Goal: Information Seeking & Learning: Learn about a topic

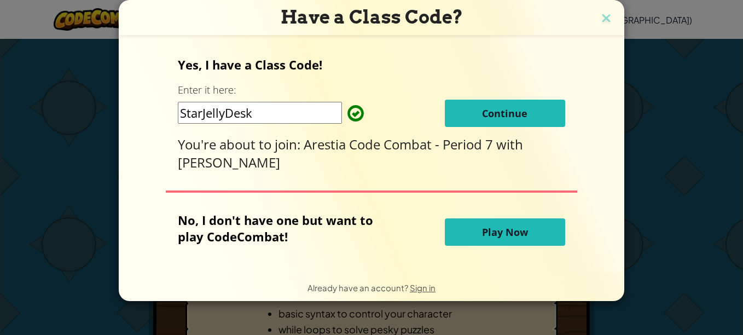
click at [497, 117] on span "Continue" at bounding box center [504, 113] width 45 height 13
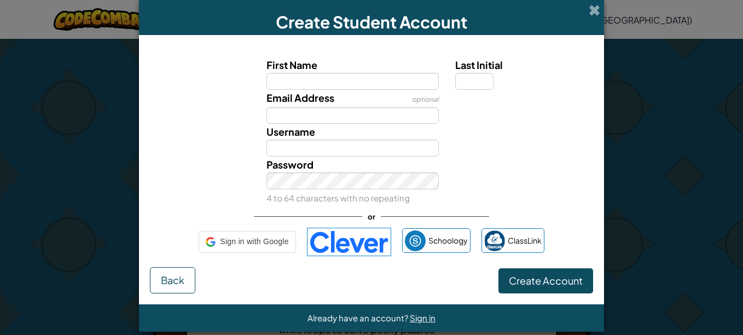
click at [329, 256] on div "First Name Last Initial Email Address optional Username Password 4 to 64 charac…" at bounding box center [371, 156] width 443 height 220
click at [337, 241] on img at bounding box center [351, 242] width 84 height 28
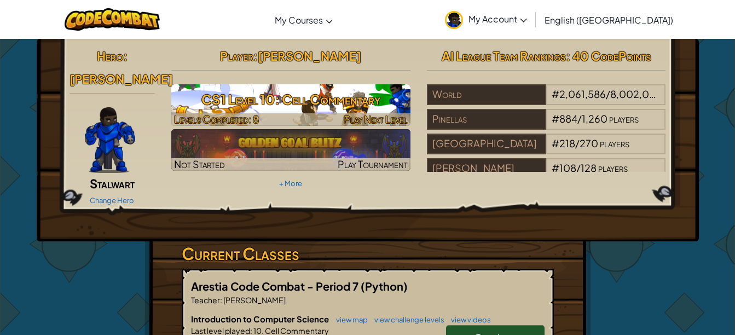
click at [388, 117] on span "Play Next Level" at bounding box center [376, 119] width 64 height 13
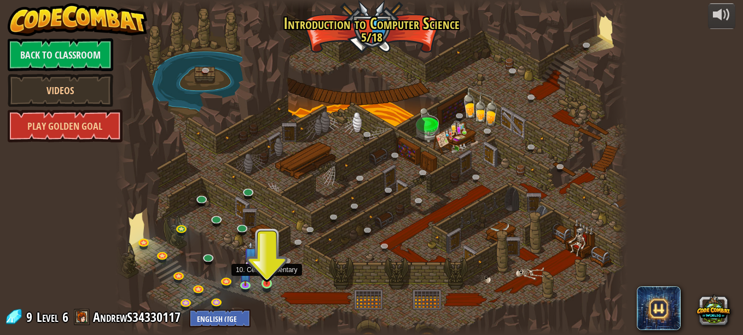
click at [265, 284] on img at bounding box center [267, 270] width 12 height 27
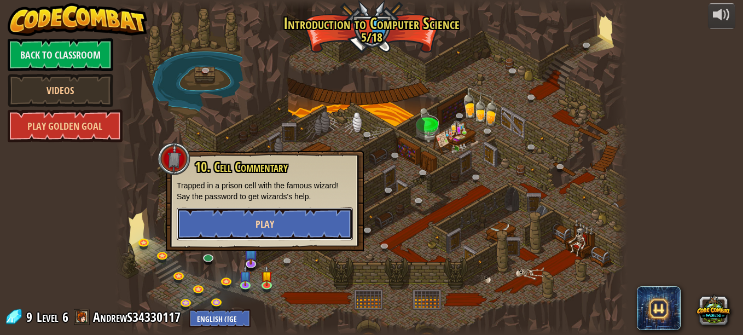
click at [271, 228] on span "Play" at bounding box center [264, 224] width 19 height 14
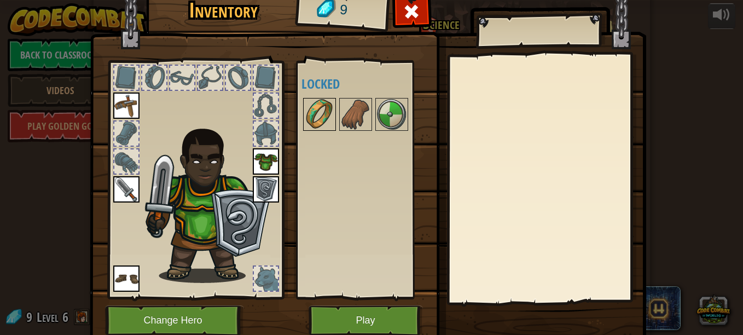
click at [311, 106] on img at bounding box center [319, 114] width 31 height 31
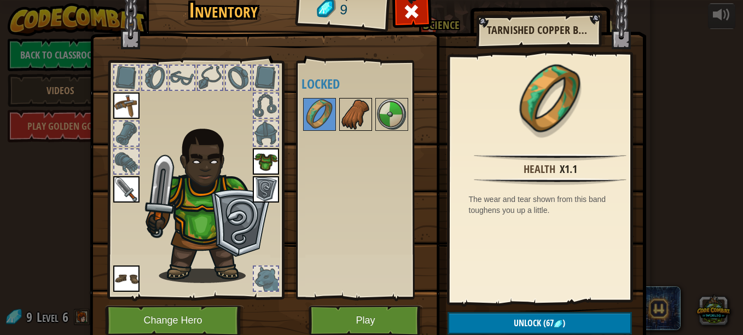
click at [354, 117] on img at bounding box center [355, 114] width 31 height 31
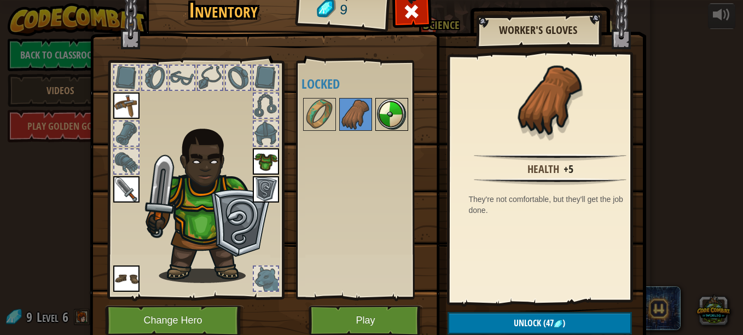
click at [376, 106] on img at bounding box center [391, 114] width 31 height 31
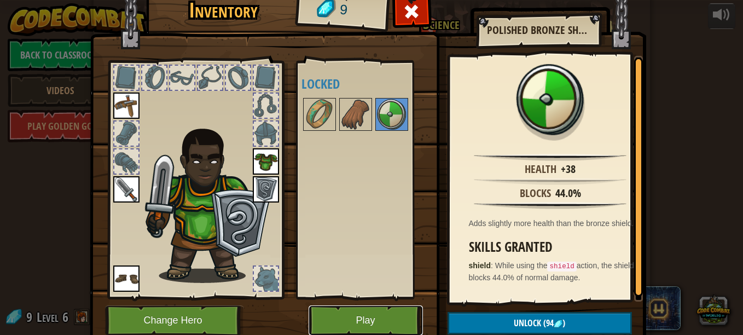
click at [348, 312] on button "Play" at bounding box center [366, 320] width 114 height 30
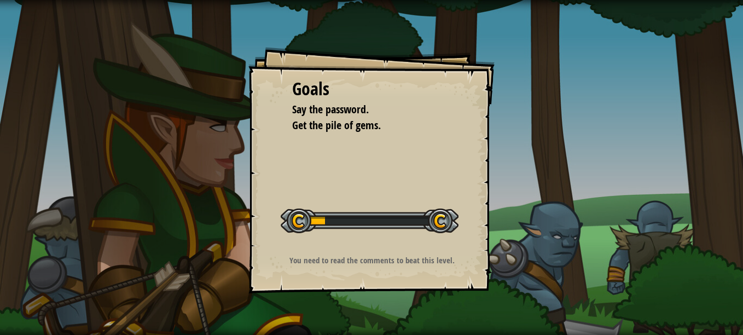
click at [328, 203] on div "Start Level" at bounding box center [370, 219] width 178 height 44
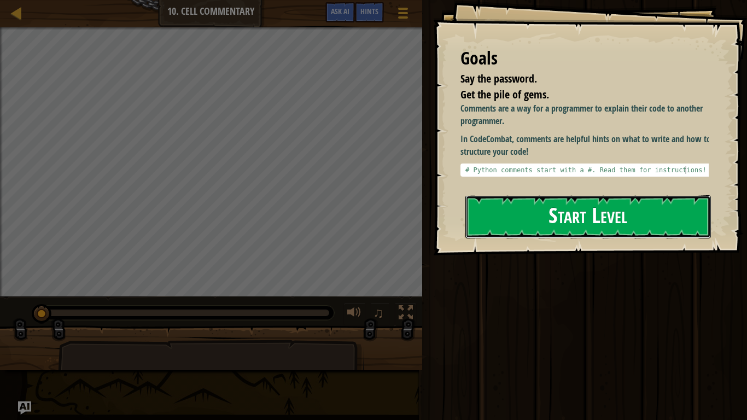
click at [544, 206] on button "Start Level" at bounding box center [589, 216] width 246 height 43
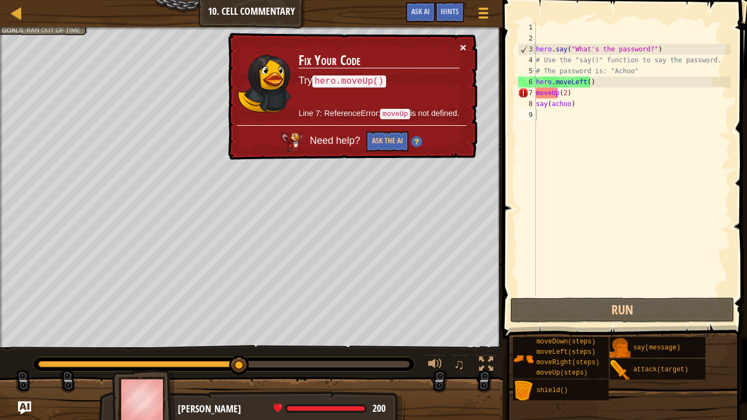
click at [460, 45] on button "×" at bounding box center [463, 47] width 7 height 11
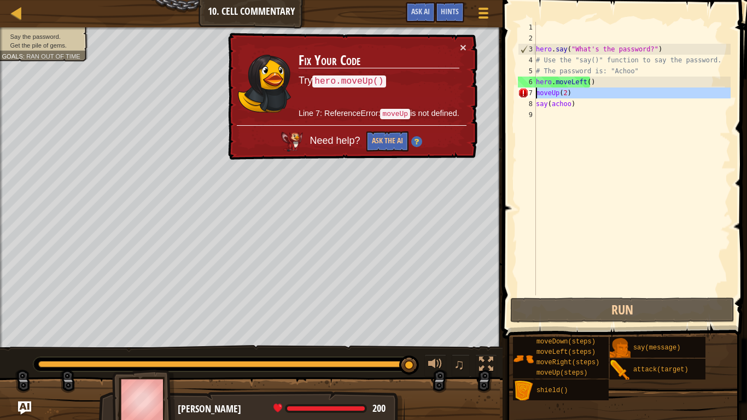
click at [521, 94] on div "7" at bounding box center [527, 93] width 18 height 11
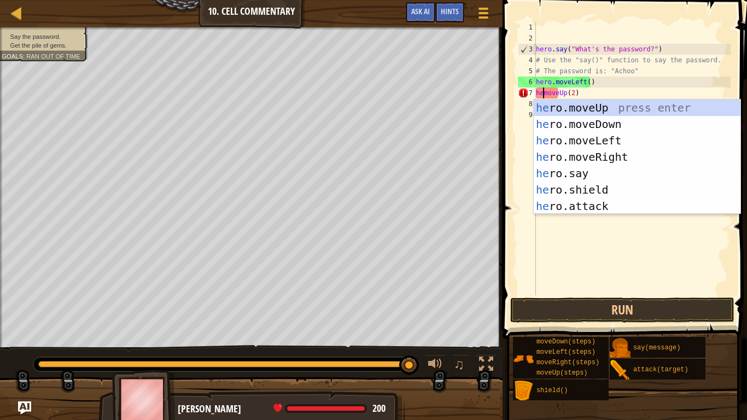
scroll to position [5, 2]
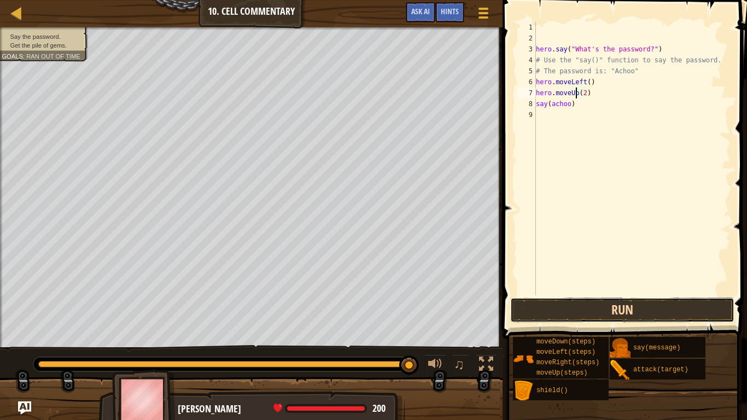
click at [586, 308] on button "Run" at bounding box center [622, 310] width 224 height 25
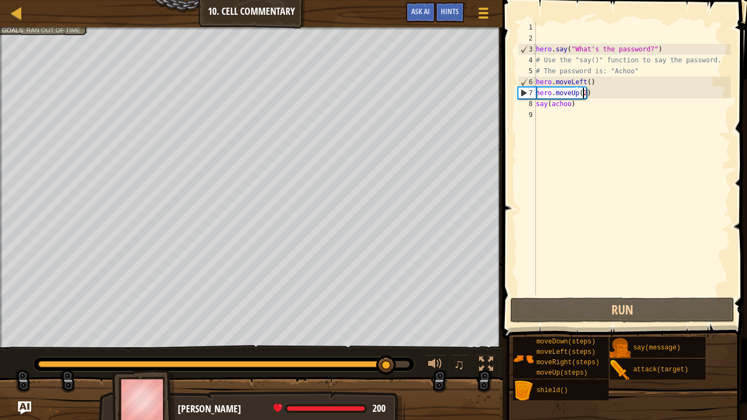
click at [581, 94] on div "hero . say ( "What's the password?" ) # Use the "say()" function to say the pas…" at bounding box center [632, 169] width 197 height 295
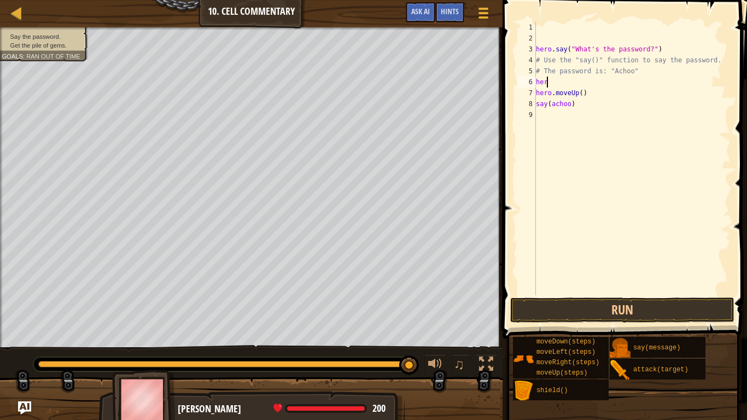
scroll to position [5, 0]
type textarea "h"
type textarea "# The password is: "Achoo""
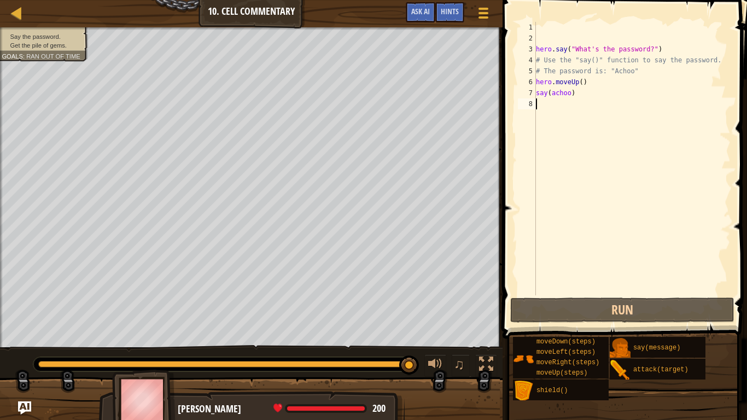
click at [562, 294] on div "hero . say ( "What's the password?" ) # Use the "say()" function to say the pas…" at bounding box center [632, 169] width 197 height 295
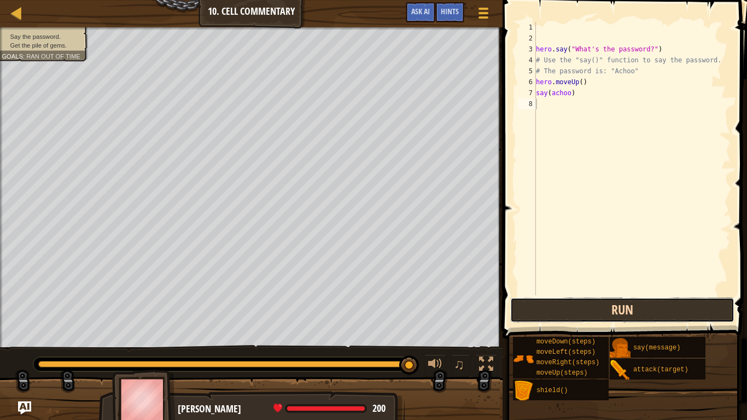
click at [558, 312] on button "Run" at bounding box center [622, 310] width 224 height 25
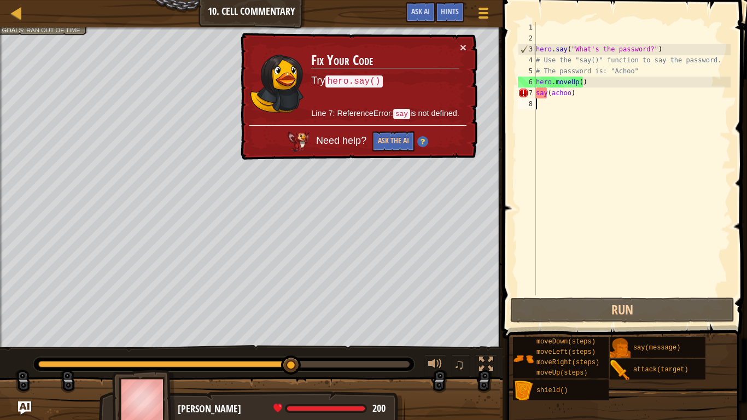
click at [533, 90] on div "7" at bounding box center [527, 93] width 18 height 11
click at [537, 92] on div "hero . say ( "What's the password?" ) # Use the "say()" function to say the pas…" at bounding box center [632, 169] width 197 height 295
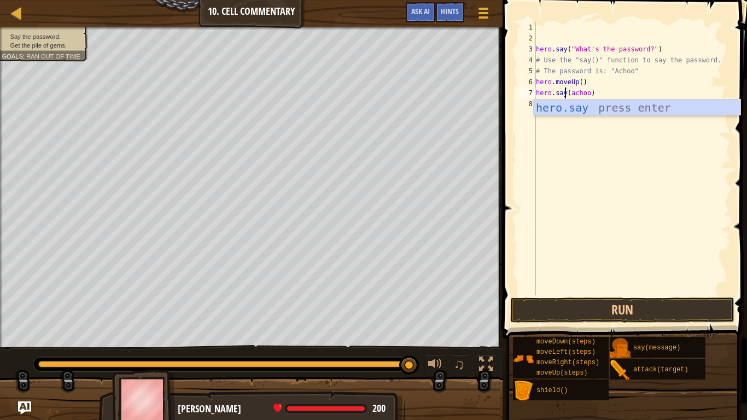
scroll to position [5, 3]
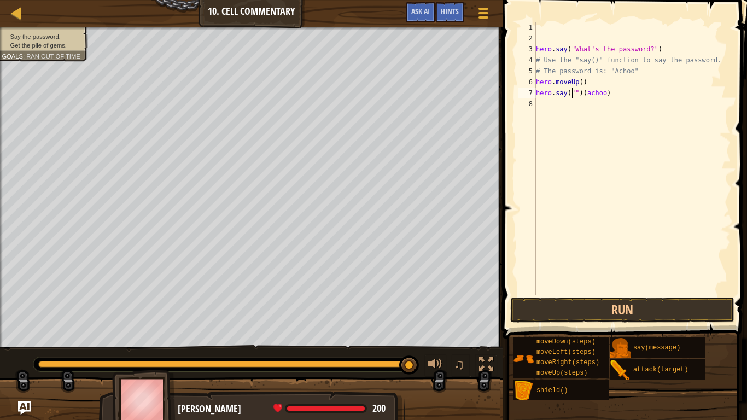
type textarea "hero.say")(achoo)"
type textarea "hero.say(achoo)"
click at [596, 294] on div "hero . say ( "What's the password?" ) # Use the "say()" function to say the pas…" at bounding box center [632, 169] width 197 height 295
click at [600, 304] on button "Run" at bounding box center [622, 310] width 224 height 25
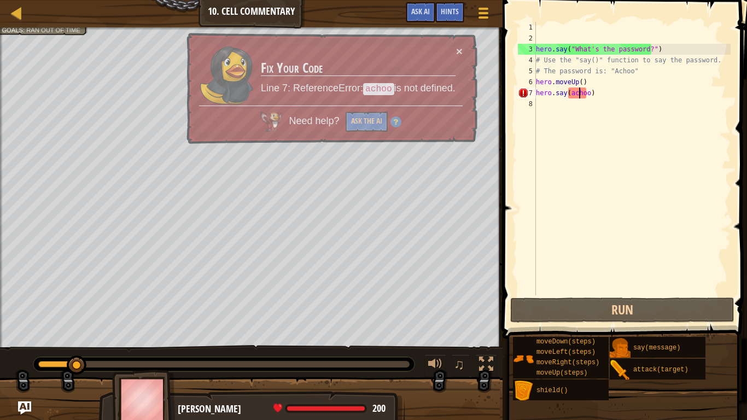
click at [579, 94] on div "hero . say ( "What's the password?" ) # Use the "say()" function to say the pas…" at bounding box center [632, 169] width 197 height 295
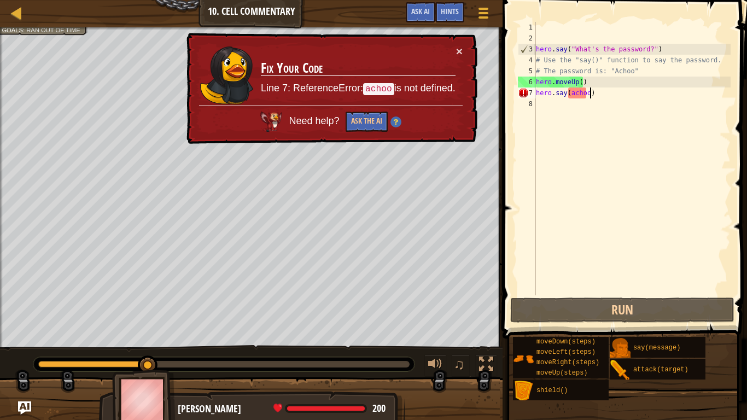
click at [593, 95] on div "hero . say ( "What's the password?" ) # Use the "say()" function to say the pas…" at bounding box center [632, 169] width 197 height 295
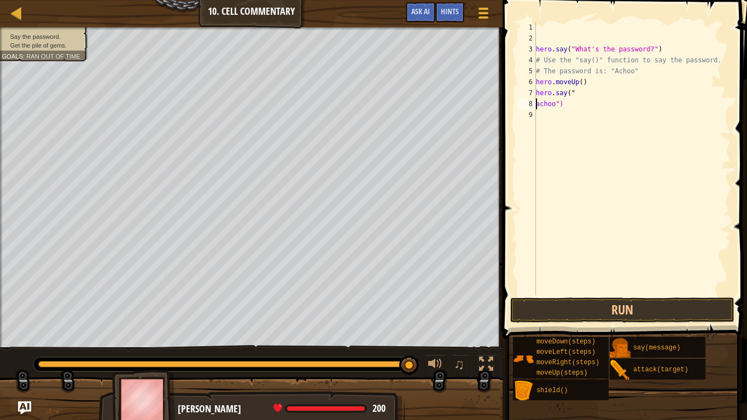
scroll to position [5, 2]
click at [582, 306] on button "Run" at bounding box center [622, 310] width 224 height 25
type textarea "hero.say("Achoo")"
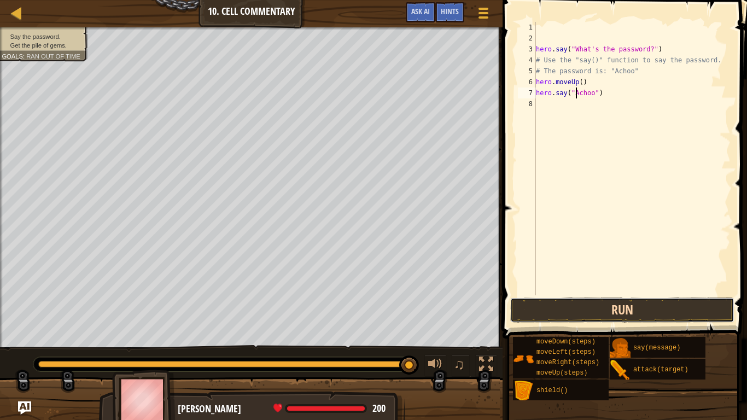
click at [585, 310] on button "Run" at bounding box center [622, 310] width 224 height 25
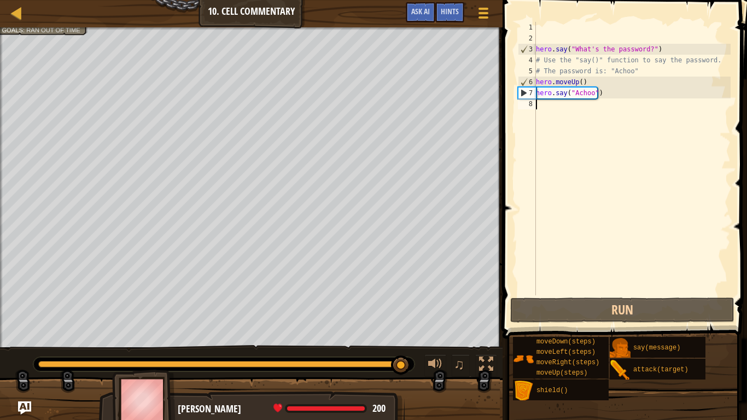
click at [591, 108] on div "hero . say ( "What's the password?" ) # Use the "say()" function to say the pas…" at bounding box center [632, 169] width 197 height 295
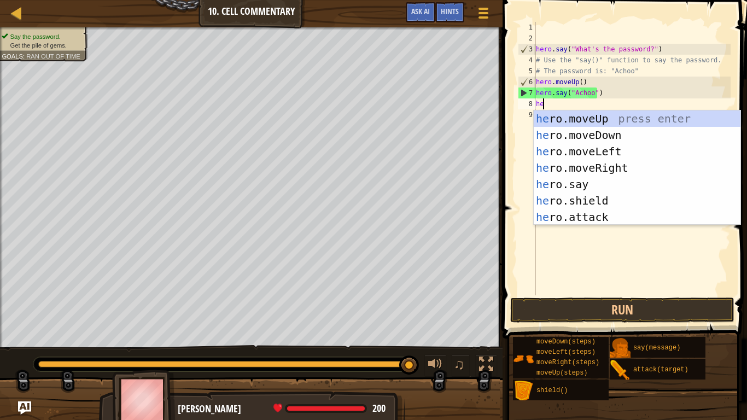
scroll to position [5, 1]
type textarea "hero"
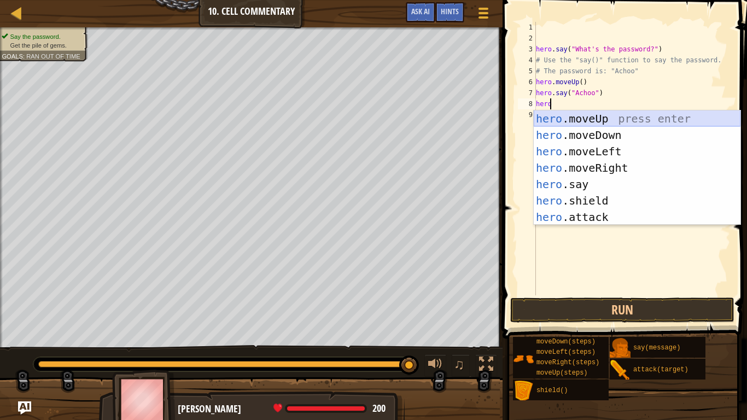
click at [590, 123] on div "hero .moveUp press enter hero .moveDown press enter hero .moveLeft press enter …" at bounding box center [637, 185] width 207 height 148
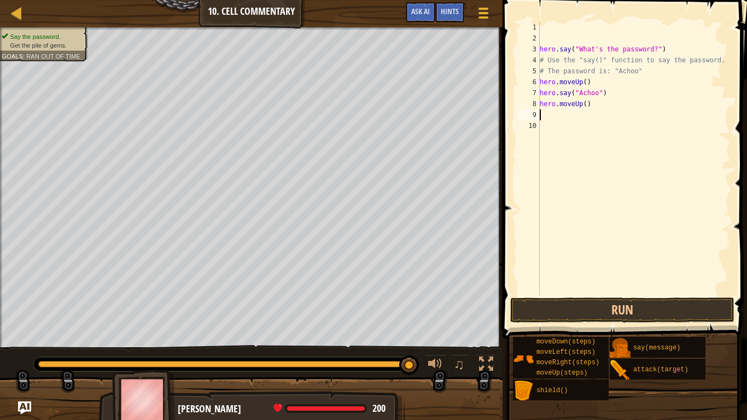
scroll to position [5, 0]
click at [601, 305] on button "Run" at bounding box center [622, 310] width 224 height 25
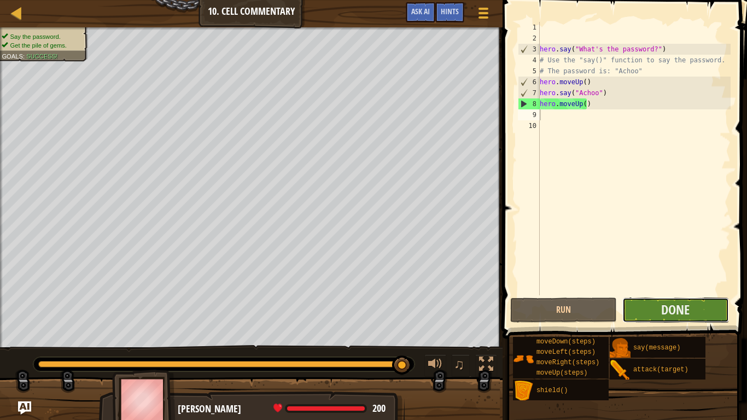
click at [639, 308] on button "Done" at bounding box center [676, 310] width 107 height 25
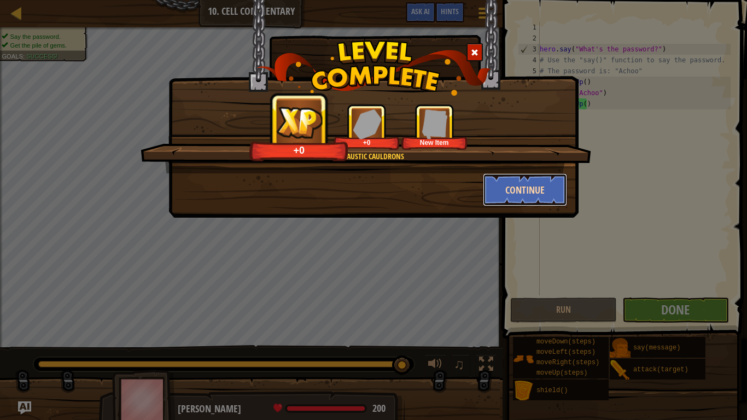
click at [487, 183] on button "Continue" at bounding box center [525, 189] width 85 height 33
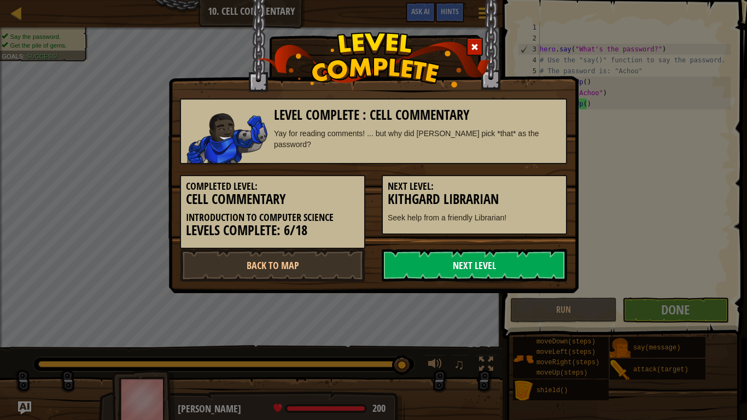
click at [445, 263] on link "Next Level" at bounding box center [474, 265] width 185 height 33
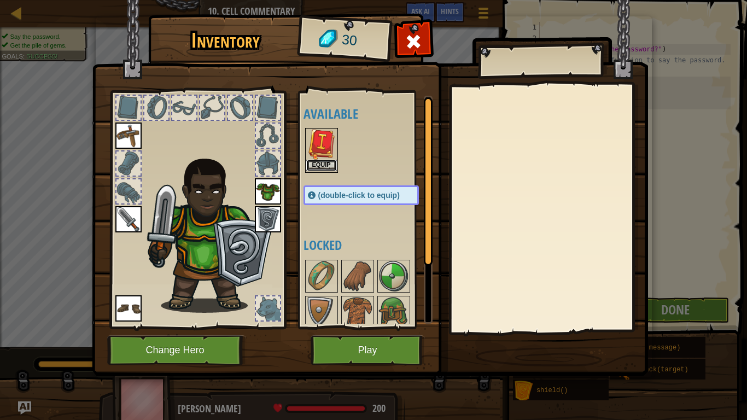
click at [321, 166] on button "Equip" at bounding box center [321, 165] width 31 height 11
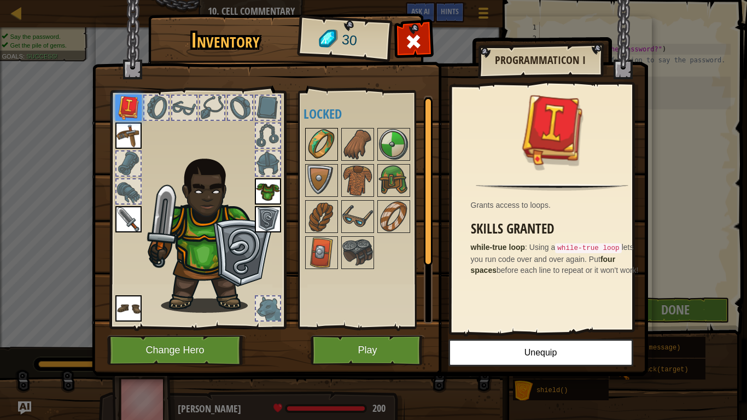
click at [315, 130] on img at bounding box center [321, 144] width 31 height 31
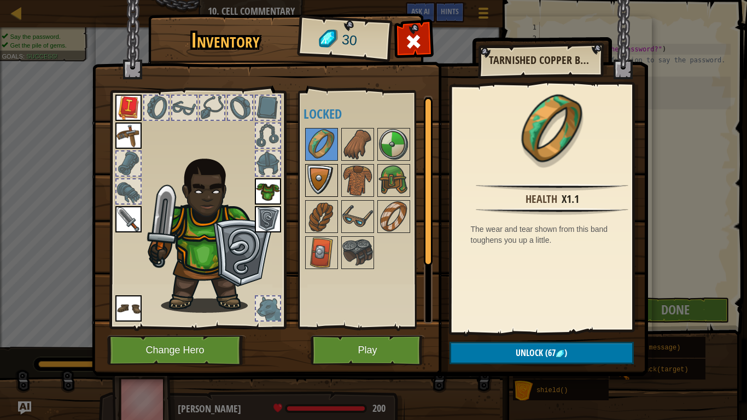
click at [328, 179] on img at bounding box center [321, 180] width 31 height 31
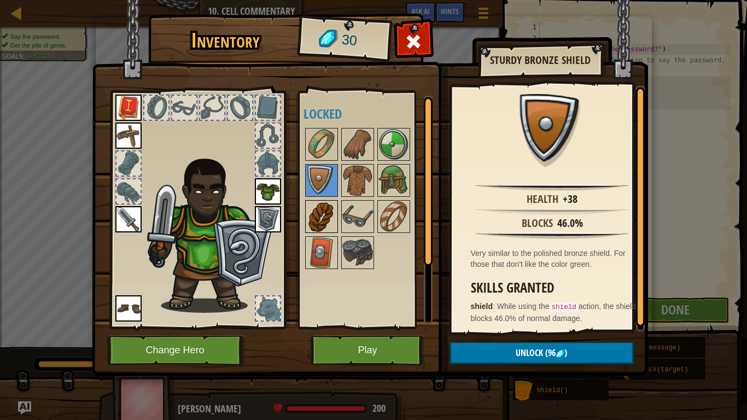
click at [335, 201] on div at bounding box center [321, 216] width 33 height 33
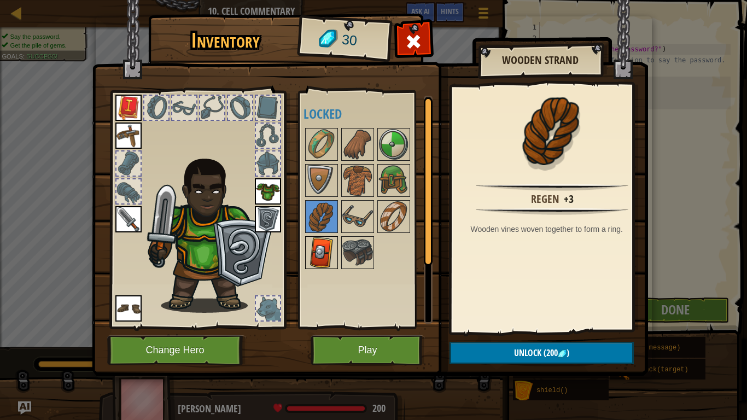
click at [317, 246] on img at bounding box center [321, 252] width 31 height 31
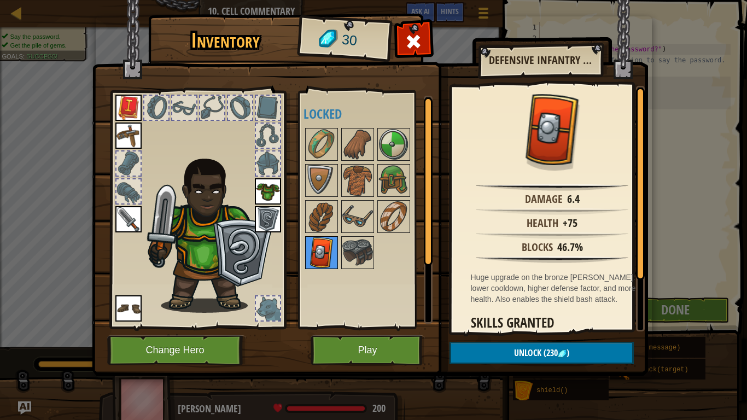
click at [336, 255] on img at bounding box center [321, 252] width 31 height 31
click at [329, 110] on h4 "Locked" at bounding box center [372, 114] width 137 height 14
click at [326, 146] on img at bounding box center [321, 144] width 31 height 31
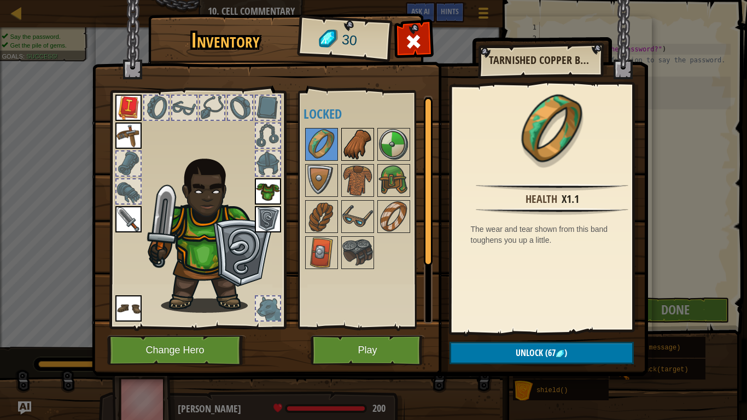
click at [351, 131] on img at bounding box center [357, 144] width 31 height 31
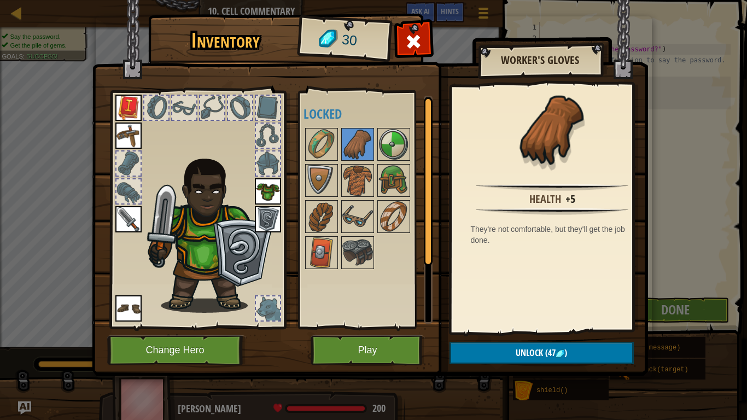
click at [357, 298] on div "Available Equip Equip Equip Equip Equip Equip (double-click to equip) Locked" at bounding box center [372, 210] width 137 height 228
click at [357, 334] on button "Play" at bounding box center [368, 350] width 114 height 30
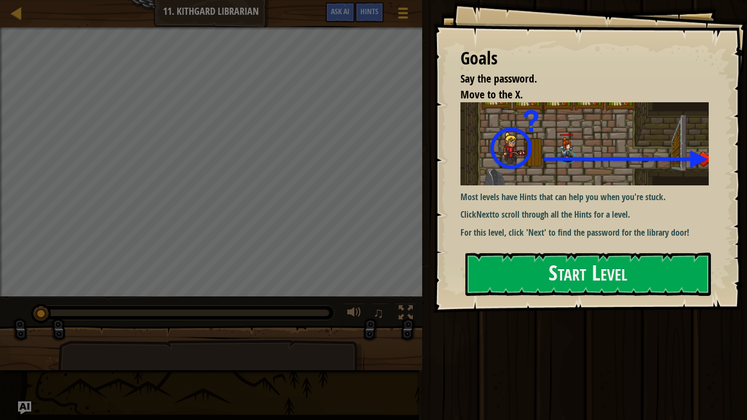
click at [597, 205] on div "Most levels have Hints that can help you when you're stuck. Click Next to scrol…" at bounding box center [589, 170] width 257 height 137
click at [518, 270] on button "Start Level" at bounding box center [589, 274] width 246 height 43
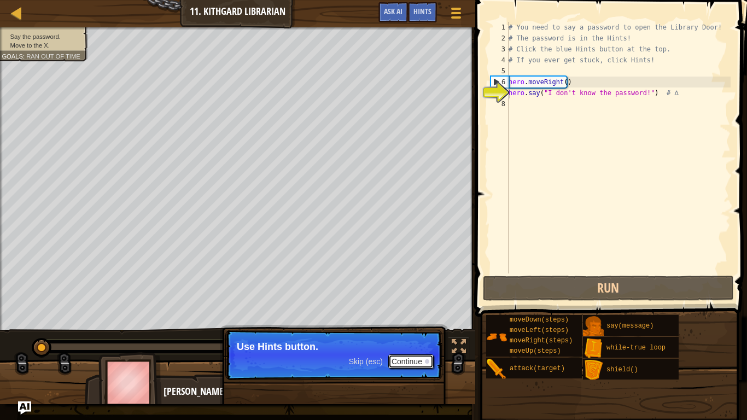
click at [412, 334] on button "Continue" at bounding box center [410, 361] width 45 height 14
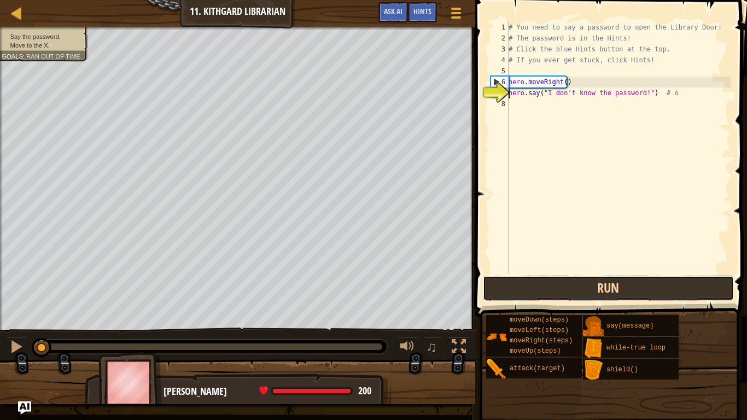
click at [531, 295] on button "Run" at bounding box center [608, 288] width 251 height 25
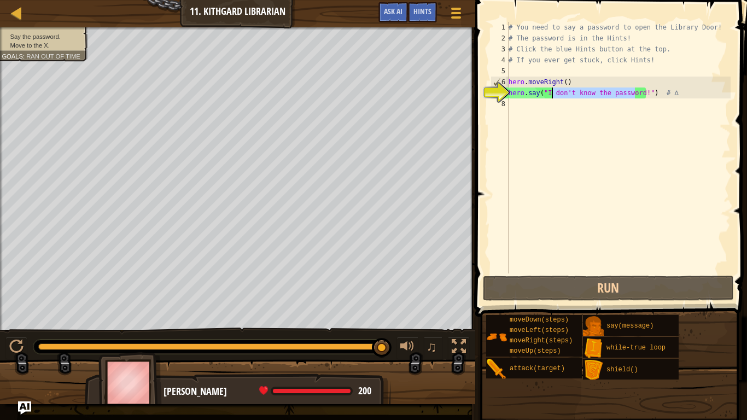
drag, startPoint x: 637, startPoint y: 92, endPoint x: 554, endPoint y: 96, distance: 83.2
click at [554, 96] on div "# You need to say a password to open the Library Door! # The password is in the…" at bounding box center [619, 159] width 224 height 274
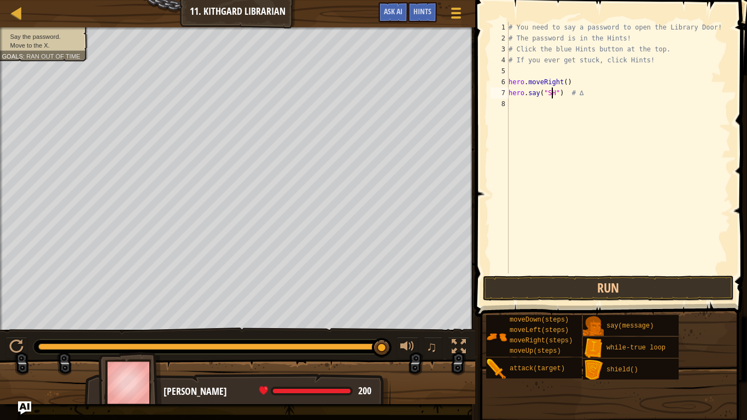
scroll to position [5, 4]
type textarea "hero.say("SHHH!") # ∆"
click at [549, 107] on div "# You need to say a password to open the Library Door! # The password is in the…" at bounding box center [619, 159] width 224 height 274
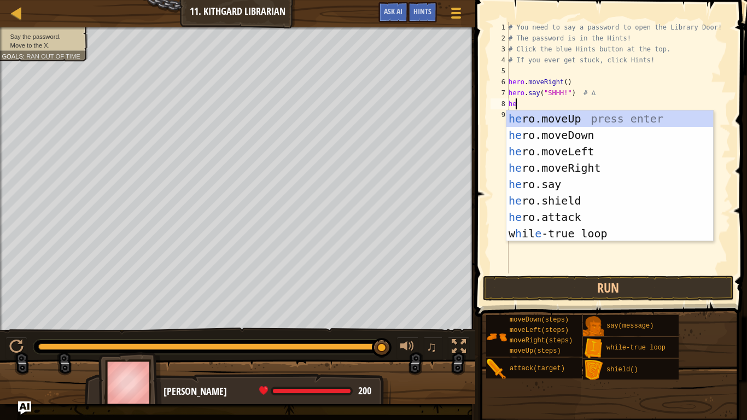
type textarea "her"
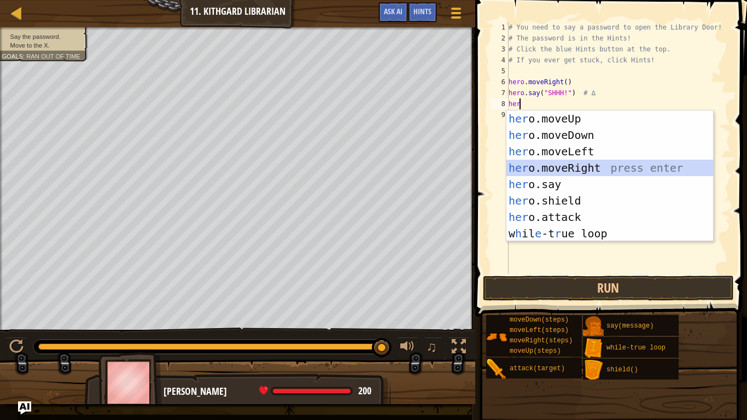
click at [545, 168] on div "her o.moveUp press enter her o.moveDown press enter her o.moveLeft press enter …" at bounding box center [610, 193] width 207 height 164
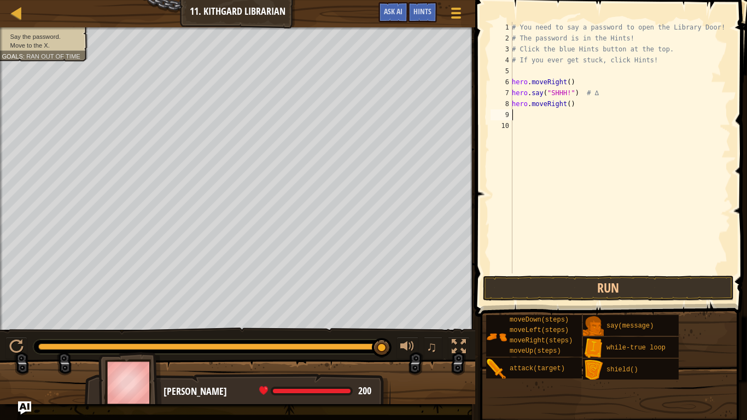
click at [551, 274] on span at bounding box center [612, 142] width 281 height 349
click at [551, 279] on button "Run" at bounding box center [608, 288] width 251 height 25
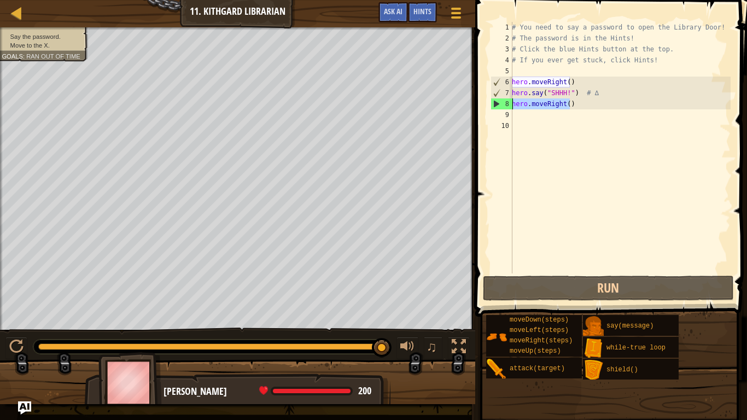
drag, startPoint x: 571, startPoint y: 104, endPoint x: 492, endPoint y: 103, distance: 78.8
click at [492, 103] on div "1 2 3 4 5 6 7 8 9 10 # You need to say a password to open the Library Door! # T…" at bounding box center [609, 148] width 242 height 252
type textarea "hero.moveRight()"
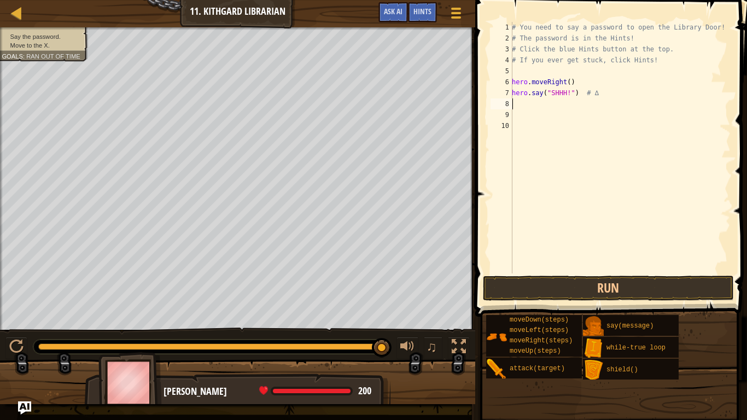
click at [517, 70] on div "# You need to say a password to open the Library Door! # The password is in the…" at bounding box center [620, 159] width 221 height 274
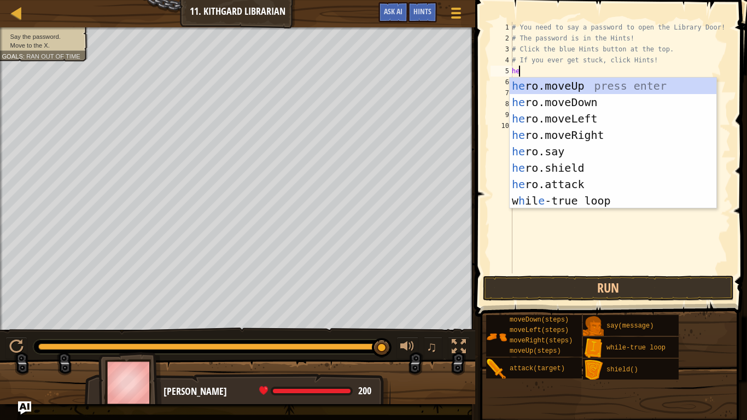
type textarea "hero"
click at [521, 80] on div "hero .moveUp press enter hero .moveDown press enter hero .moveLeft press enter …" at bounding box center [613, 160] width 207 height 164
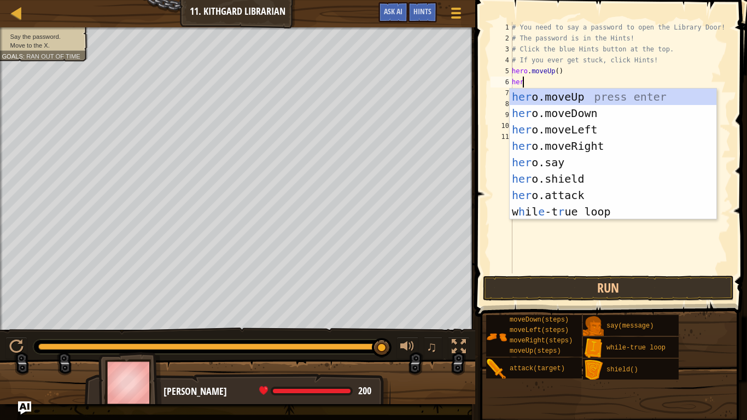
type textarea "hero"
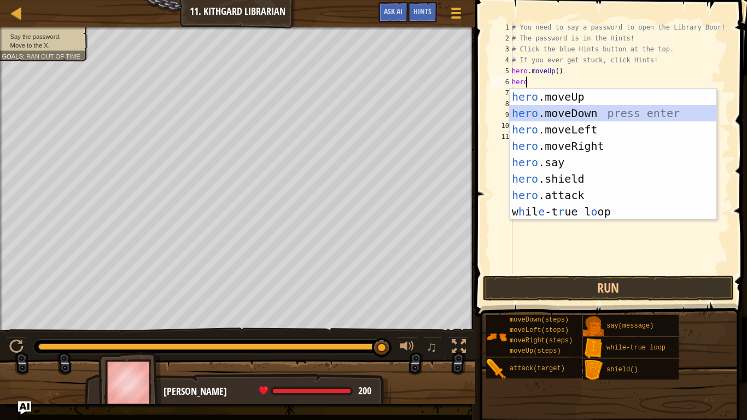
click at [578, 115] on div "hero .moveUp press enter hero .moveDown press enter hero .moveLeft press enter …" at bounding box center [613, 171] width 207 height 164
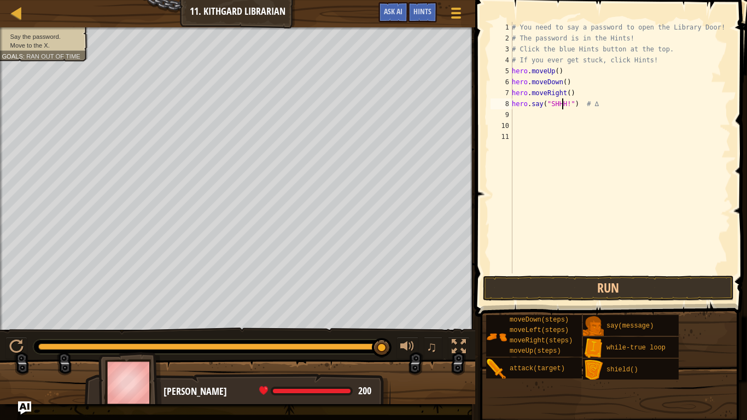
click at [563, 104] on div "# You need to say a password to open the Library Door! # The password is in the…" at bounding box center [620, 159] width 221 height 274
type textarea "hero.say("!") # ∆"
click at [584, 272] on div "# You need to say a password to open the Library Door! # The password is in the…" at bounding box center [620, 159] width 221 height 274
click at [582, 283] on button "Run" at bounding box center [608, 288] width 251 height 25
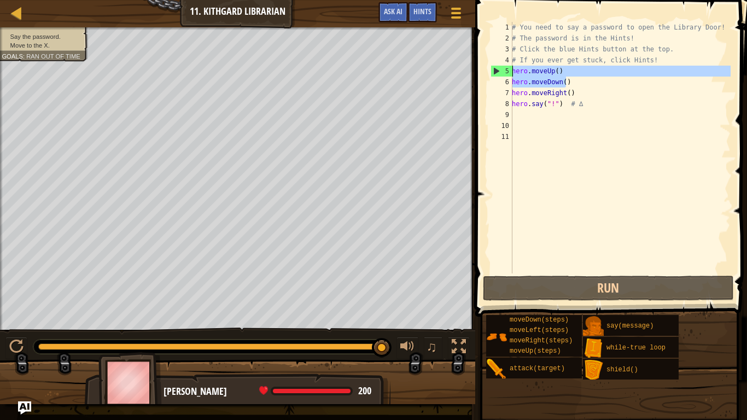
drag, startPoint x: 572, startPoint y: 83, endPoint x: 514, endPoint y: 73, distance: 58.8
click at [514, 73] on div "# You need to say a password to open the Library Door! # The password is in the…" at bounding box center [620, 159] width 221 height 274
type textarea "hero.moveUp() hero.moveDown()"
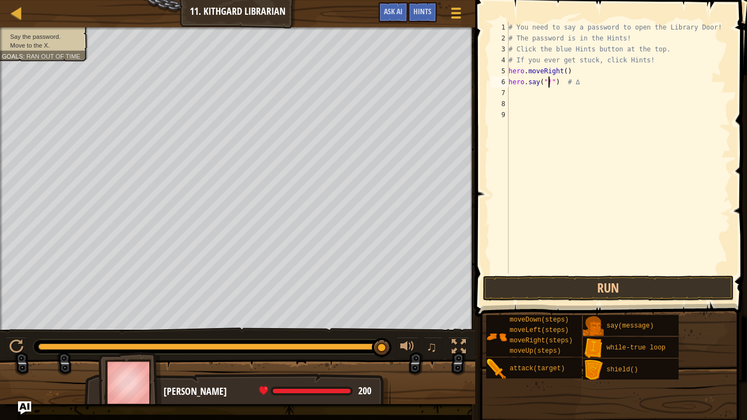
click at [546, 84] on div "# You need to say a password to open the Library Door! # The password is in the…" at bounding box center [619, 159] width 224 height 274
click at [419, 10] on span "Hints" at bounding box center [423, 11] width 18 height 10
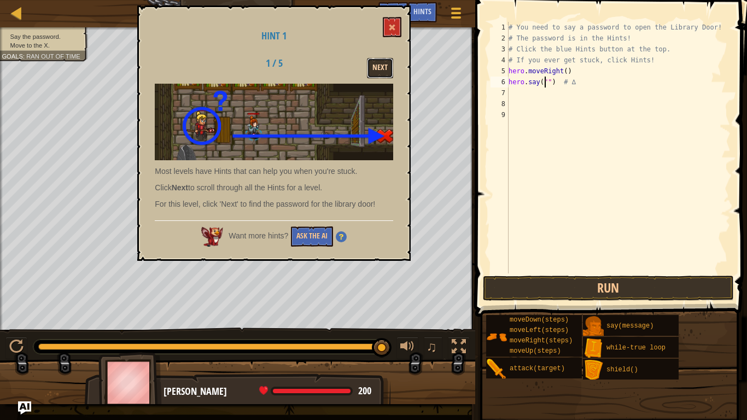
click at [380, 62] on button "Next" at bounding box center [380, 68] width 26 height 20
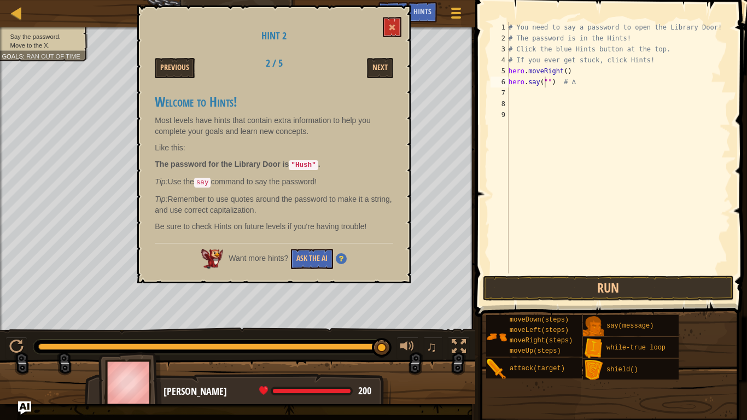
click at [384, 148] on p "Like this:" at bounding box center [274, 147] width 239 height 11
click at [387, 16] on div "Hint 2 Previous 2 / 5 Next Welcome to Hints! Most levels have hints that contai…" at bounding box center [274, 144] width 274 height 278
click at [533, 84] on div "# You need to say a password to open the Library Door! # The password is in the…" at bounding box center [619, 159] width 224 height 274
click at [547, 86] on div "# You need to say a password to open the Library Door! # The password is in the…" at bounding box center [619, 159] width 224 height 274
click at [386, 28] on button at bounding box center [392, 27] width 19 height 20
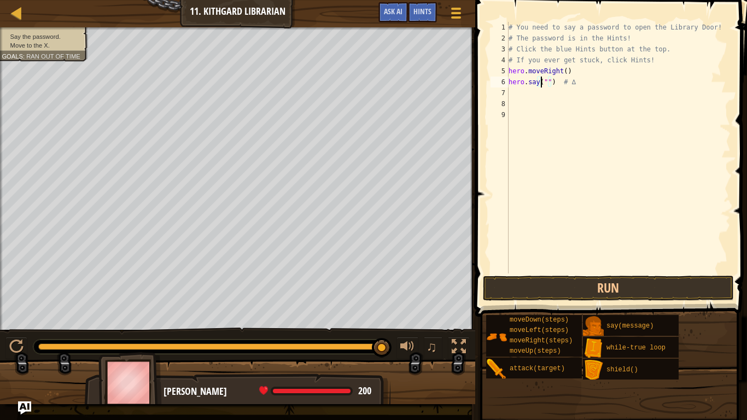
click at [542, 80] on div "# You need to say a password to open the Library Door! # The password is in the…" at bounding box center [619, 159] width 224 height 274
type textarea "hero.say("Hush")# ∆"
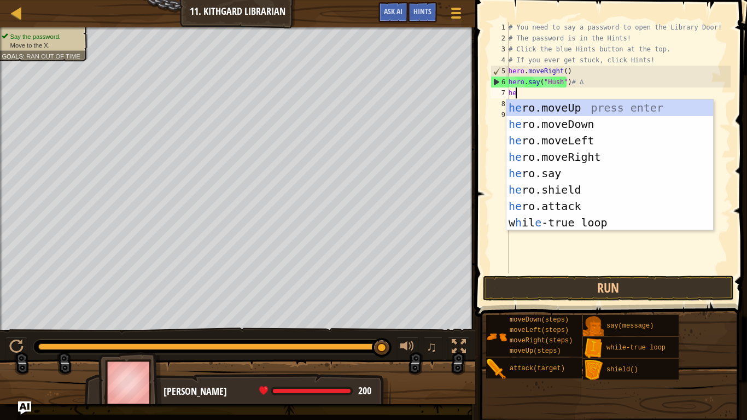
type textarea "hero"
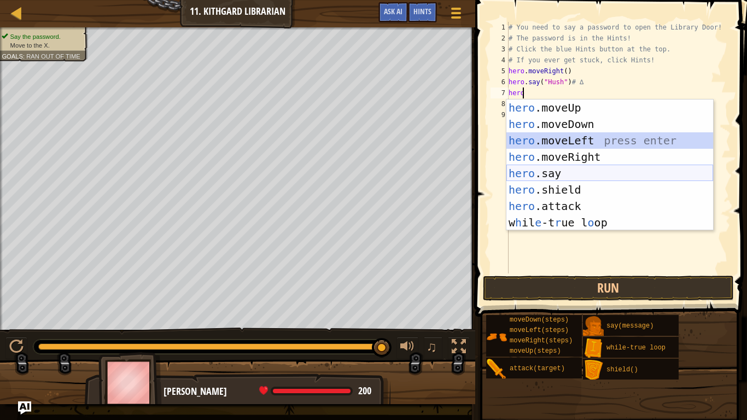
drag, startPoint x: 565, startPoint y: 144, endPoint x: 563, endPoint y: 173, distance: 28.5
click at [563, 173] on div "hero .moveUp press enter hero .moveDown press enter hero .moveLeft press enter …" at bounding box center [610, 182] width 207 height 164
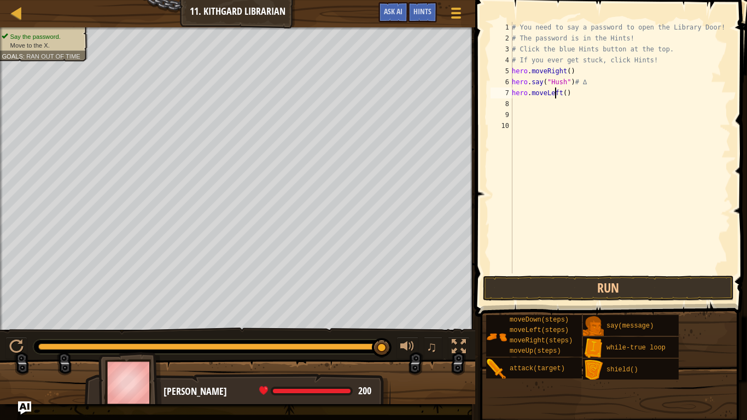
click at [555, 95] on div "# You need to say a password to open the Library Door! # The password is in the…" at bounding box center [620, 159] width 221 height 274
click at [561, 96] on div "# You need to say a password to open the Library Door! # The password is in the…" at bounding box center [620, 159] width 221 height 274
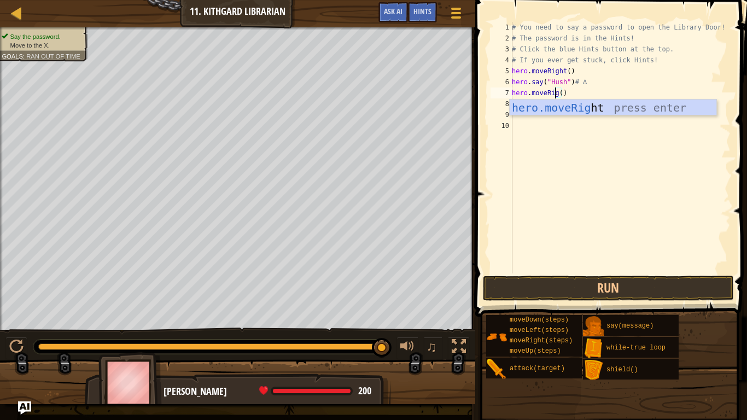
scroll to position [5, 4]
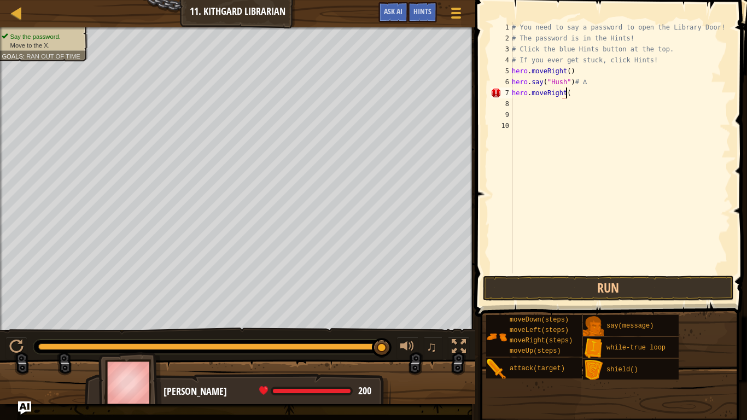
click at [572, 94] on div "# You need to say a password to open the Library Door! # The password is in the…" at bounding box center [620, 159] width 221 height 274
type textarea "hero.moveRight()"
click at [550, 284] on button "Run" at bounding box center [608, 288] width 251 height 25
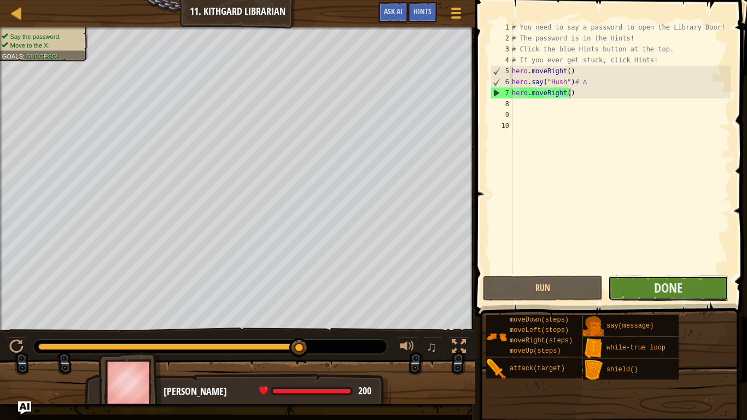
click at [691, 287] on button "Done" at bounding box center [668, 288] width 120 height 25
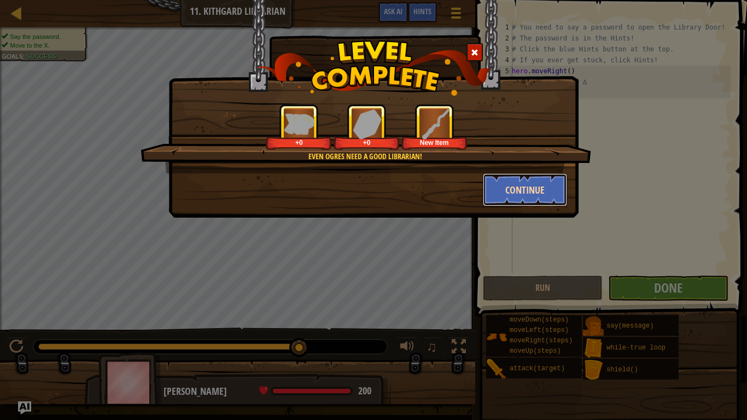
click at [531, 182] on button "Continue" at bounding box center [525, 189] width 85 height 33
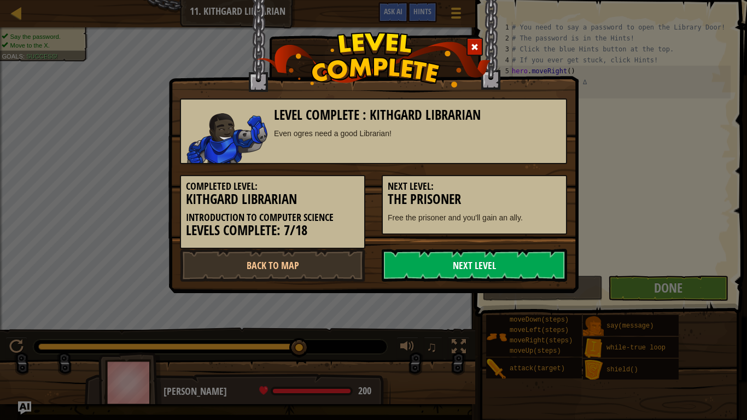
click at [476, 270] on link "Next Level" at bounding box center [474, 265] width 185 height 33
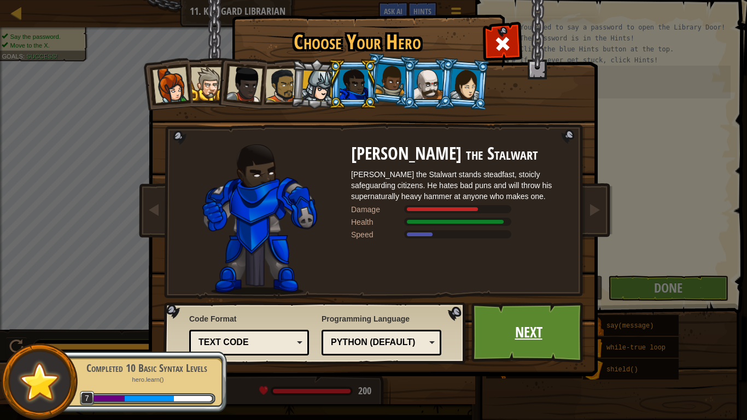
click at [511, 329] on link "Next" at bounding box center [529, 333] width 114 height 60
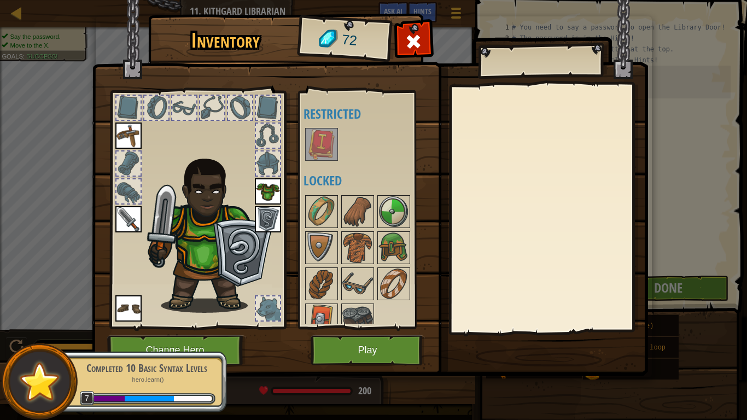
click at [320, 141] on img at bounding box center [321, 144] width 31 height 31
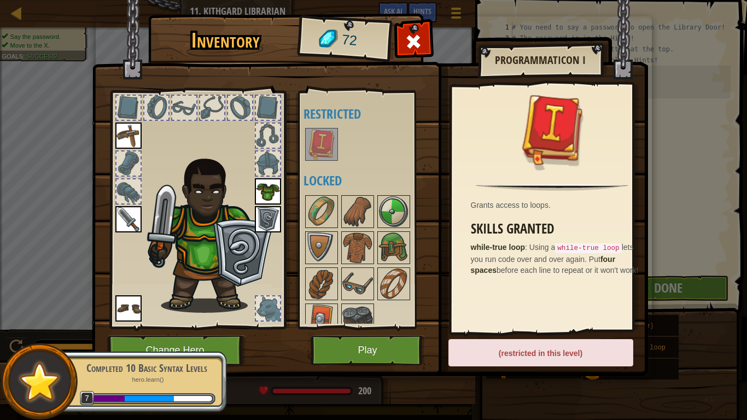
click at [322, 190] on div "Available Equip Equip Equip Equip Equip (double-click to equip) Restricted Lock…" at bounding box center [372, 210] width 137 height 228
click at [323, 201] on img at bounding box center [321, 211] width 31 height 31
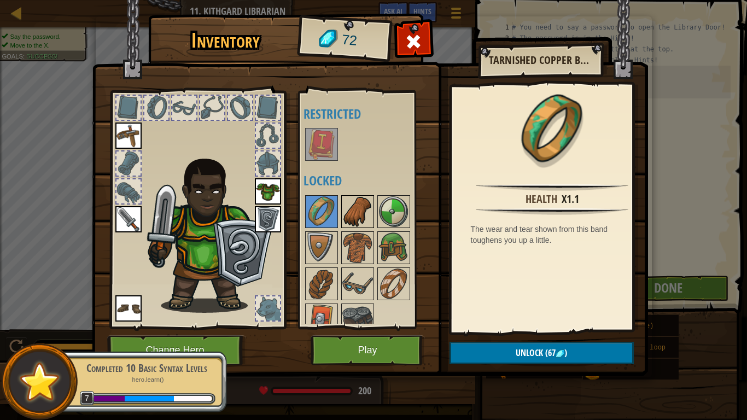
click at [354, 200] on img at bounding box center [357, 211] width 31 height 31
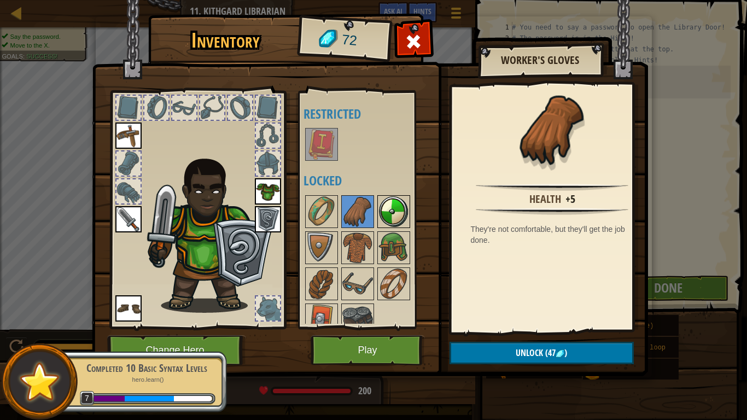
click at [388, 208] on img at bounding box center [394, 211] width 31 height 31
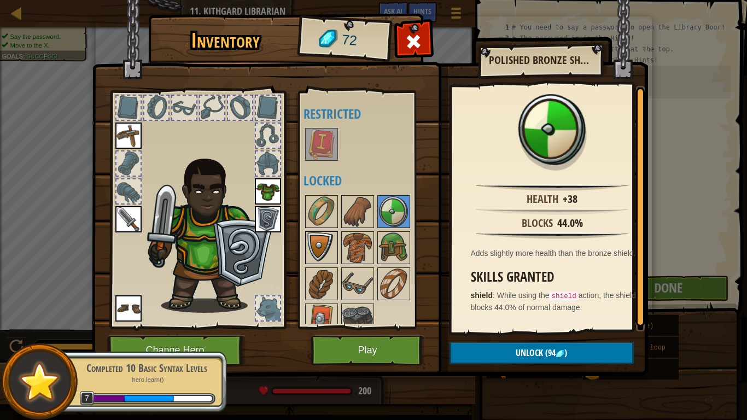
click at [325, 249] on img at bounding box center [321, 247] width 31 height 31
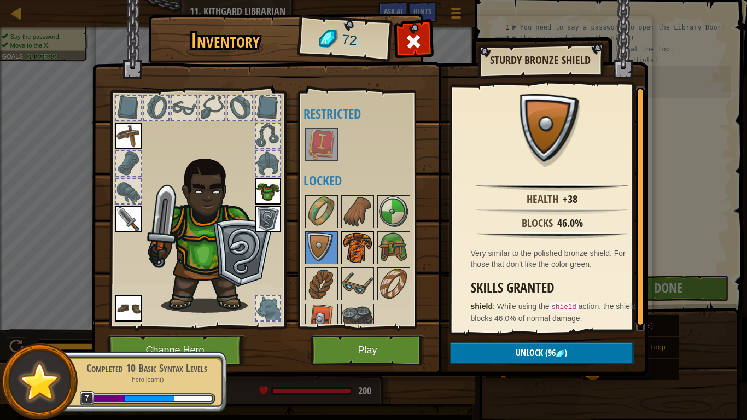
click at [357, 247] on img at bounding box center [357, 247] width 31 height 31
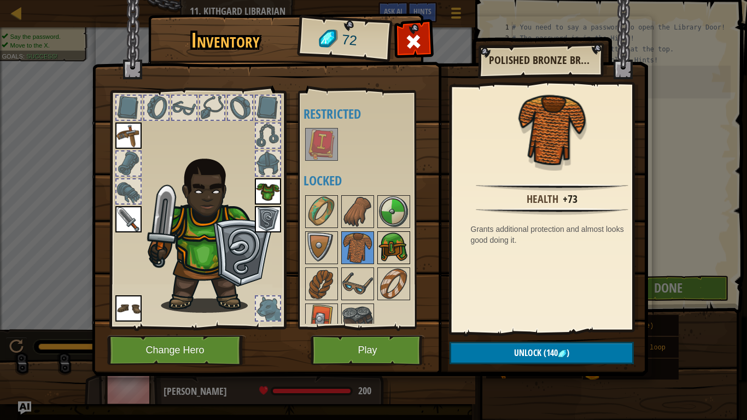
click at [400, 255] on img at bounding box center [394, 247] width 31 height 31
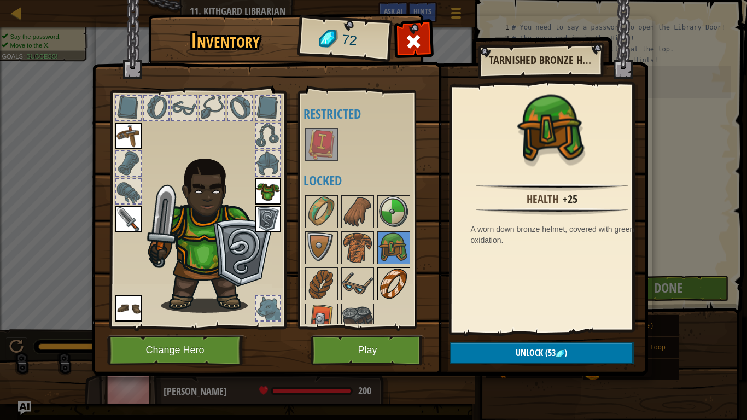
click at [397, 299] on div at bounding box center [393, 283] width 33 height 33
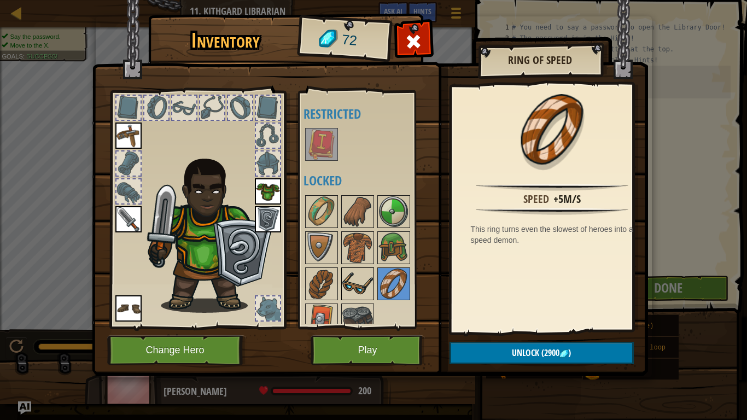
click at [358, 290] on img at bounding box center [357, 284] width 31 height 31
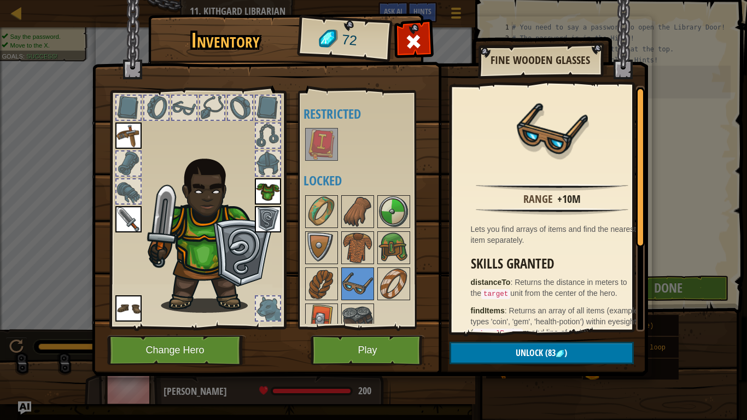
click at [448, 285] on img at bounding box center [370, 177] width 556 height 397
click at [421, 286] on div at bounding box center [372, 266] width 137 height 144
click at [397, 288] on img at bounding box center [394, 284] width 31 height 31
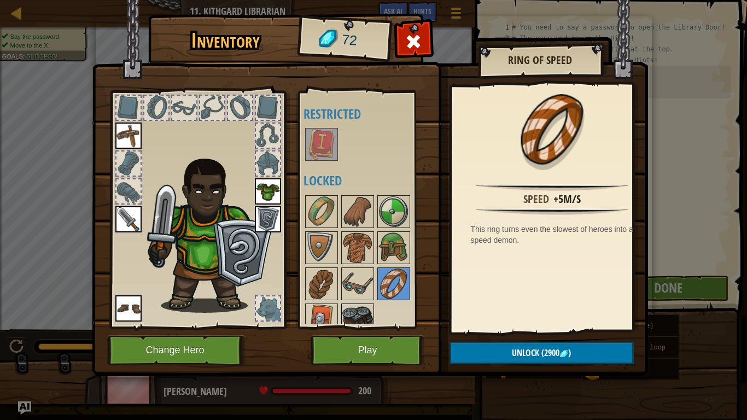
click at [352, 312] on img at bounding box center [357, 320] width 31 height 31
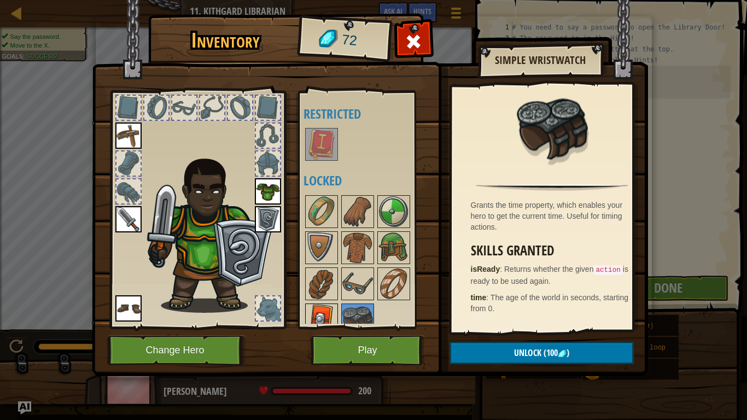
click at [334, 312] on img at bounding box center [321, 320] width 31 height 31
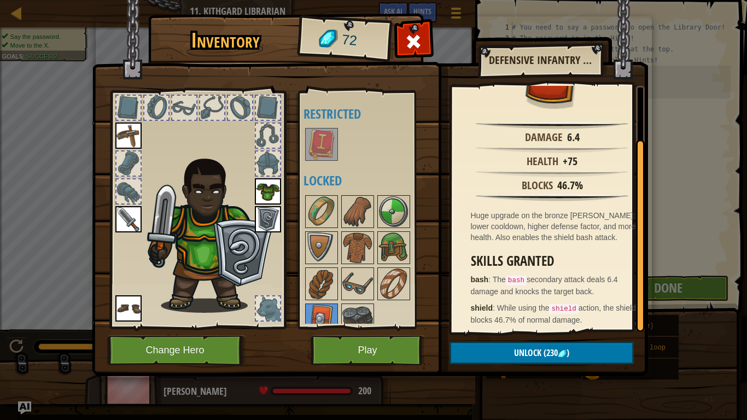
scroll to position [0, 0]
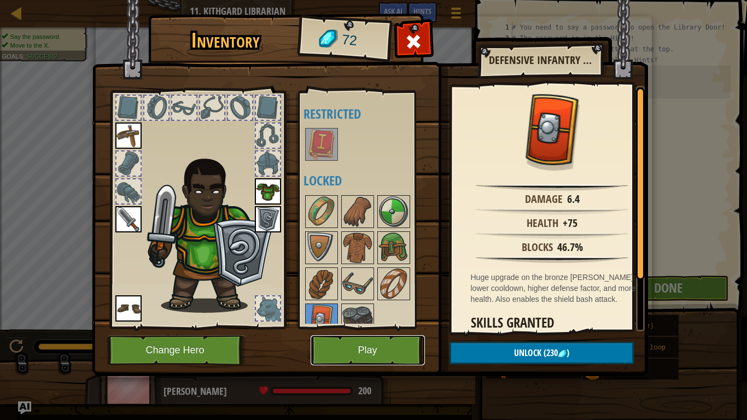
click at [388, 334] on button "Play" at bounding box center [368, 350] width 114 height 30
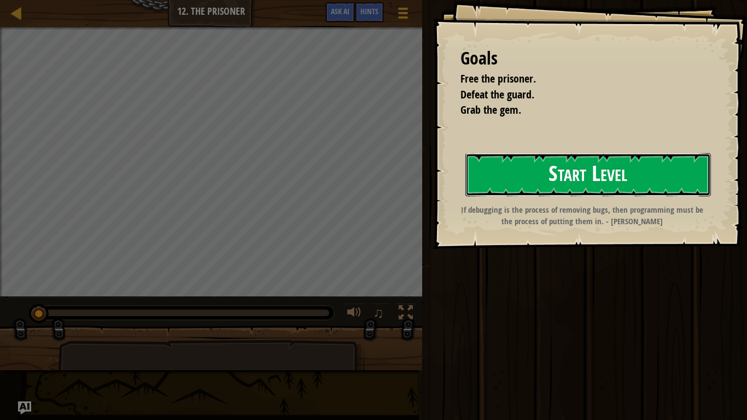
click at [484, 183] on button "Start Level" at bounding box center [589, 174] width 246 height 43
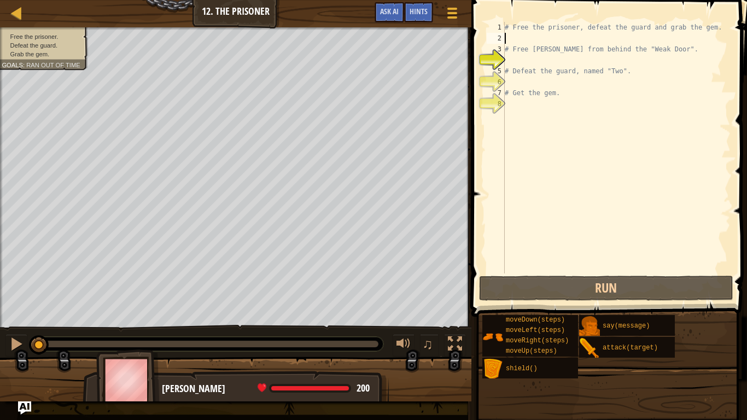
click at [528, 41] on div "# Free the prisoner, defeat the guard and grab the gem. # Free Patrick from beh…" at bounding box center [617, 159] width 228 height 274
click at [525, 64] on div "# Free the prisoner, defeat the guard and grab the gem. # Free Patrick from beh…" at bounding box center [617, 159] width 228 height 274
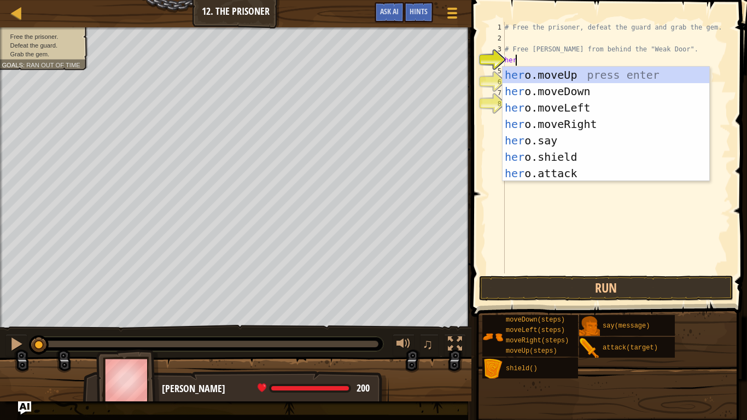
type textarea "hero"
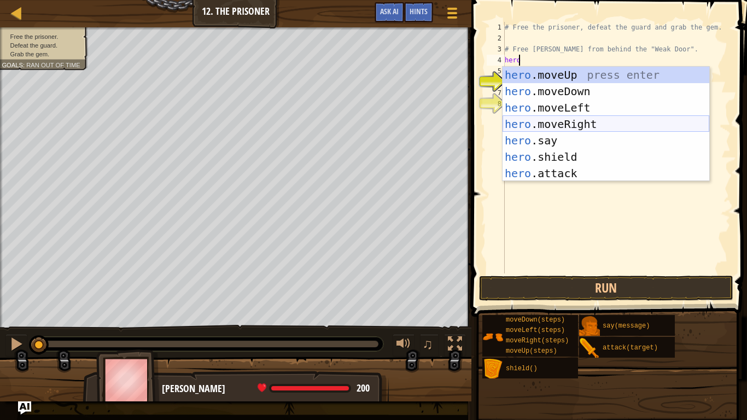
click at [556, 121] on div "hero .moveUp press enter hero .moveDown press enter hero .moveLeft press enter …" at bounding box center [606, 141] width 207 height 148
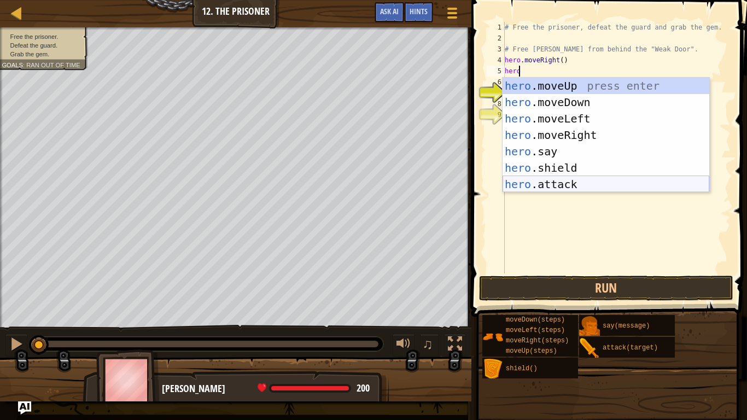
click at [548, 177] on div "hero .moveUp press enter hero .moveDown press enter hero .moveLeft press enter …" at bounding box center [606, 152] width 207 height 148
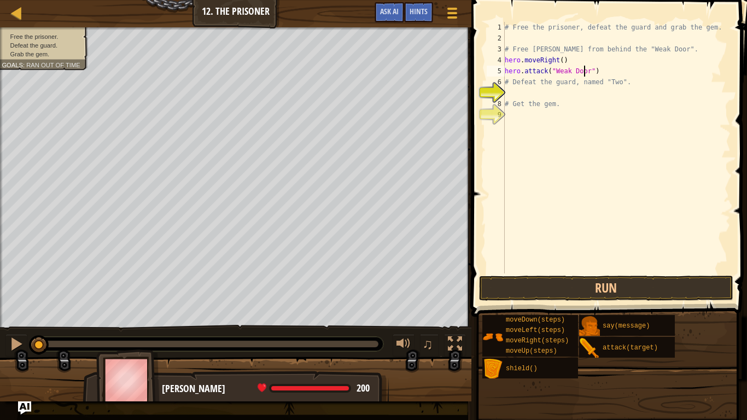
scroll to position [5, 7]
click at [603, 71] on div "# Free the prisoner, defeat the guard and grab the gem. # Free Patrick from beh…" at bounding box center [617, 159] width 228 height 274
click at [555, 289] on button "Run" at bounding box center [606, 288] width 255 height 25
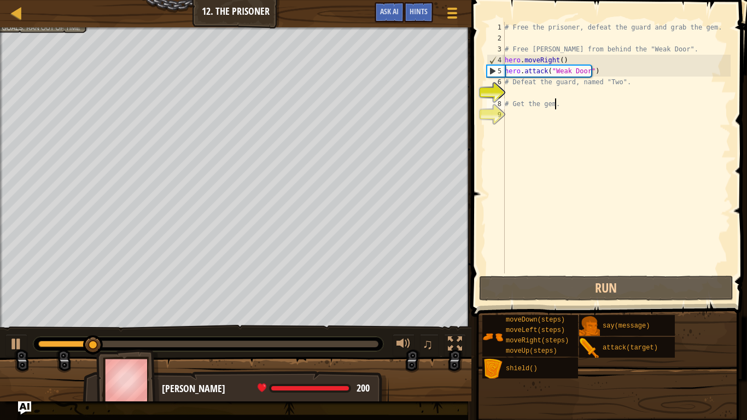
click at [560, 100] on div "# Free the prisoner, defeat the guard and grab the gem. # Free Patrick from beh…" at bounding box center [617, 159] width 228 height 274
type textarea "# Get the gem."
click at [553, 104] on div "# Free the prisoner, defeat the guard and grab the gem. # Free Patrick from beh…" at bounding box center [617, 159] width 228 height 274
click at [542, 94] on div "# Free the prisoner, defeat the guard and grab the gem. # Free Patrick from beh…" at bounding box center [617, 159] width 228 height 274
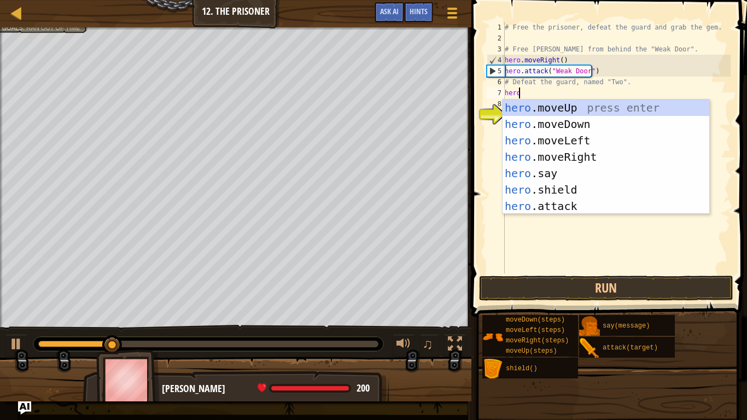
scroll to position [5, 1]
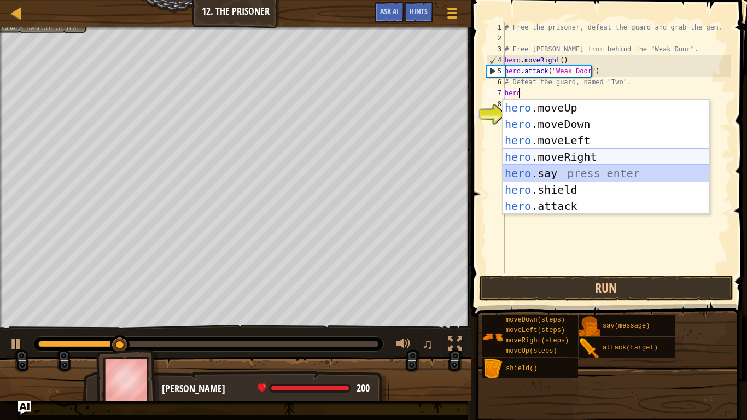
drag, startPoint x: 558, startPoint y: 167, endPoint x: 559, endPoint y: 154, distance: 13.7
click at [559, 154] on div "hero .moveUp press enter hero .moveDown press enter hero .moveLeft press enter …" at bounding box center [606, 174] width 207 height 148
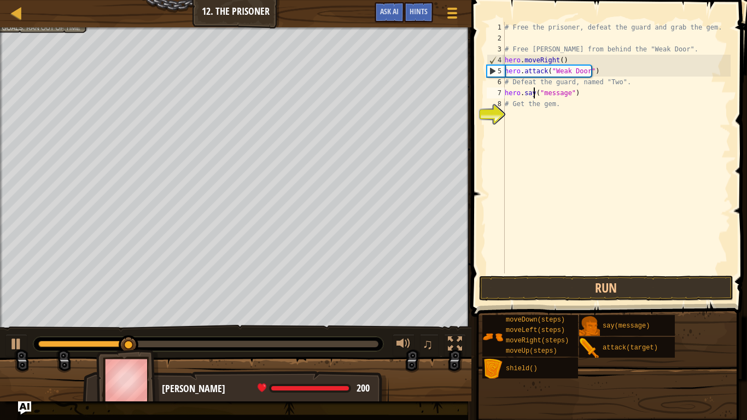
click at [533, 94] on div "# Free the prisoner, defeat the guard and grab the gem. # Free Patrick from beh…" at bounding box center [617, 159] width 228 height 274
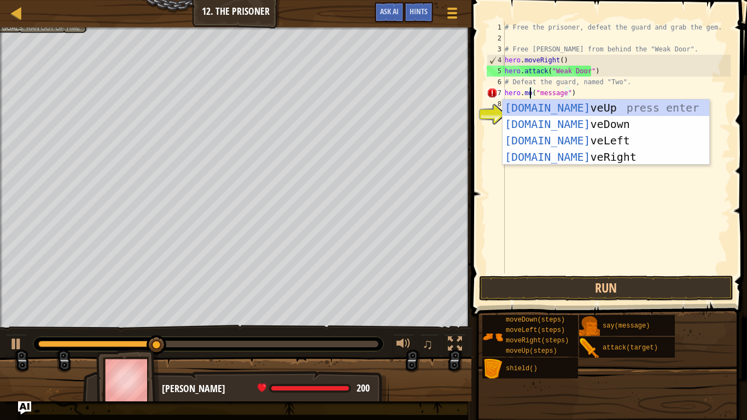
scroll to position [5, 2]
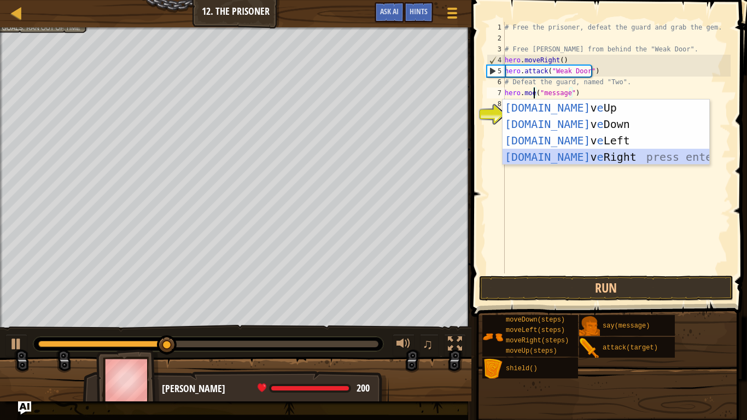
click at [563, 157] on div "hero.mo v e Up press enter hero.mo v e Down press enter hero.mo v e Left press …" at bounding box center [606, 149] width 207 height 98
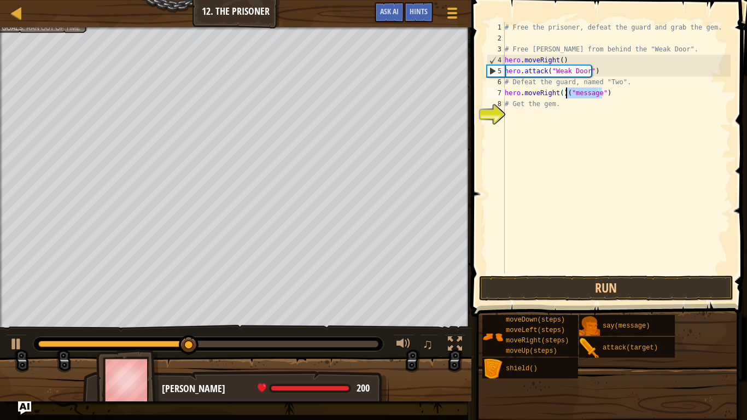
drag, startPoint x: 606, startPoint y: 95, endPoint x: 566, endPoint y: 96, distance: 39.9
click at [566, 96] on div "# Free the prisoner, defeat the guard and grab the gem. # Free Patrick from beh…" at bounding box center [617, 159] width 228 height 274
type textarea "hero.moveRight(3)"
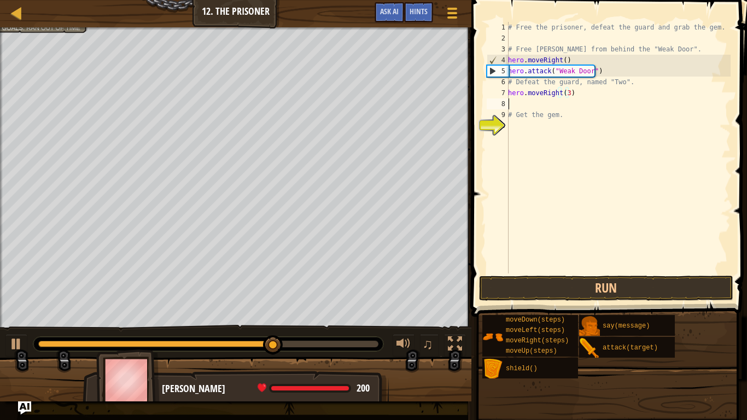
scroll to position [5, 0]
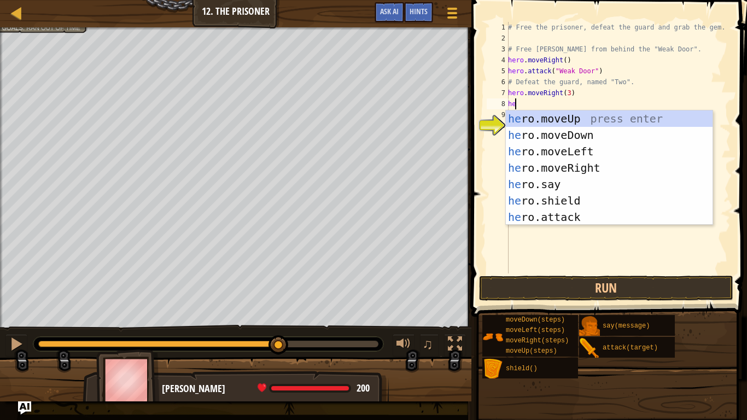
type textarea "hero"
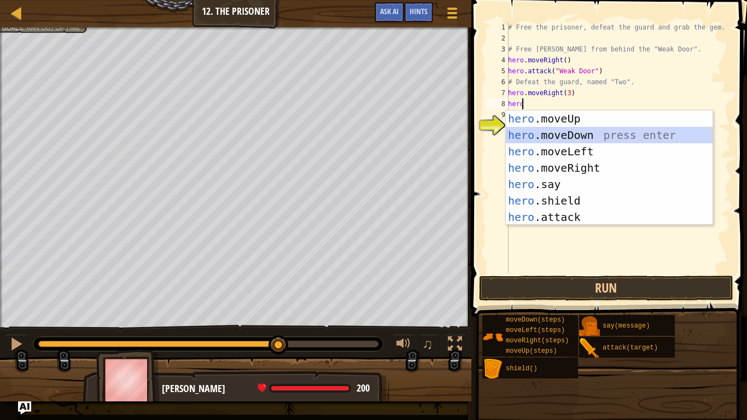
click at [571, 134] on div "hero .moveUp press enter hero .moveDown press enter hero .moveLeft press enter …" at bounding box center [609, 185] width 207 height 148
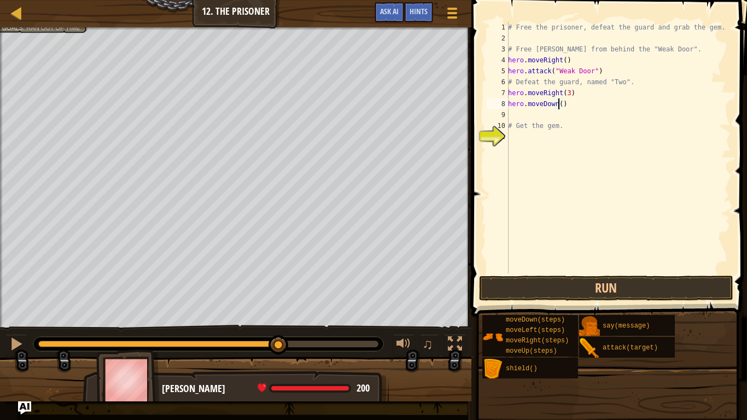
click at [559, 104] on div "# Free the prisoner, defeat the guard and grab the gem. # Free Patrick from beh…" at bounding box center [618, 159] width 225 height 274
click at [565, 93] on div "# Free the prisoner, defeat the guard and grab the gem. # Free Patrick from beh…" at bounding box center [618, 159] width 225 height 274
type textarea "hero.moveRight(2)"
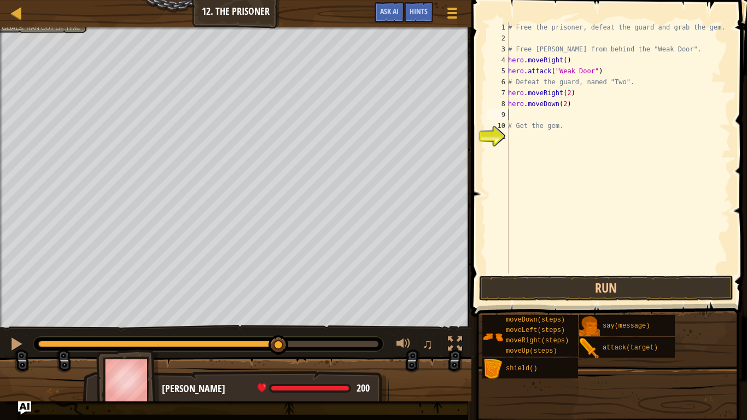
click at [561, 118] on div "# Free the prisoner, defeat the guard and grab the gem. # Free Patrick from beh…" at bounding box center [618, 159] width 225 height 274
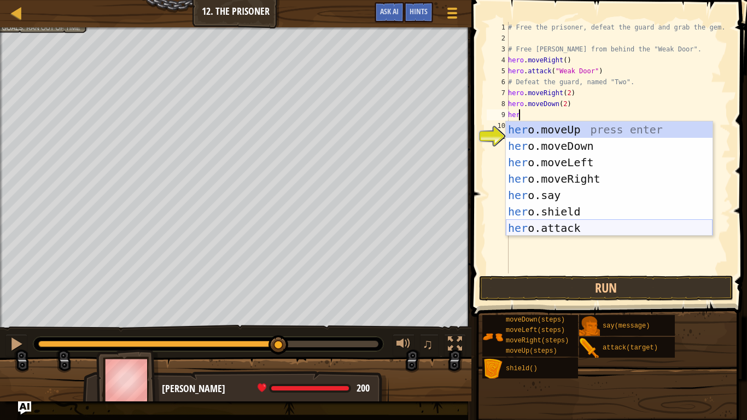
click at [551, 222] on div "her o.moveUp press enter her o.moveDown press enter her o.moveLeft press enter …" at bounding box center [609, 195] width 207 height 148
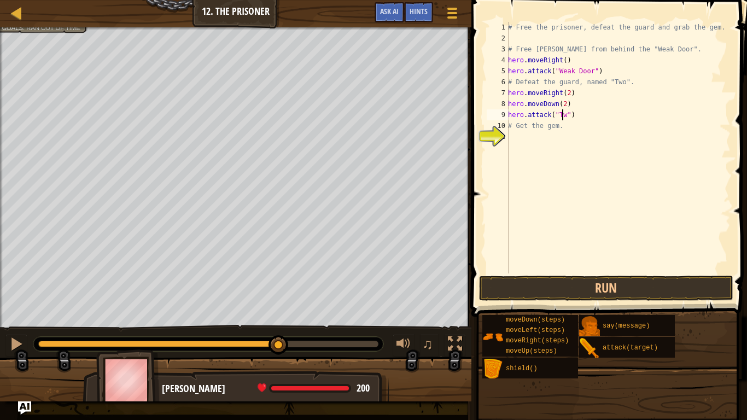
scroll to position [5, 4]
type textarea "hero.attack("Two")"
drag, startPoint x: 567, startPoint y: 115, endPoint x: 555, endPoint y: 117, distance: 11.7
click at [555, 117] on div "# Free the prisoner, defeat the guard and grab the gem. # Free Patrick from beh…" at bounding box center [618, 159] width 225 height 274
click at [577, 118] on div "# Free the prisoner, defeat the guard and grab the gem. # Free Patrick from beh…" at bounding box center [618, 159] width 225 height 274
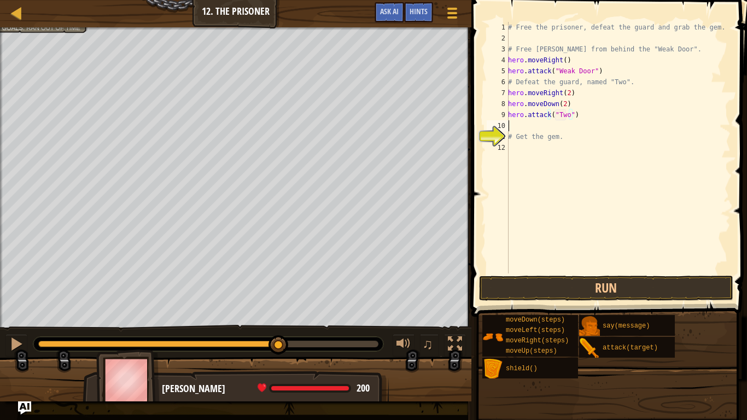
scroll to position [5, 0]
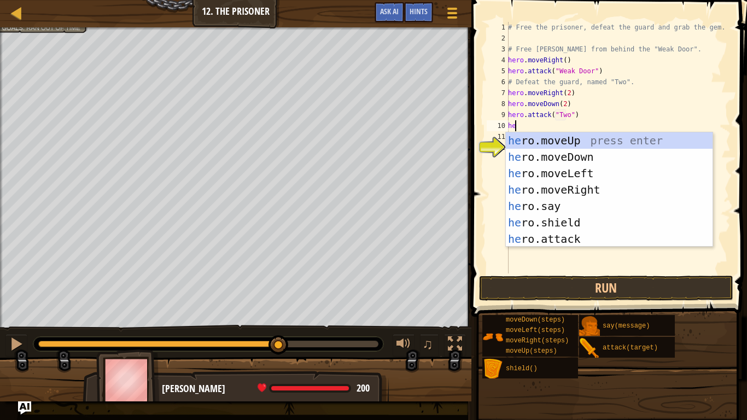
type textarea "hero"
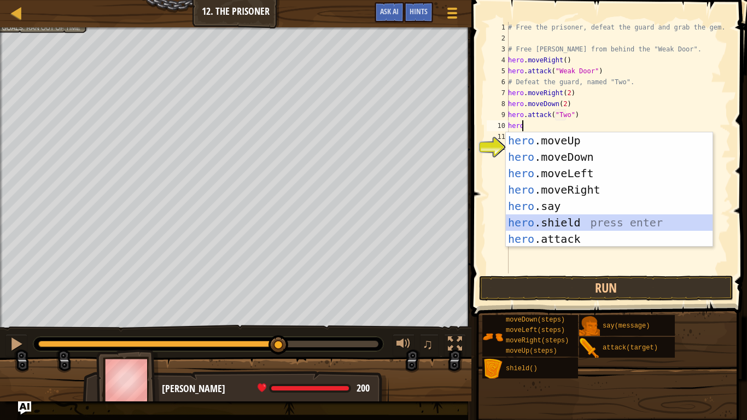
click at [591, 216] on div "hero .moveUp press enter hero .moveDown press enter hero .moveLeft press enter …" at bounding box center [609, 206] width 207 height 148
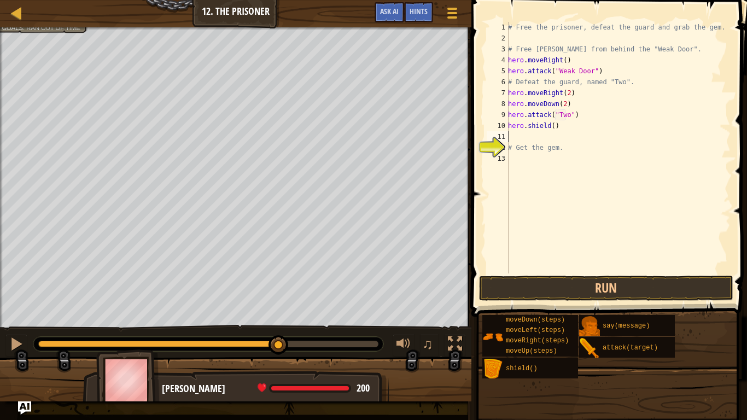
scroll to position [5, 0]
click at [550, 125] on div "# Free the prisoner, defeat the guard and grab the gem. # Free Patrick from beh…" at bounding box center [618, 159] width 225 height 274
type textarea "hero.shield()"
click at [547, 137] on div "# Free the prisoner, defeat the guard and grab the gem. # Free Patrick from beh…" at bounding box center [618, 159] width 225 height 274
type textarea "h"
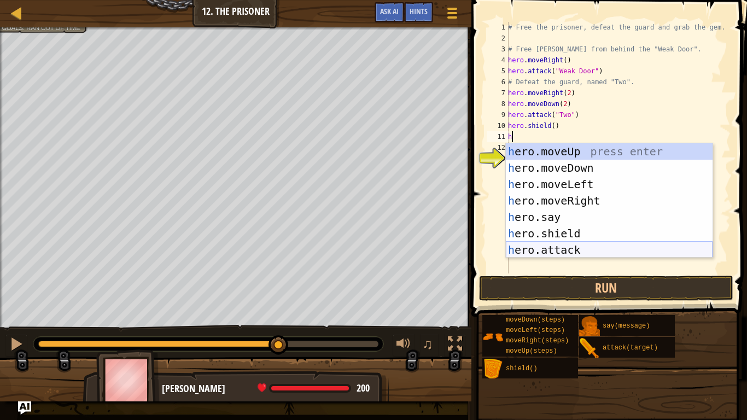
click at [538, 241] on div "h ero.moveUp press enter h ero.moveDown press enter h ero.moveLeft press enter …" at bounding box center [609, 217] width 207 height 148
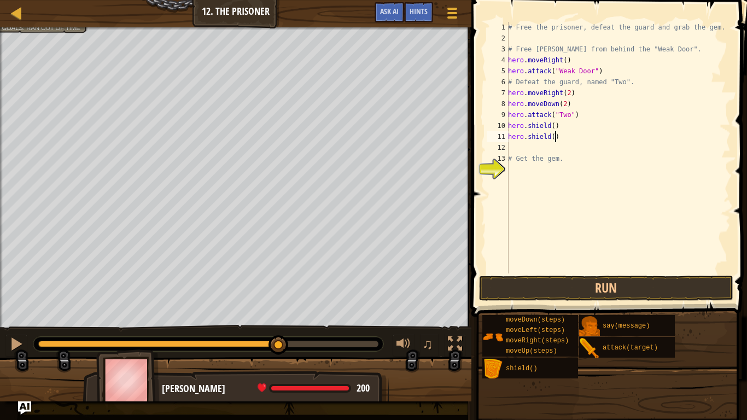
click at [556, 137] on div "# Free the prisoner, defeat the guard and grab the gem. # Free Patrick from beh…" at bounding box center [618, 159] width 225 height 274
type textarea "hero.shield()"
type textarea "h"
click at [556, 137] on div "# Free the prisoner, defeat the guard and grab the gem. # Free Patrick from beh…" at bounding box center [618, 159] width 225 height 274
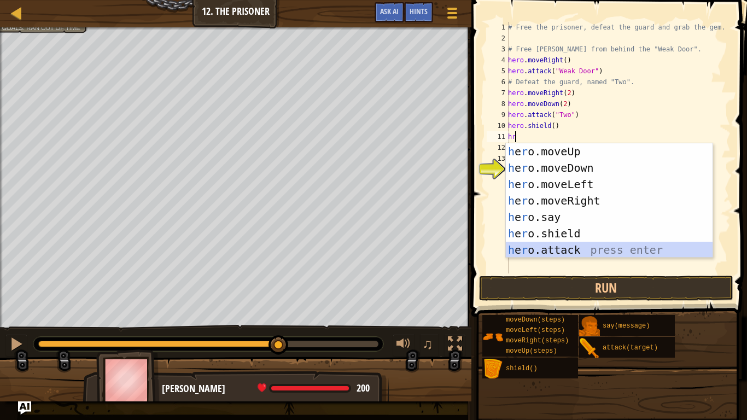
click at [563, 251] on div "h e r o.moveUp press enter h e r o.moveDown press enter h e r o.moveLeft press …" at bounding box center [609, 217] width 207 height 148
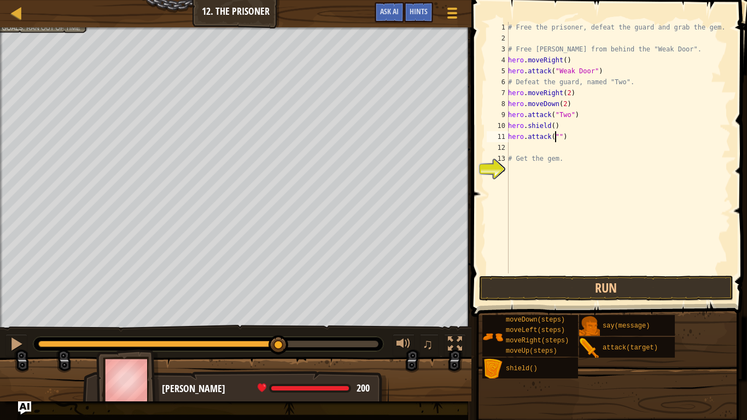
paste textarea "Two"
type textarea "hero.attack("Two")"
click at [585, 148] on div "# Free the prisoner, defeat the guard and grab the gem. # Free Patrick from beh…" at bounding box center [618, 159] width 225 height 274
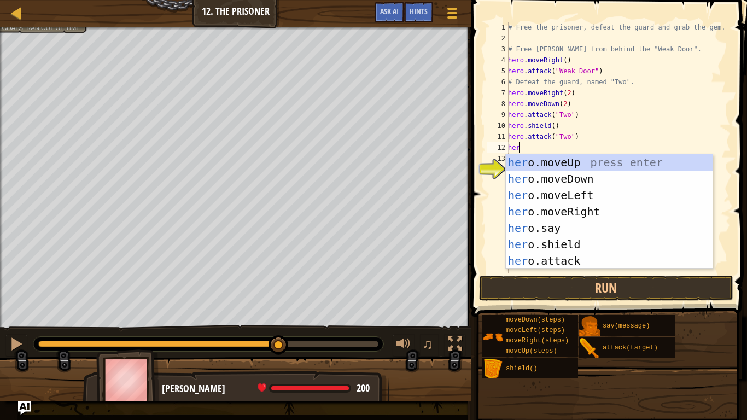
type textarea "hero"
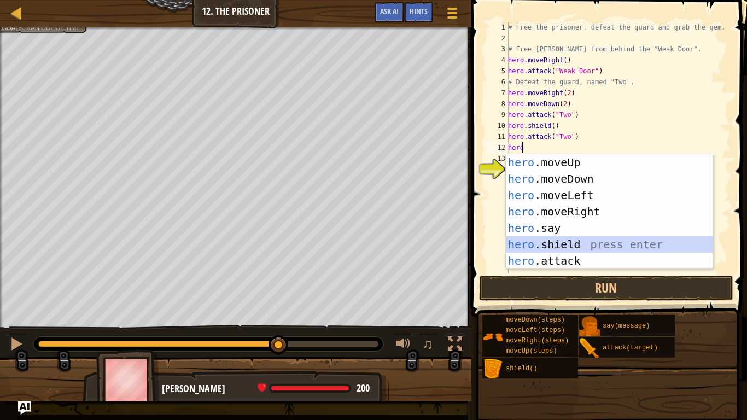
click at [565, 252] on div "hero .moveUp press enter hero .moveDown press enter hero .moveLeft press enter …" at bounding box center [609, 228] width 207 height 148
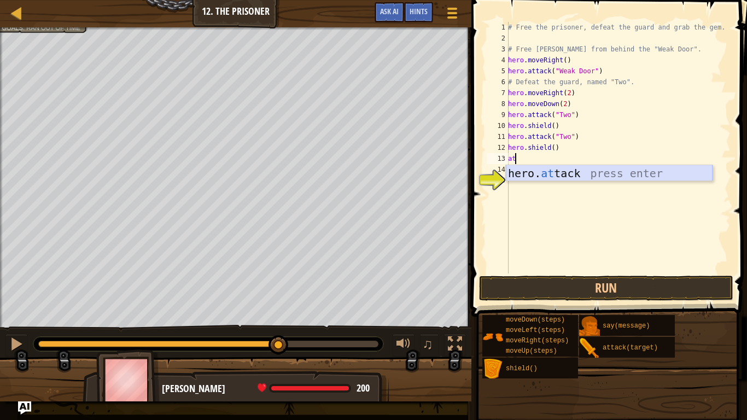
click at [568, 174] on div "hero. at tack press enter" at bounding box center [609, 189] width 207 height 49
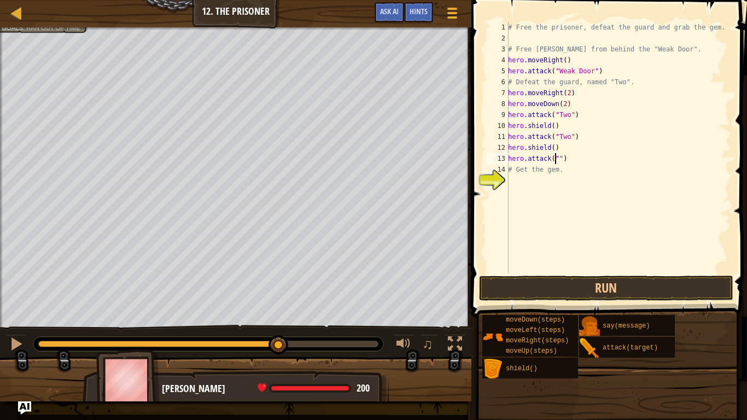
paste textarea "Two"
type textarea "hero.attack("Two")"
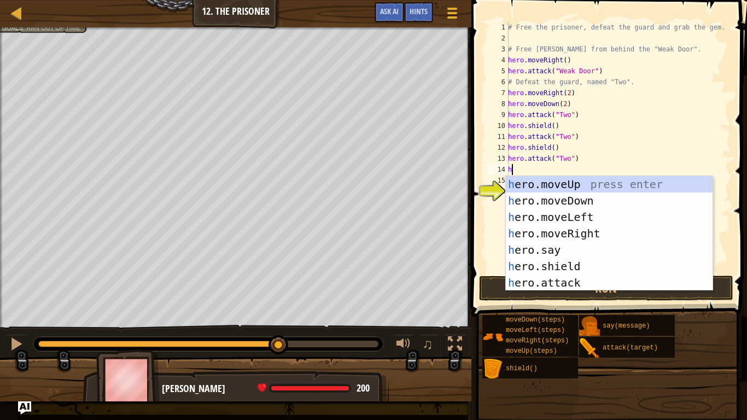
type textarea "her"
click at [574, 265] on div "her o.moveUp press enter her o.moveDown press enter her o.moveLeft press enter …" at bounding box center [609, 250] width 207 height 148
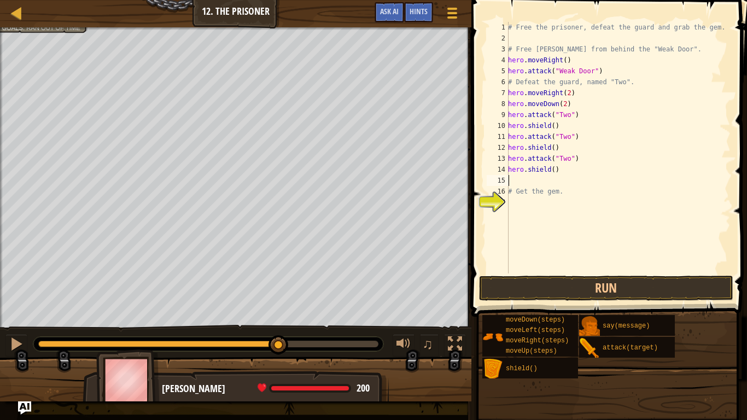
type textarea "her"
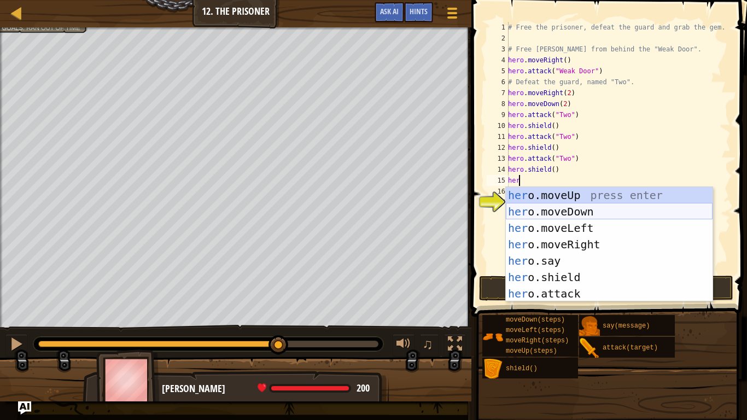
click at [560, 208] on div "her o.moveUp press enter her o.moveDown press enter her o.moveLeft press enter …" at bounding box center [609, 261] width 207 height 148
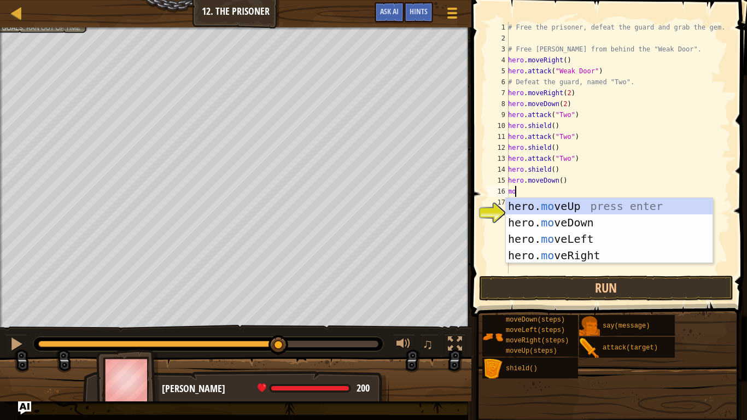
type textarea "moer"
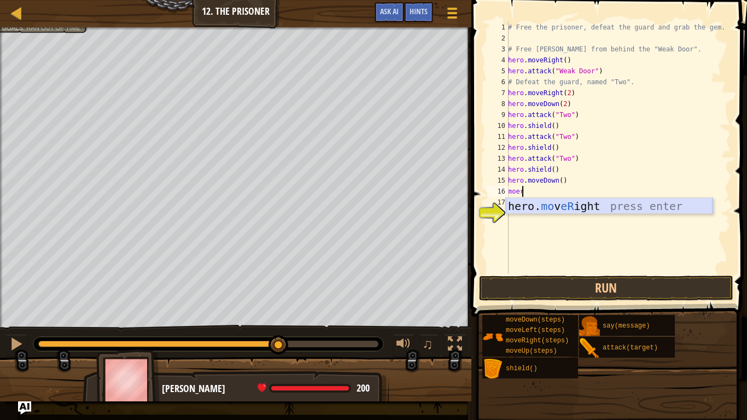
click at [557, 205] on div "hero. mo v eR ight press enter" at bounding box center [609, 222] width 207 height 49
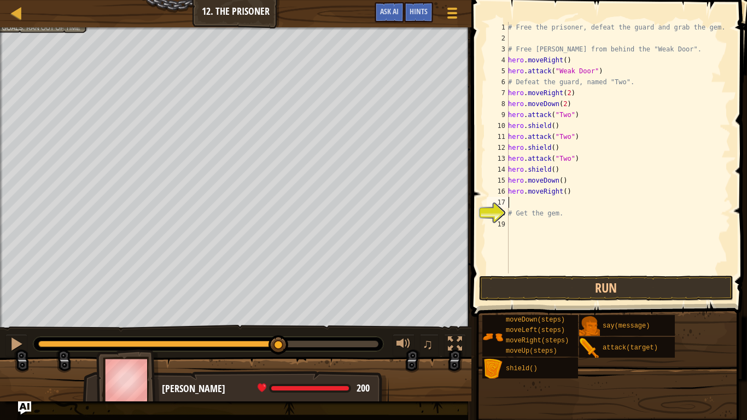
scroll to position [5, 0]
click at [526, 292] on button "Run" at bounding box center [606, 288] width 255 height 25
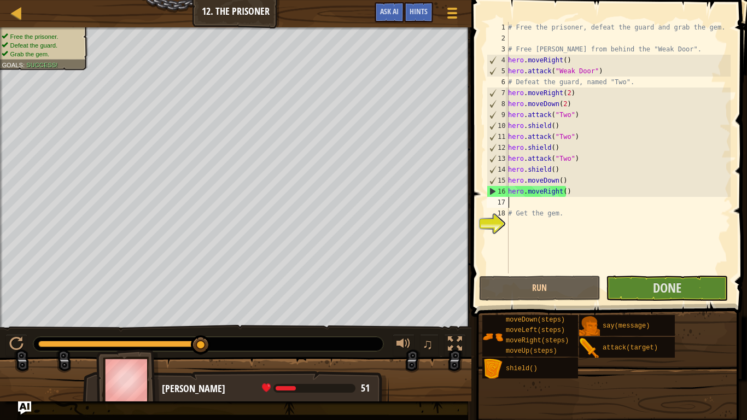
type textarea "m"
click at [561, 193] on div "# Free the prisoner, defeat the guard and grab the gem. # Free Patrick from beh…" at bounding box center [618, 159] width 225 height 274
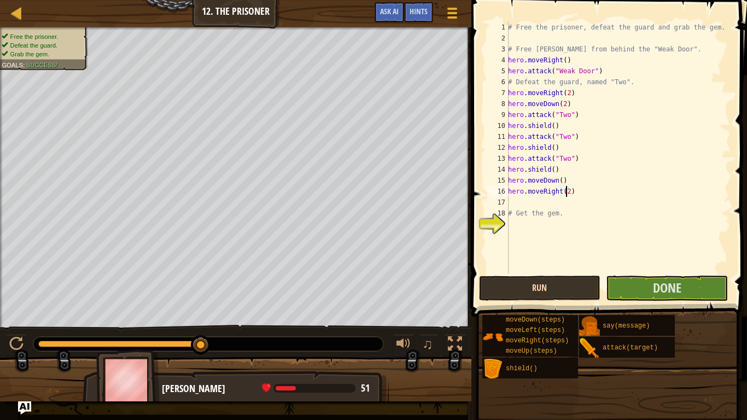
type textarea "hero.moveRight(2)"
click at [567, 289] on button "Run" at bounding box center [540, 288] width 122 height 25
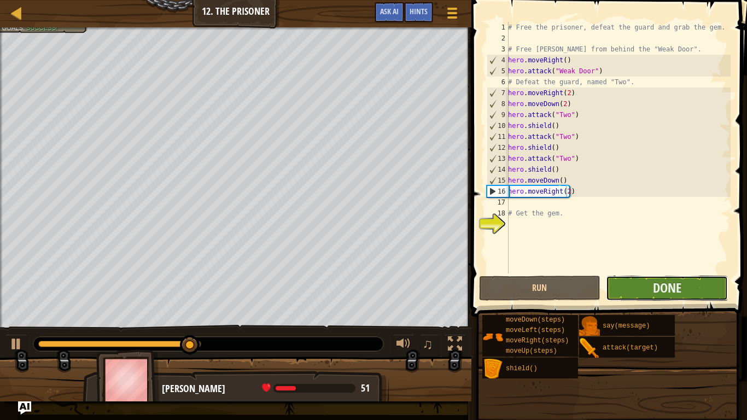
click at [649, 291] on button "Done" at bounding box center [667, 288] width 122 height 25
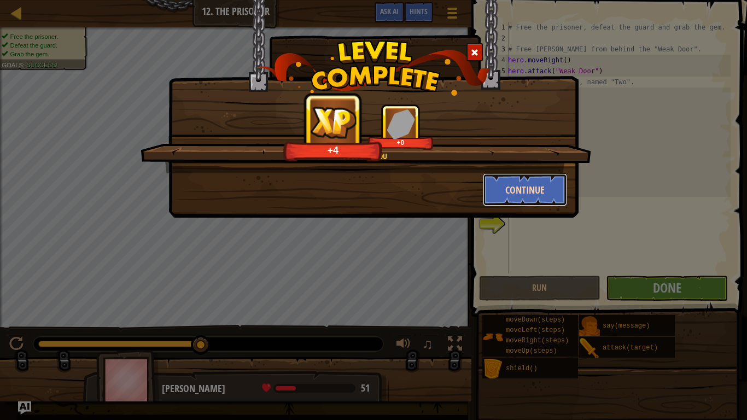
click at [523, 183] on button "Continue" at bounding box center [525, 189] width 85 height 33
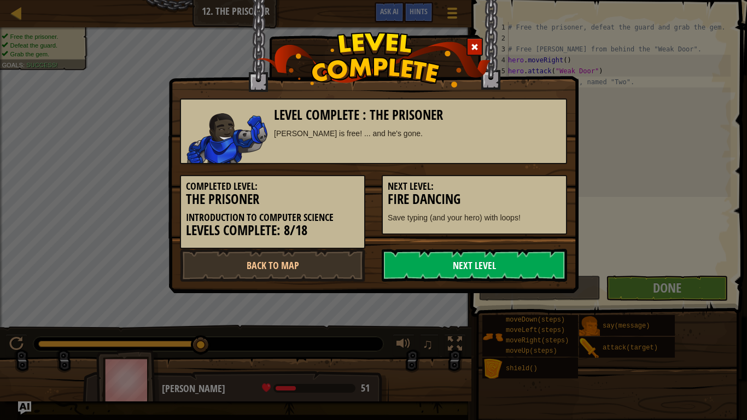
click at [434, 269] on link "Next Level" at bounding box center [474, 265] width 185 height 33
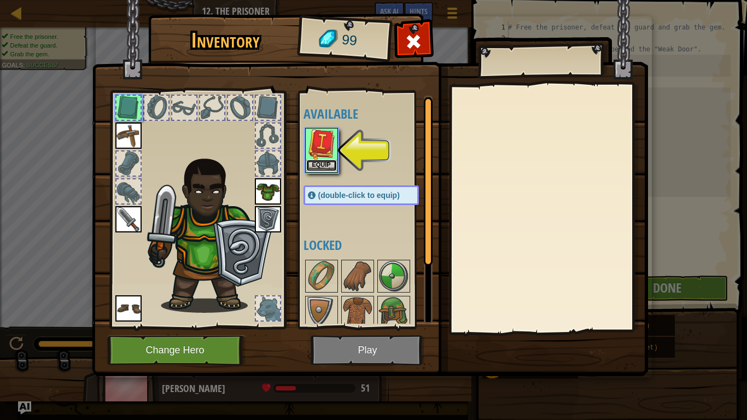
click at [333, 167] on button "Equip" at bounding box center [321, 165] width 31 height 11
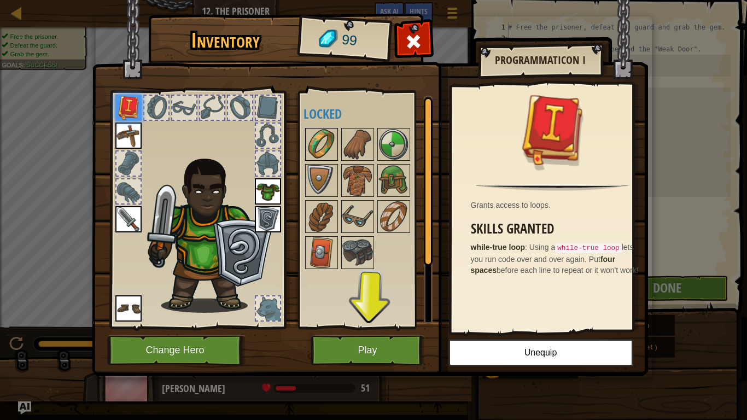
click at [318, 129] on div at bounding box center [321, 144] width 33 height 33
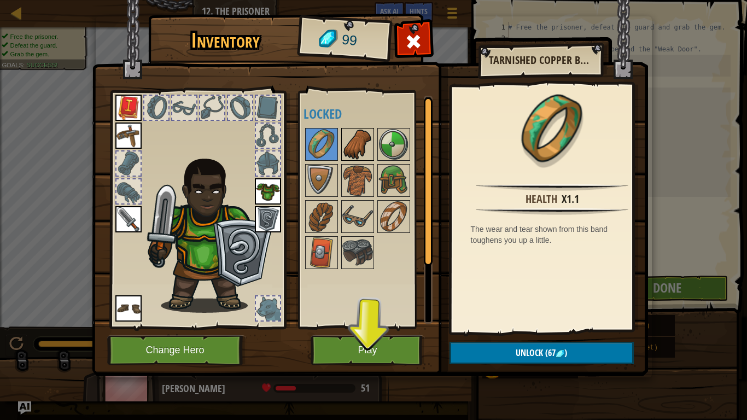
click at [351, 147] on img at bounding box center [357, 144] width 31 height 31
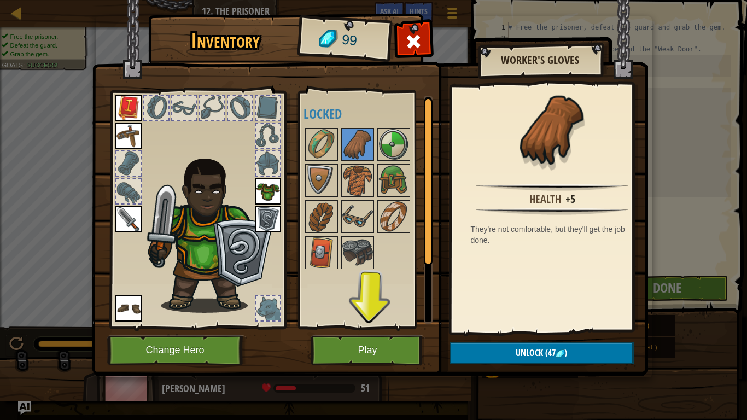
click at [376, 144] on div at bounding box center [372, 198] width 137 height 144
click at [379, 148] on img at bounding box center [394, 144] width 31 height 31
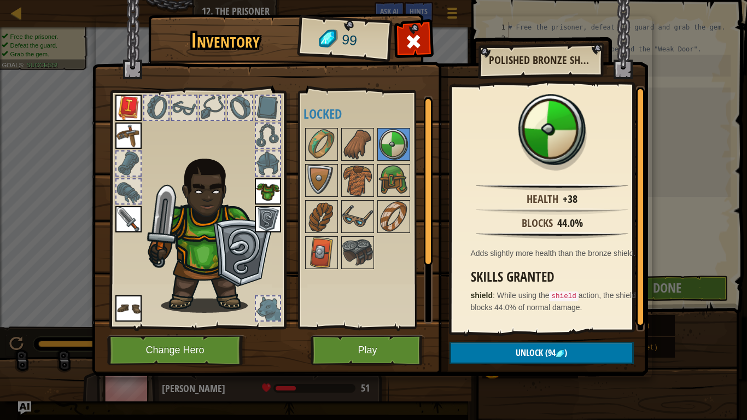
scroll to position [2, 0]
click at [356, 150] on img at bounding box center [357, 144] width 31 height 31
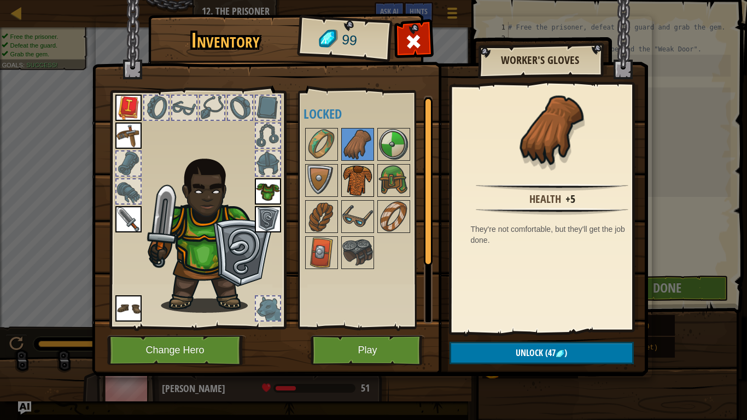
click at [353, 168] on img at bounding box center [357, 180] width 31 height 31
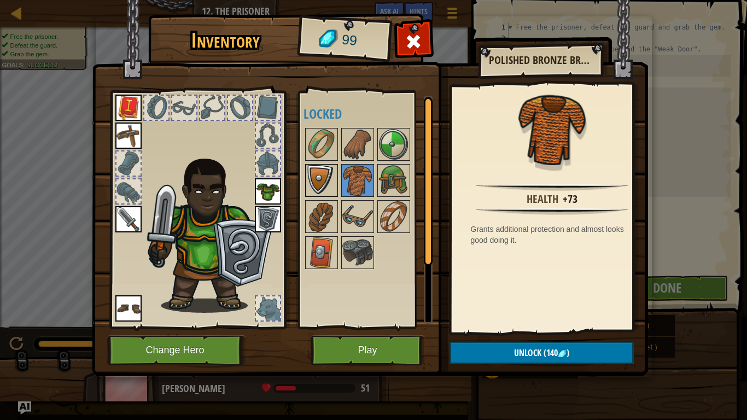
click at [329, 173] on img at bounding box center [321, 180] width 31 height 31
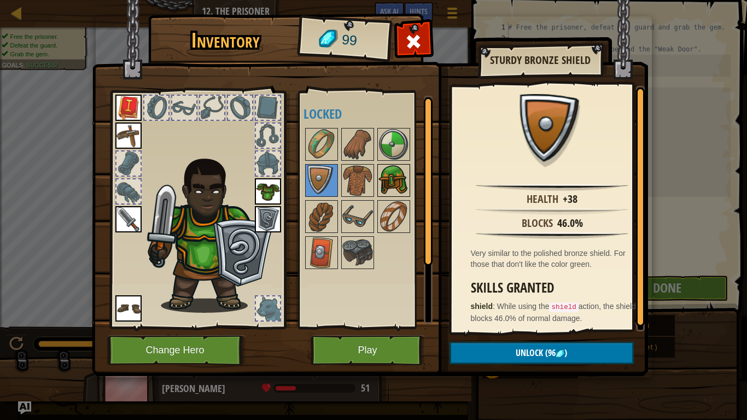
click at [403, 187] on img at bounding box center [394, 180] width 31 height 31
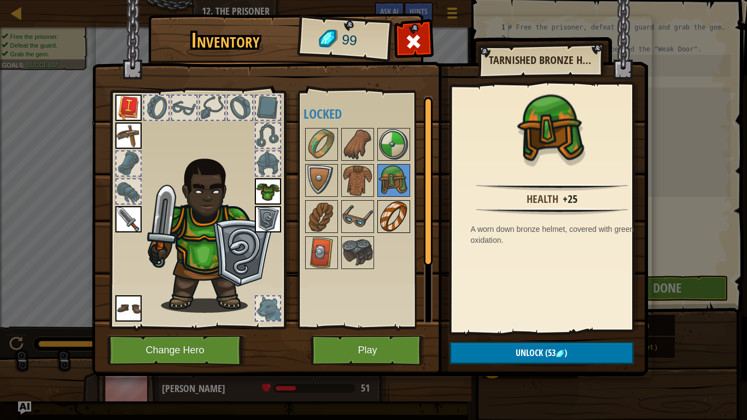
click at [381, 230] on img at bounding box center [394, 216] width 31 height 31
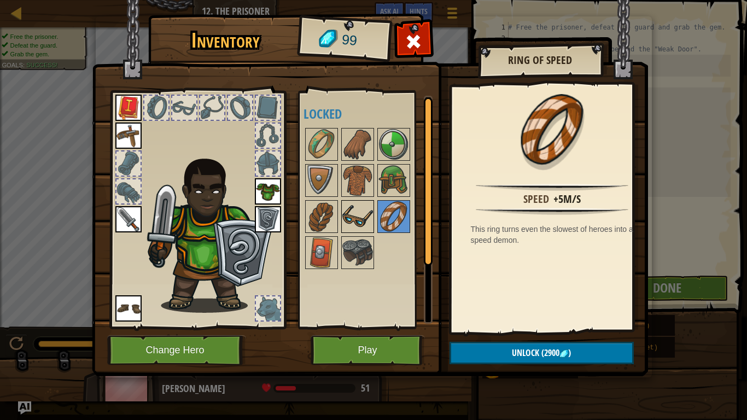
click at [361, 216] on img at bounding box center [357, 216] width 31 height 31
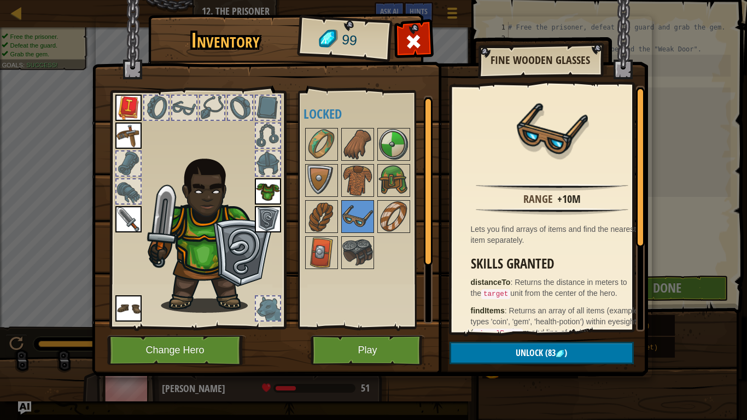
drag, startPoint x: 452, startPoint y: 212, endPoint x: 435, endPoint y: 213, distance: 17.0
click at [435, 213] on div "Inventory 99 Available Equip Equip Equip Equip Equip Equip (double-click to equ…" at bounding box center [374, 196] width 556 height 361
click at [413, 212] on div at bounding box center [372, 198] width 137 height 144
click at [409, 212] on div at bounding box center [393, 216] width 33 height 33
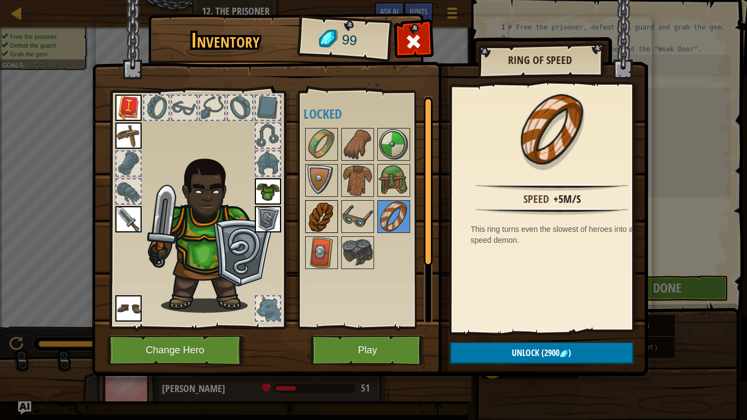
click at [332, 222] on img at bounding box center [321, 216] width 31 height 31
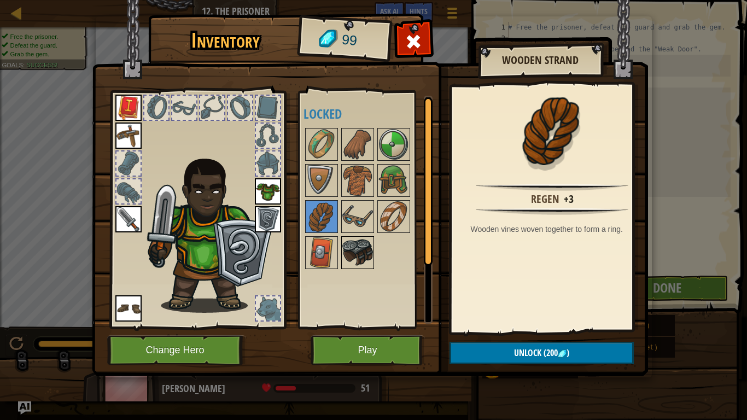
click at [351, 238] on img at bounding box center [357, 252] width 31 height 31
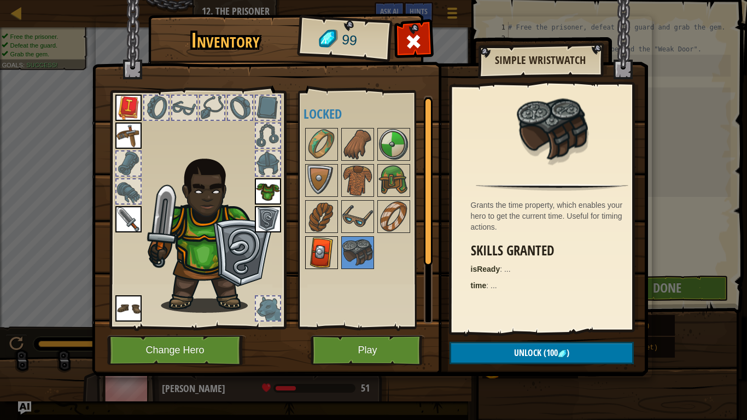
click at [315, 249] on img at bounding box center [321, 252] width 31 height 31
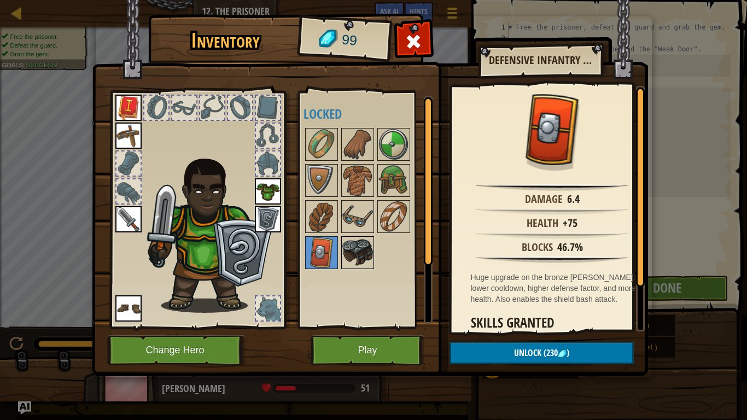
click at [342, 261] on img at bounding box center [357, 252] width 31 height 31
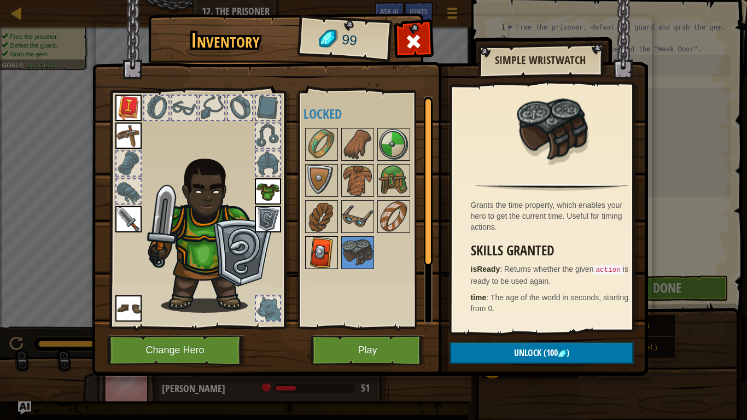
click at [312, 260] on img at bounding box center [321, 252] width 31 height 31
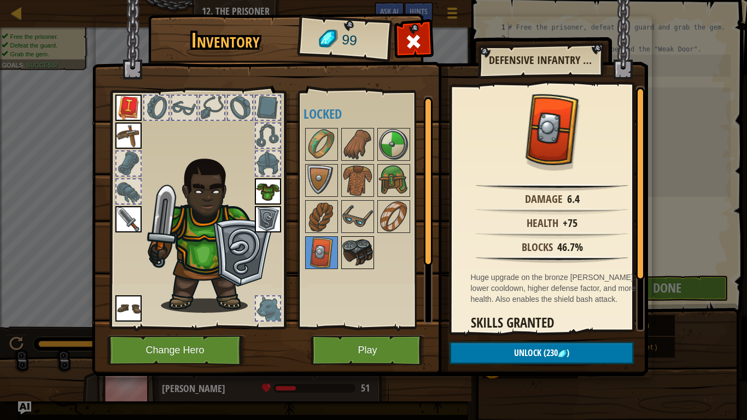
click at [365, 248] on img at bounding box center [357, 252] width 31 height 31
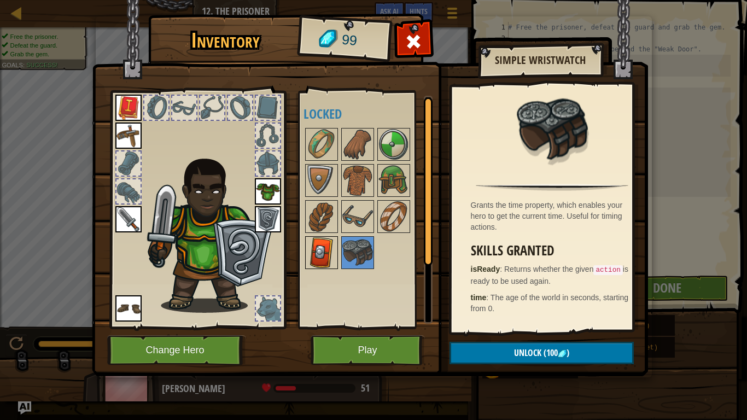
click at [321, 248] on img at bounding box center [321, 252] width 31 height 31
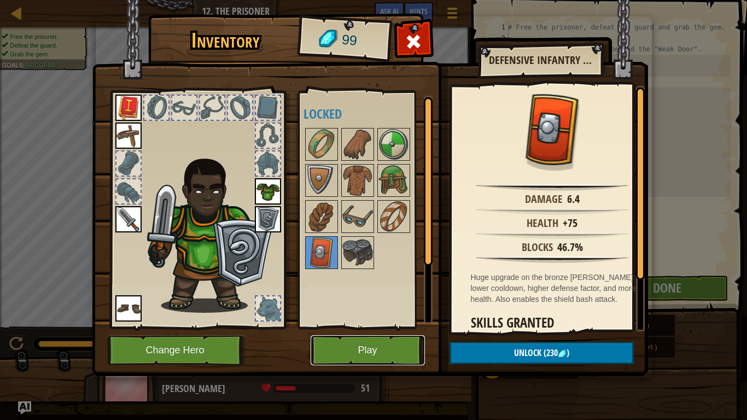
click at [367, 334] on button "Play" at bounding box center [368, 350] width 114 height 30
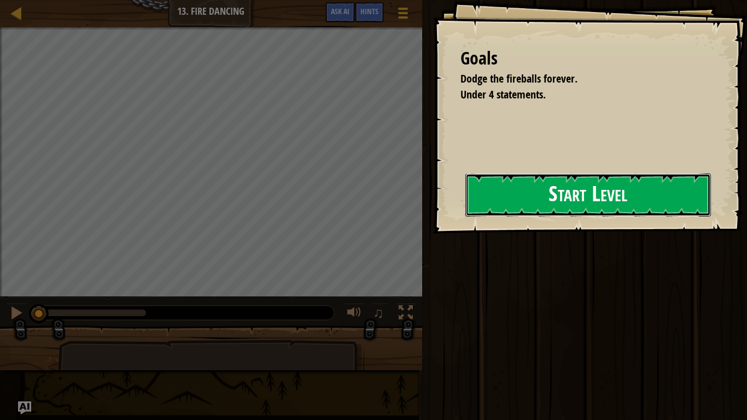
click at [478, 203] on button "Start Level" at bounding box center [589, 194] width 246 height 43
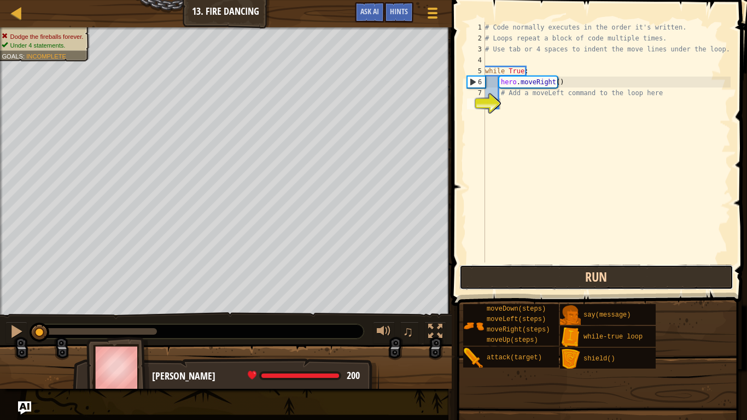
click at [488, 271] on button "Run" at bounding box center [597, 277] width 274 height 25
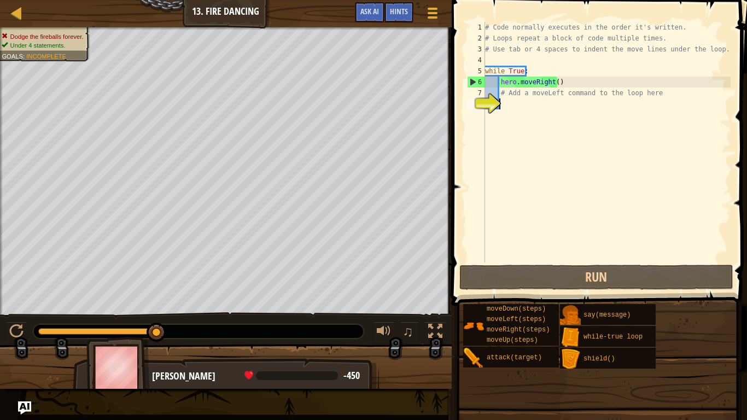
click at [554, 83] on div "# Code normally executes in the order it's written. # Loops repeat a block of c…" at bounding box center [607, 153] width 248 height 263
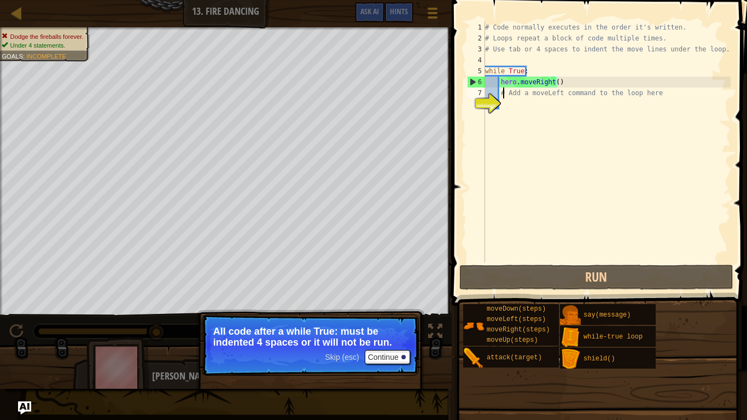
click at [504, 95] on div "# Code normally executes in the order it's written. # Loops repeat a block of c…" at bounding box center [607, 153] width 248 height 263
type textarea "# Add a moveLeft command to the loop here"
click at [504, 102] on div "# Code normally executes in the order it's written. # Loops repeat a block of c…" at bounding box center [607, 153] width 248 height 263
click at [381, 334] on button "Continue" at bounding box center [387, 357] width 45 height 14
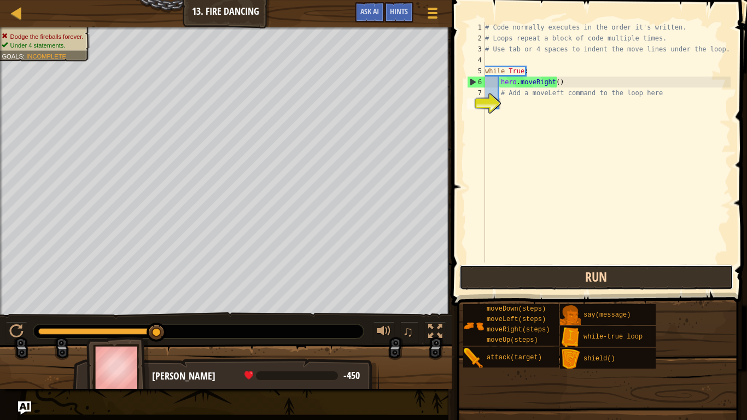
click at [496, 288] on button "Run" at bounding box center [597, 277] width 274 height 25
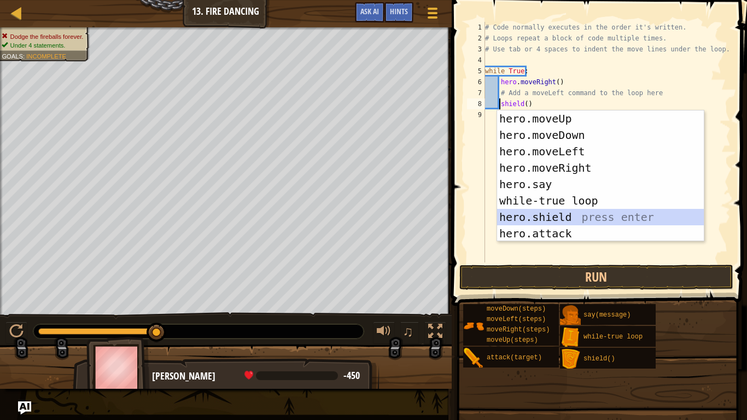
click at [542, 212] on div "hero.moveUp press enter hero.moveDown press enter hero.moveLeft press enter her…" at bounding box center [600, 193] width 207 height 164
type textarea "hero."
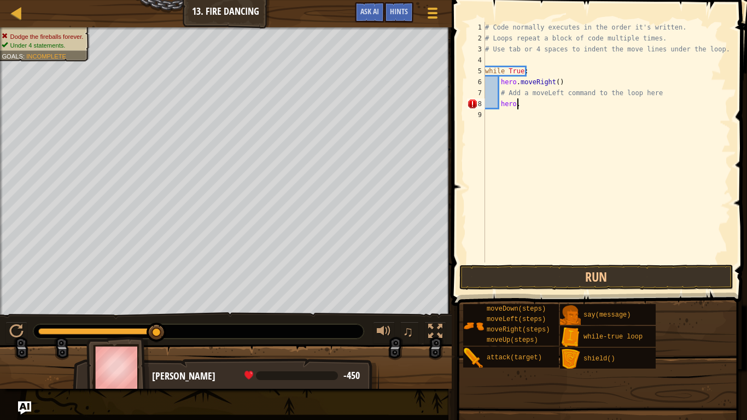
click at [528, 109] on div "# Code normally executes in the order it's written. # Loops repeat a block of c…" at bounding box center [607, 153] width 248 height 263
click at [530, 104] on div "# Code normally executes in the order it's written. # Loops repeat a block of c…" at bounding box center [607, 153] width 248 height 263
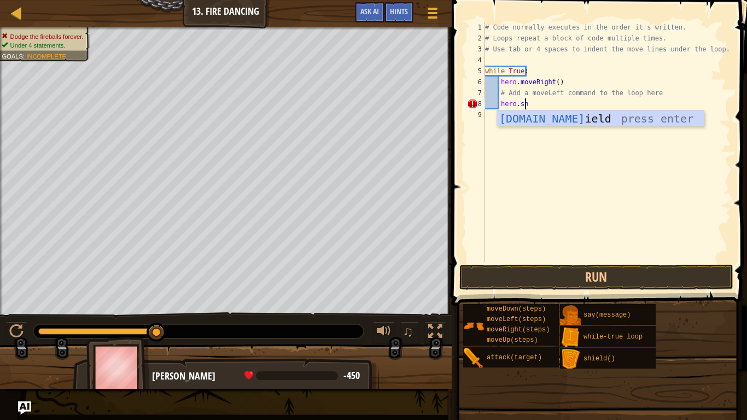
scroll to position [5, 3]
type textarea "hero.she"
click at [531, 118] on div "hero.sh i e ld press enter" at bounding box center [600, 135] width 207 height 49
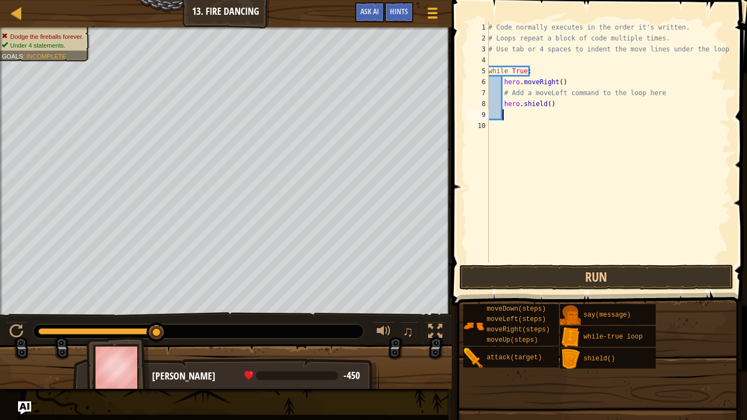
scroll to position [5, 1]
click at [536, 282] on button "Run" at bounding box center [597, 277] width 274 height 25
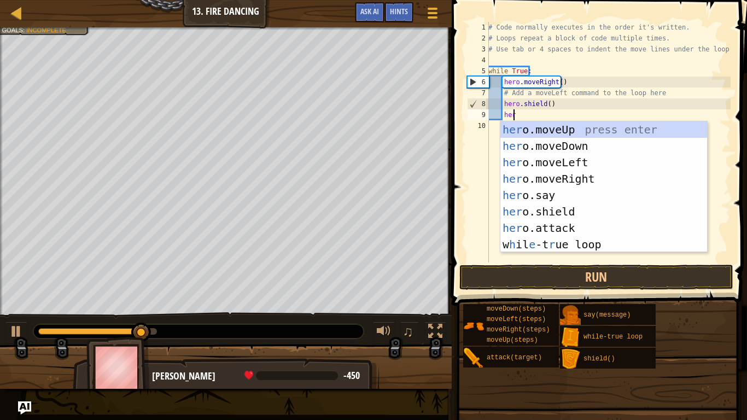
type textarea "hero"
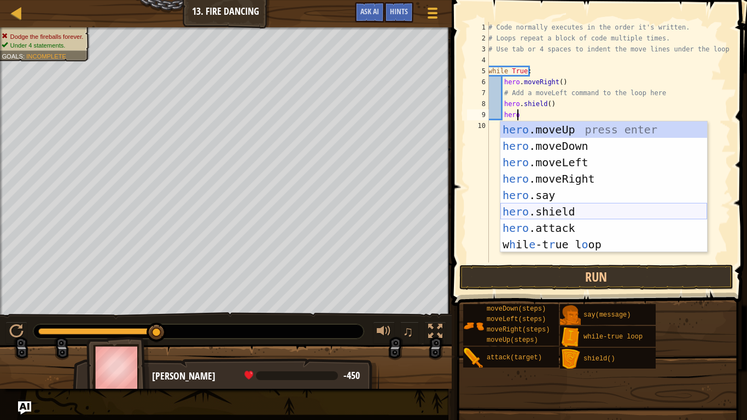
click at [545, 208] on div "hero .moveUp press enter hero .moveDown press enter hero .moveLeft press enter …" at bounding box center [604, 203] width 207 height 164
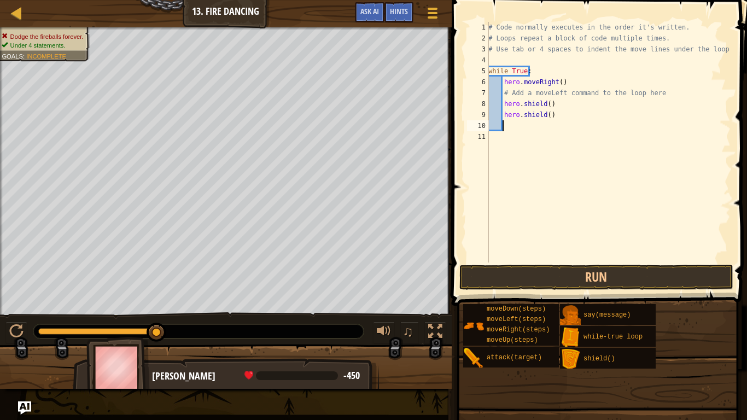
scroll to position [5, 1]
click at [551, 277] on button "Run" at bounding box center [597, 277] width 274 height 25
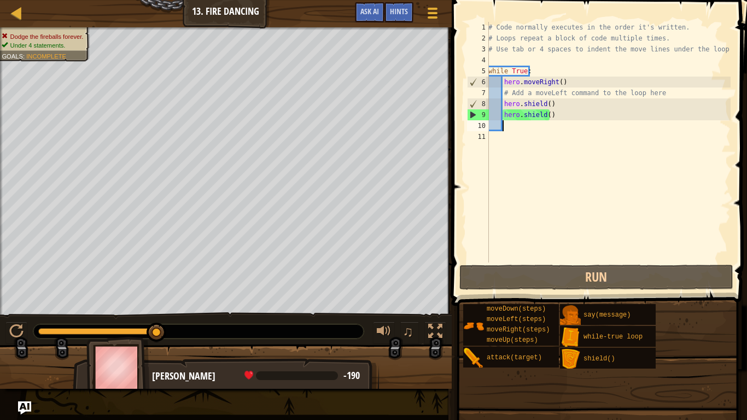
scroll to position [5, 0]
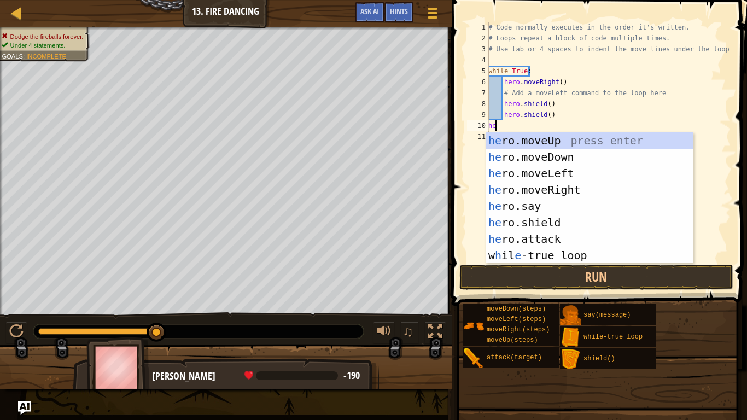
type textarea "her"
click at [533, 192] on div "her o.moveUp press enter her o.moveDown press enter her o.moveLeft press enter …" at bounding box center [589, 214] width 207 height 164
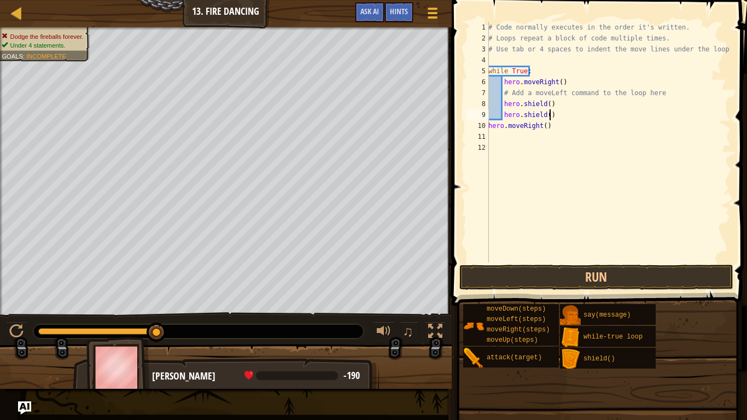
click at [556, 113] on div "# Code normally executes in the order it's written. # Loops repeat a block of c…" at bounding box center [608, 153] width 245 height 263
type textarea "h"
click at [504, 99] on div "# Code normally executes in the order it's written. # Loops repeat a block of c…" at bounding box center [608, 153] width 245 height 263
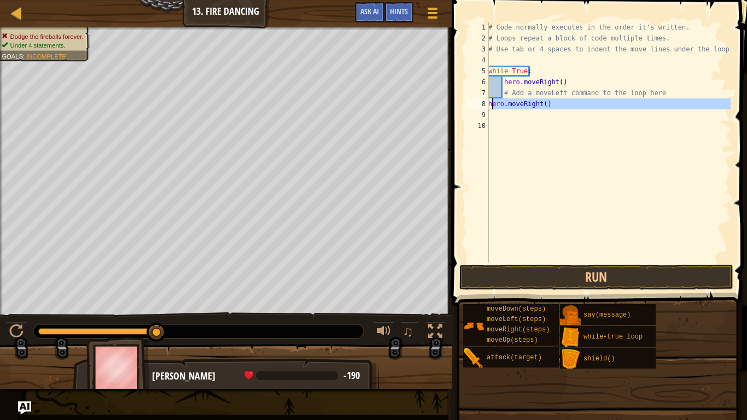
drag, startPoint x: 553, startPoint y: 111, endPoint x: 492, endPoint y: 104, distance: 61.0
click at [492, 104] on div "# Code normally executes in the order it's written. # Loops repeat a block of c…" at bounding box center [608, 153] width 245 height 263
type textarea "h"
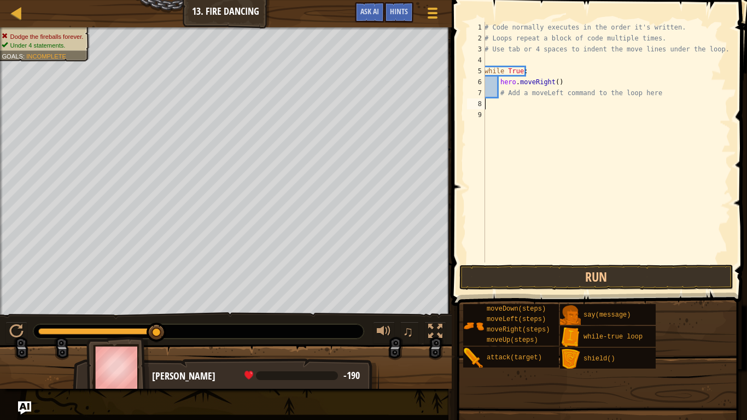
type textarea "# Add a moveLeft command to the loop here"
type textarea "m"
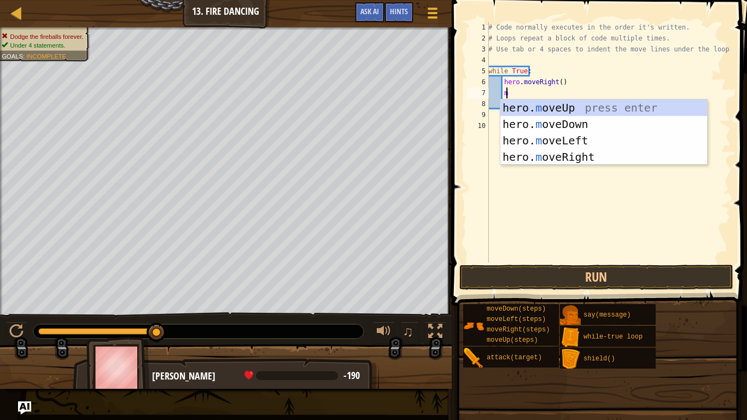
scroll to position [5, 1]
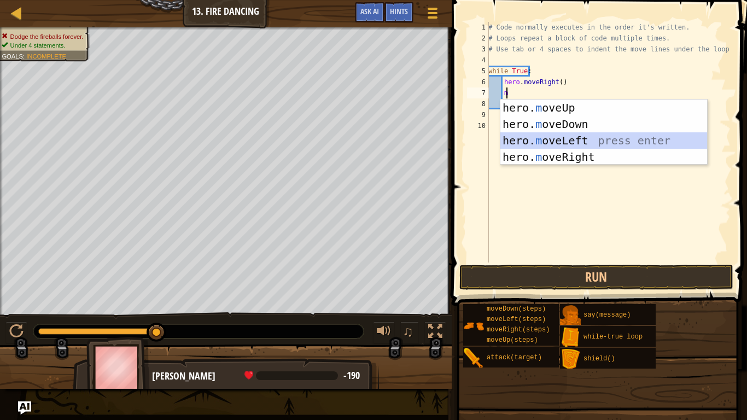
click at [566, 146] on div "hero. m oveUp press enter hero. m oveDown press enter hero. m oveLeft press ent…" at bounding box center [604, 149] width 207 height 98
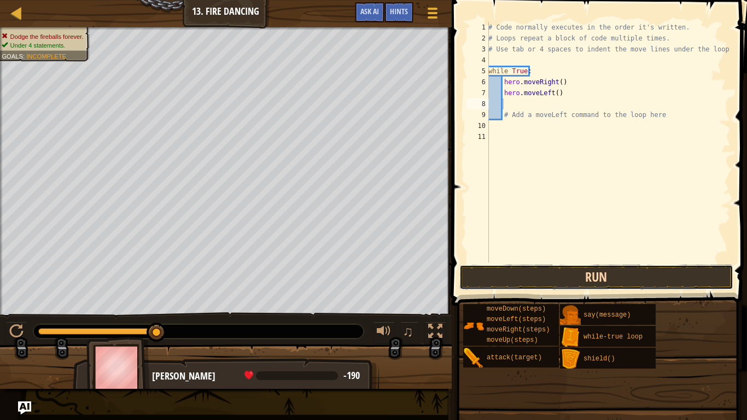
click at [551, 275] on button "Run" at bounding box center [597, 277] width 274 height 25
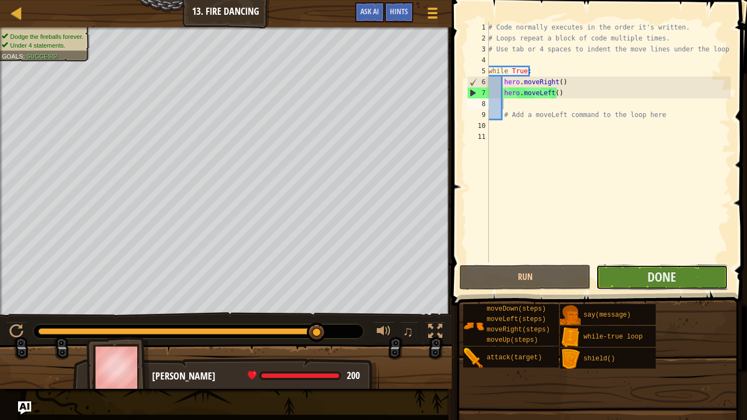
click at [691, 276] on button "Done" at bounding box center [661, 277] width 131 height 25
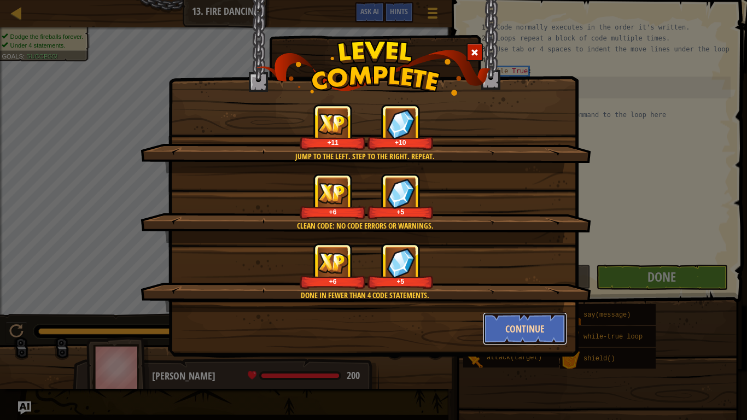
click at [492, 323] on button "Continue" at bounding box center [525, 328] width 85 height 33
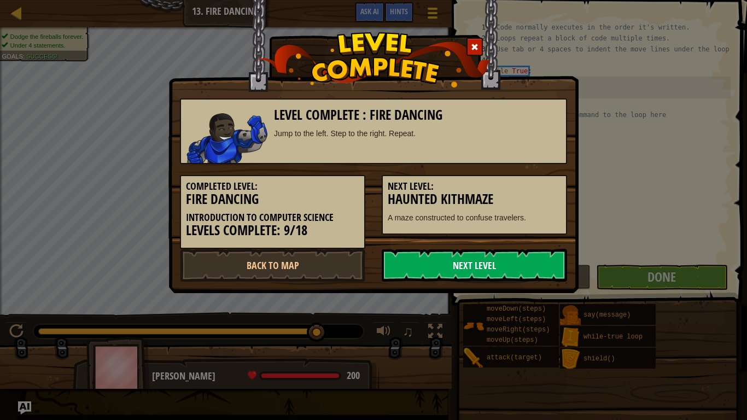
click at [475, 264] on link "Next Level" at bounding box center [474, 265] width 185 height 33
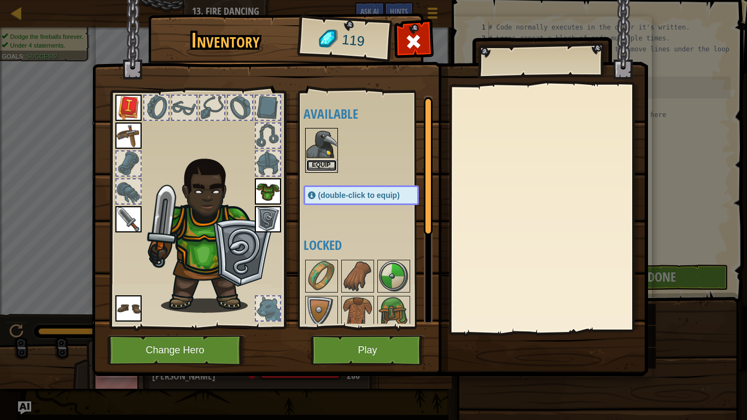
click at [328, 164] on button "Equip" at bounding box center [321, 165] width 31 height 11
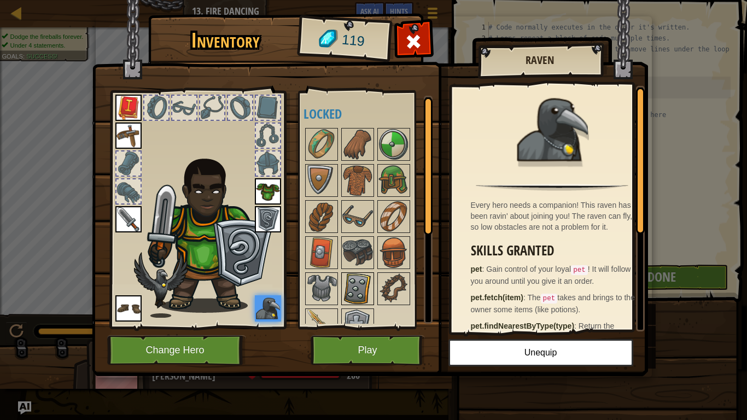
click at [348, 293] on img at bounding box center [357, 289] width 31 height 31
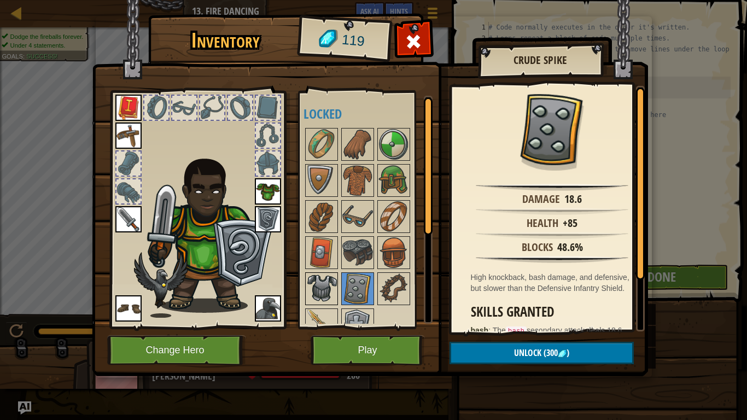
click at [326, 292] on img at bounding box center [321, 289] width 31 height 31
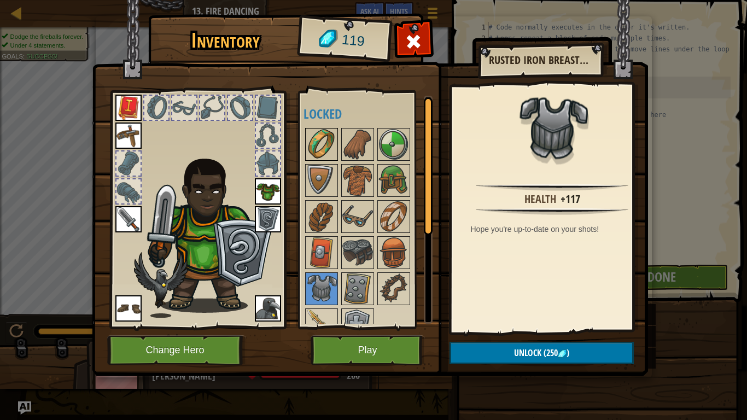
click at [312, 139] on img at bounding box center [321, 144] width 31 height 31
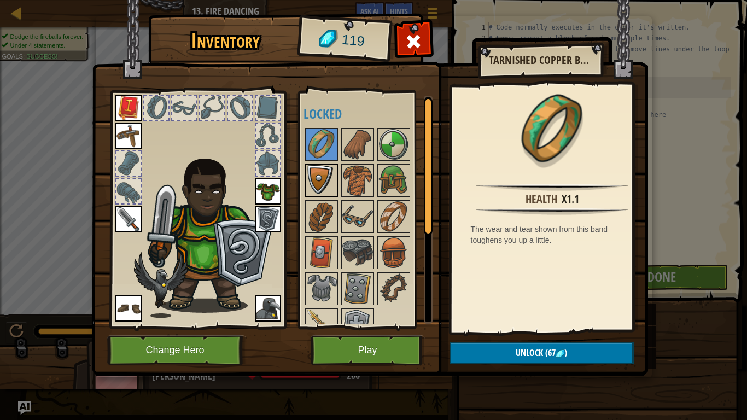
click at [329, 170] on img at bounding box center [321, 180] width 31 height 31
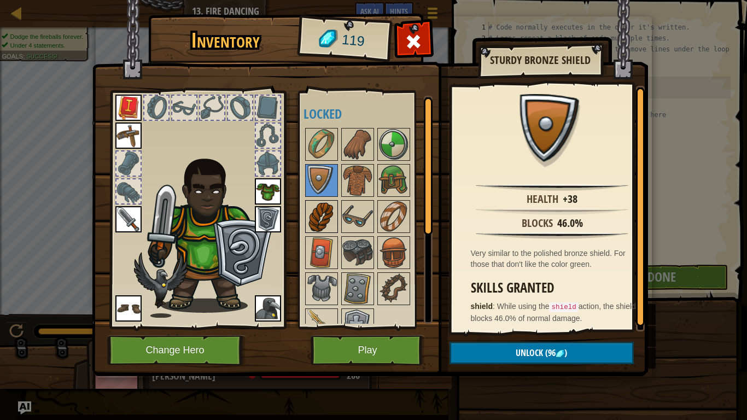
click at [327, 211] on img at bounding box center [321, 216] width 31 height 31
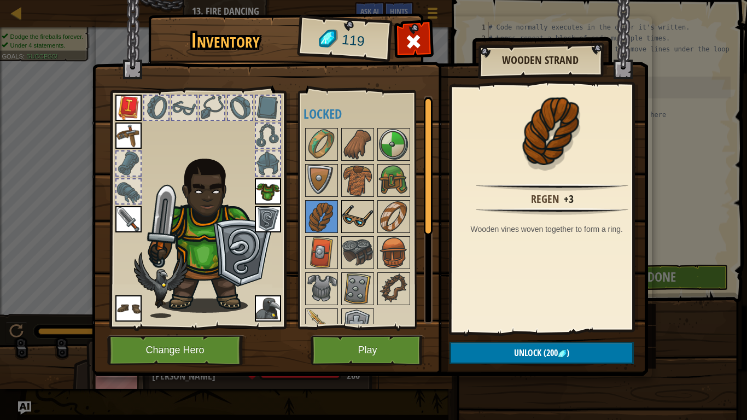
click at [350, 219] on img at bounding box center [357, 216] width 31 height 31
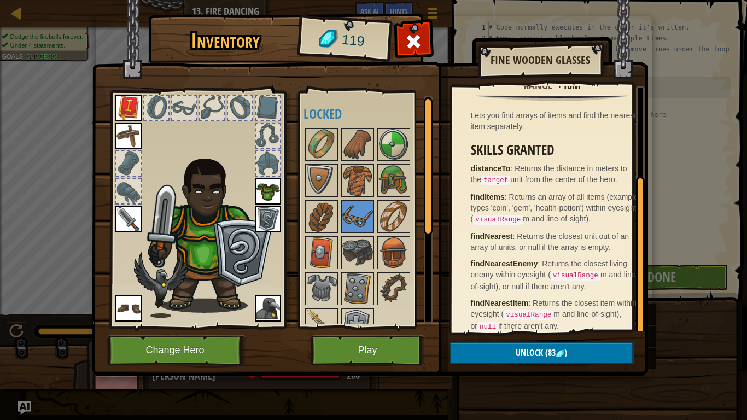
scroll to position [131, 0]
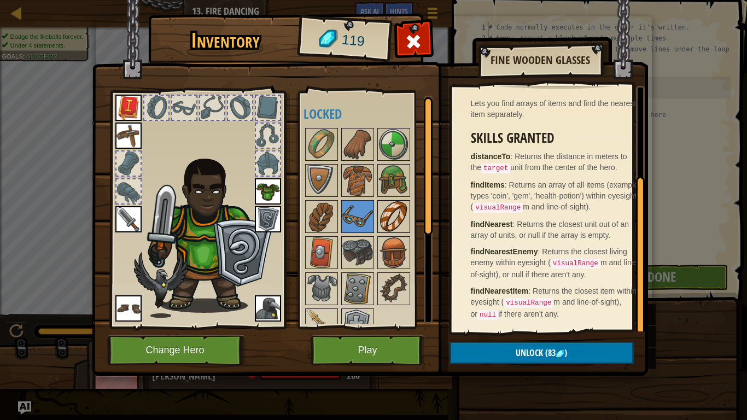
click at [404, 223] on img at bounding box center [394, 216] width 31 height 31
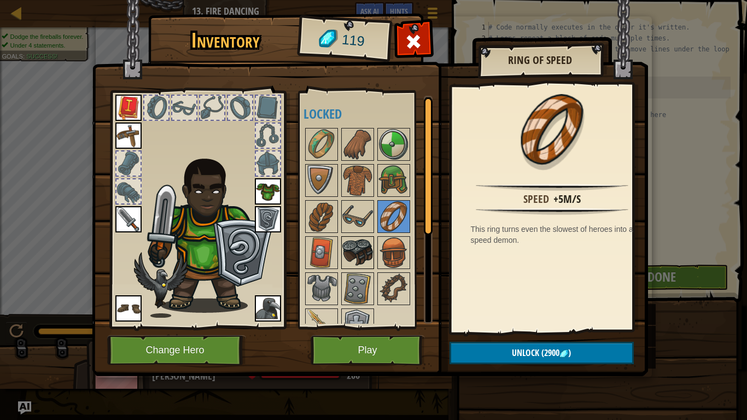
click at [374, 249] on div at bounding box center [357, 252] width 33 height 33
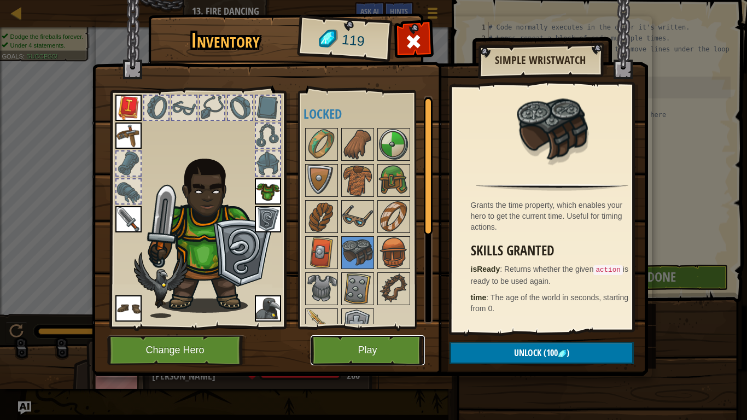
click at [362, 334] on button "Play" at bounding box center [368, 350] width 114 height 30
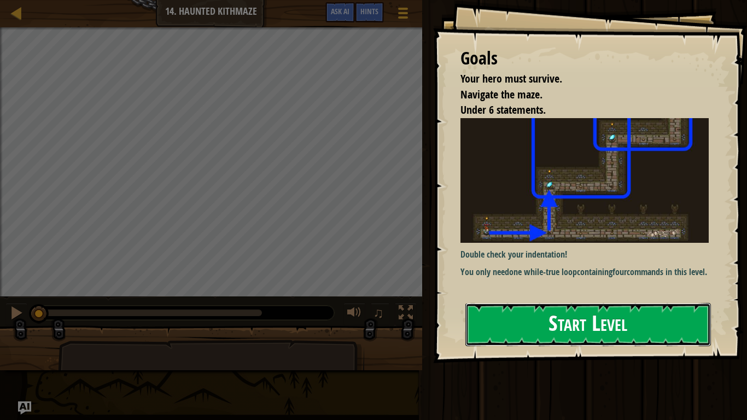
click at [579, 307] on button "Start Level" at bounding box center [589, 324] width 246 height 43
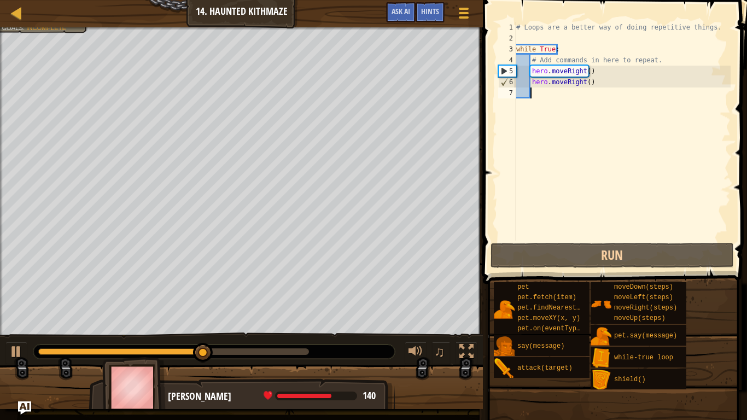
click at [591, 80] on div "# Loops are a better way of doing repetitive things. while True : # Add command…" at bounding box center [622, 142] width 217 height 241
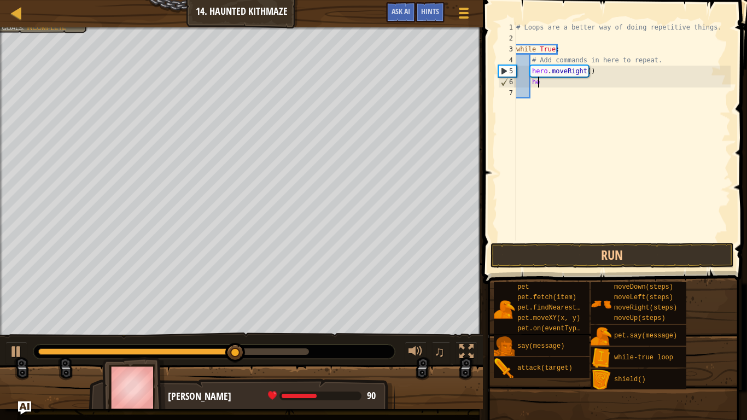
type textarea "h"
type textarea "hero.moveRight()"
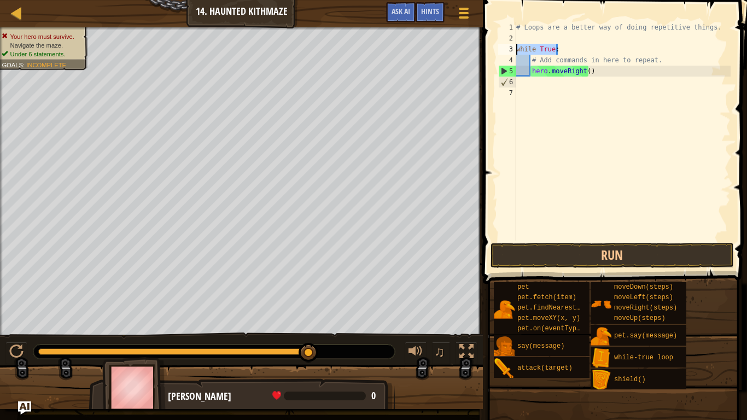
drag, startPoint x: 565, startPoint y: 53, endPoint x: 512, endPoint y: 46, distance: 52.9
click at [512, 46] on div "hero.moveRight() 1 2 3 4 5 6 7 # Loops are a better way of doing repetitive thi…" at bounding box center [613, 131] width 235 height 219
type textarea "while True:"
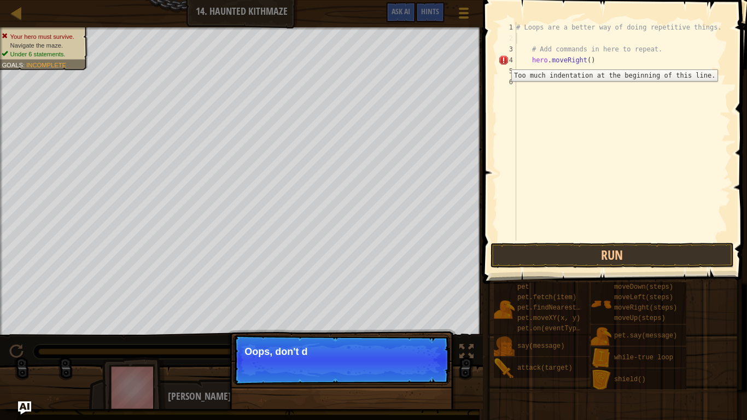
click at [503, 60] on div "4" at bounding box center [507, 60] width 18 height 11
type textarea "hero.moveRight()"
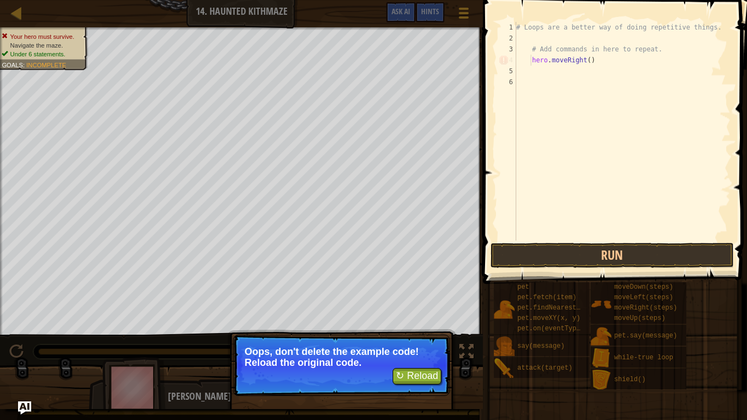
click at [532, 58] on div "# Loops are a better way of doing repetitive things. # Add commands in here to …" at bounding box center [622, 142] width 217 height 241
click at [408, 334] on button "↻ Reload" at bounding box center [417, 376] width 49 height 16
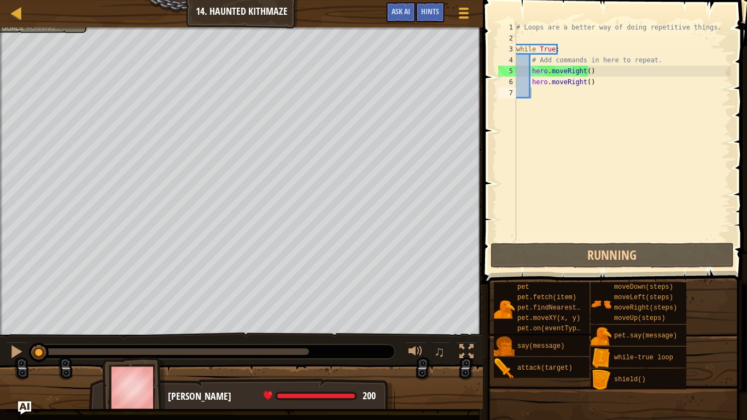
click at [414, 334] on div "Your hero must survive. Navigate the maze. Under 6 statements. Goals : Running.…" at bounding box center [373, 218] width 747 height 382
click at [549, 104] on div "# Loops are a better way of doing repetitive things. while True : # Add command…" at bounding box center [622, 142] width 217 height 241
click at [539, 107] on div "# Loops are a better way of doing repetitive things. while True : # Add command…" at bounding box center [622, 142] width 217 height 241
click at [534, 108] on div "# Loops are a better way of doing repetitive things. while True : # Add command…" at bounding box center [622, 142] width 217 height 241
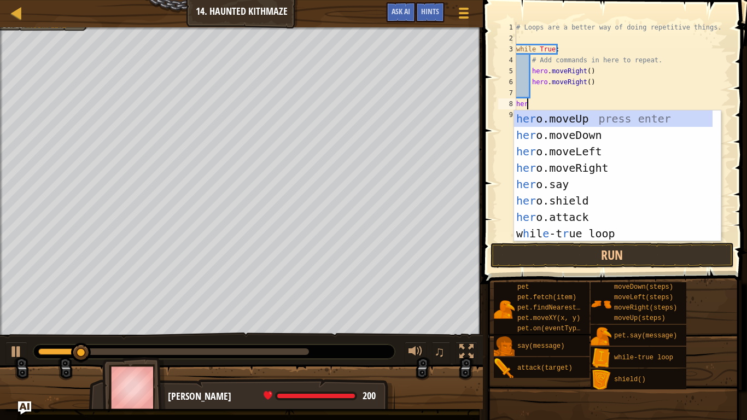
type textarea "hero"
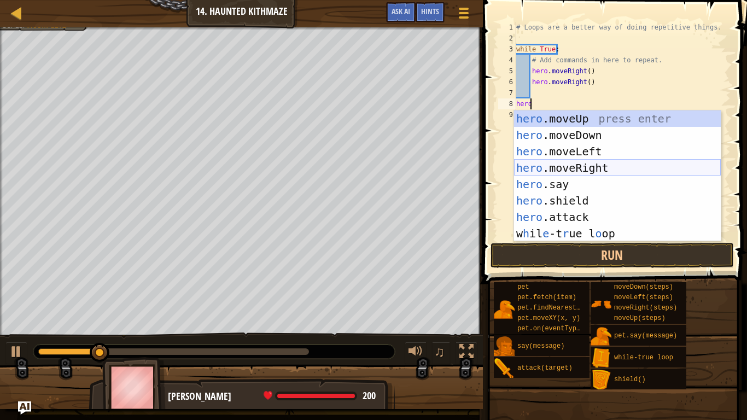
click at [543, 166] on div "hero .moveUp press enter hero .moveDown press enter hero .moveLeft press enter …" at bounding box center [617, 193] width 207 height 164
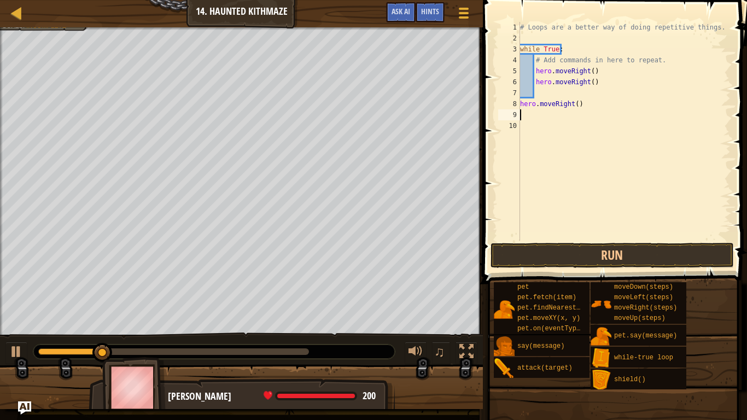
scroll to position [5, 0]
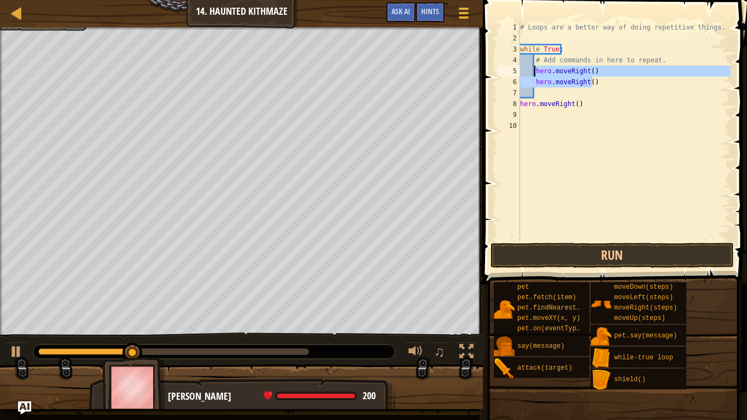
drag, startPoint x: 600, startPoint y: 82, endPoint x: 536, endPoint y: 72, distance: 65.3
click at [536, 72] on div "# Loops are a better way of doing repetitive things. while True : # Add command…" at bounding box center [624, 142] width 213 height 241
type textarea "hero.moveRight() hero.moveRight()"
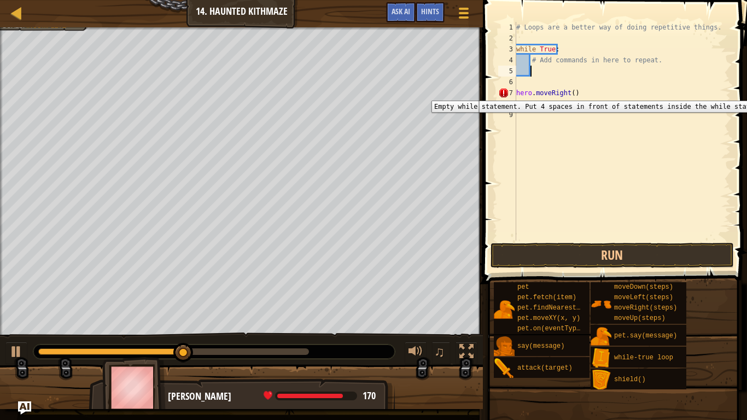
click at [503, 92] on div "7" at bounding box center [507, 93] width 18 height 11
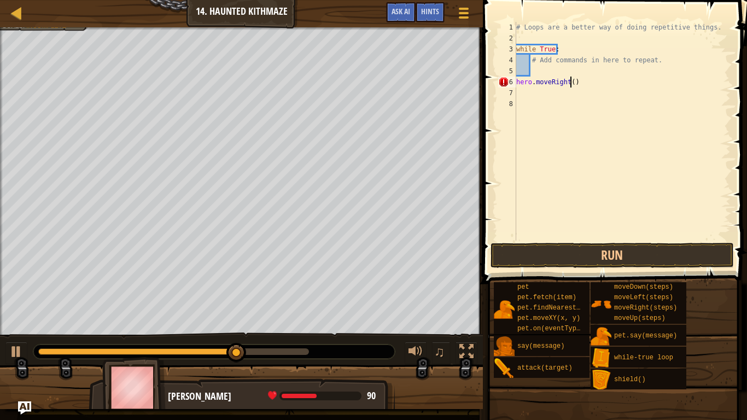
click at [571, 82] on div "# Loops are a better way of doing repetitive things. while True : # Add command…" at bounding box center [622, 142] width 217 height 241
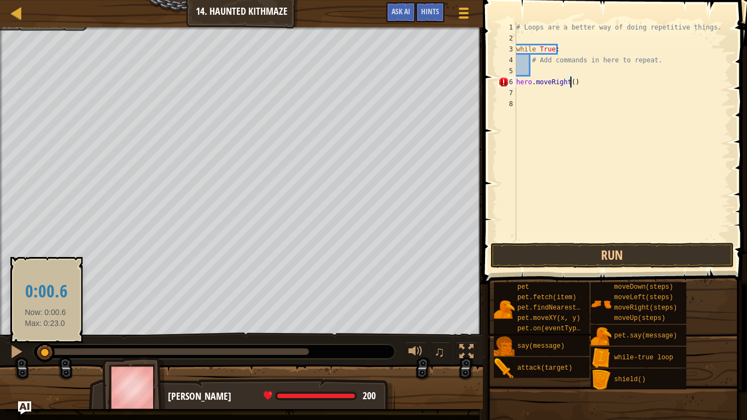
drag, startPoint x: 280, startPoint y: 344, endPoint x: 34, endPoint y: 349, distance: 245.1
click at [35, 334] on div at bounding box center [45, 353] width 20 height 20
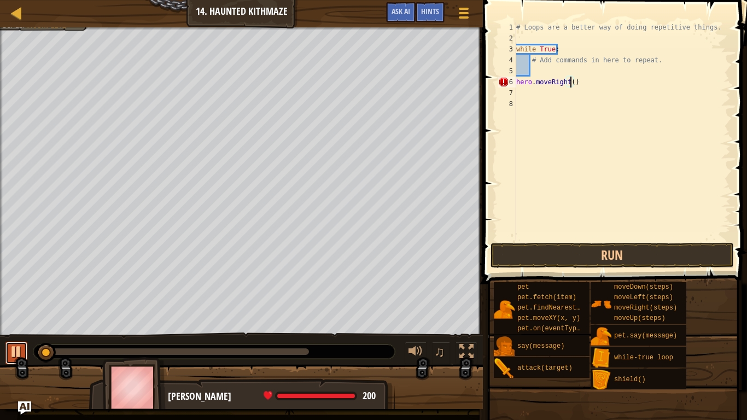
click at [20, 334] on div at bounding box center [16, 352] width 14 height 14
type textarea "hero.moveRight(2)"
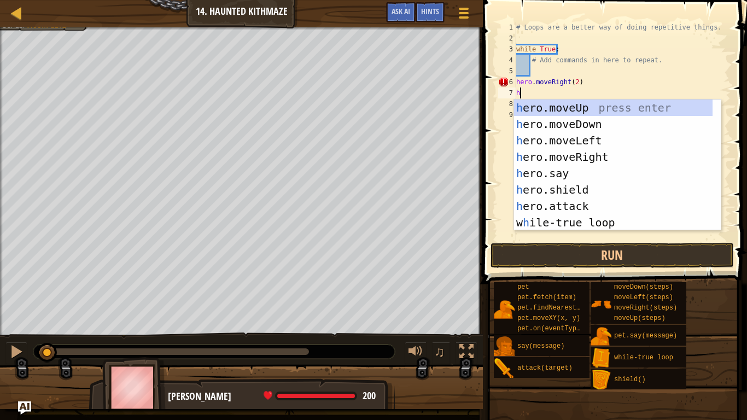
type textarea "hero"
click at [550, 73] on div "# Loops are a better way of doing repetitive things. while True : # Add command…" at bounding box center [622, 142] width 217 height 241
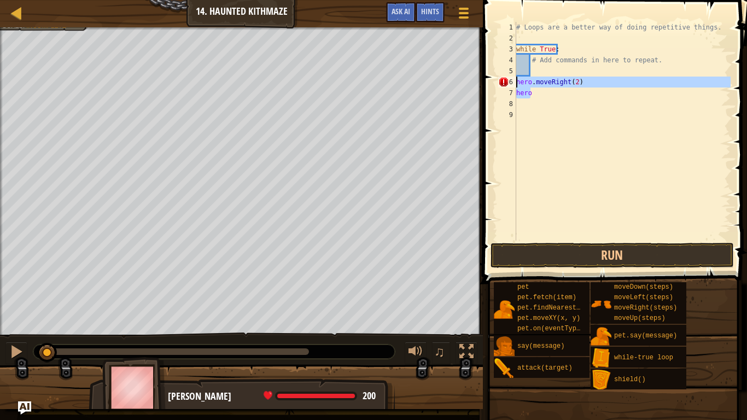
drag, startPoint x: 542, startPoint y: 90, endPoint x: 509, endPoint y: 80, distance: 34.4
click at [509, 80] on div "1 2 3 4 5 6 7 8 9 # Loops are a better way of doing repetitive things. while Tr…" at bounding box center [613, 131] width 235 height 219
type textarea "hero.moveRight(2) hero"
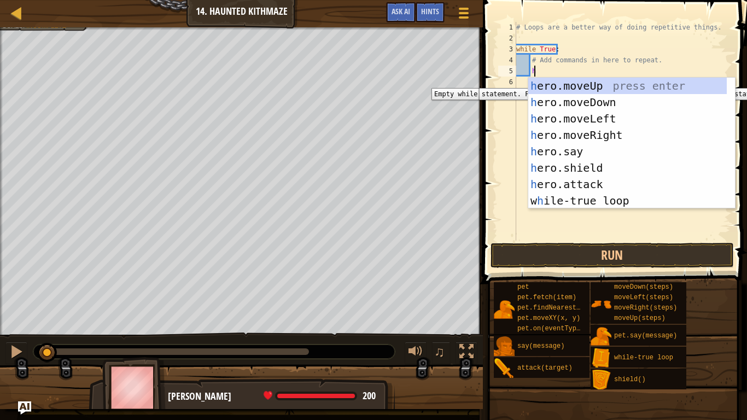
scroll to position [5, 2]
type textarea "her"
click at [560, 137] on div "her o.moveUp press enter her o.moveDown press enter her o.moveLeft press enter …" at bounding box center [627, 160] width 199 height 164
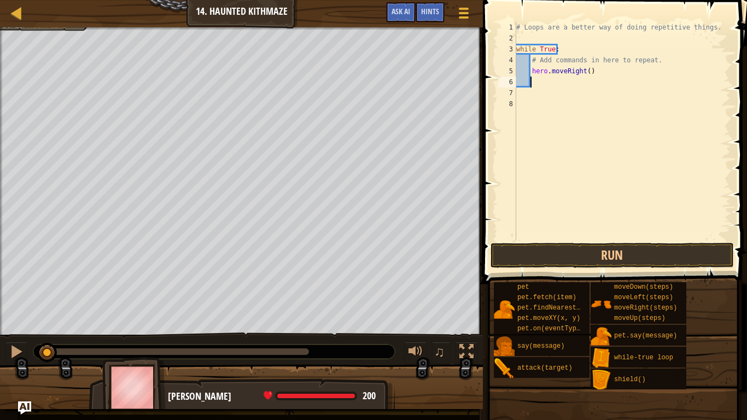
scroll to position [5, 1]
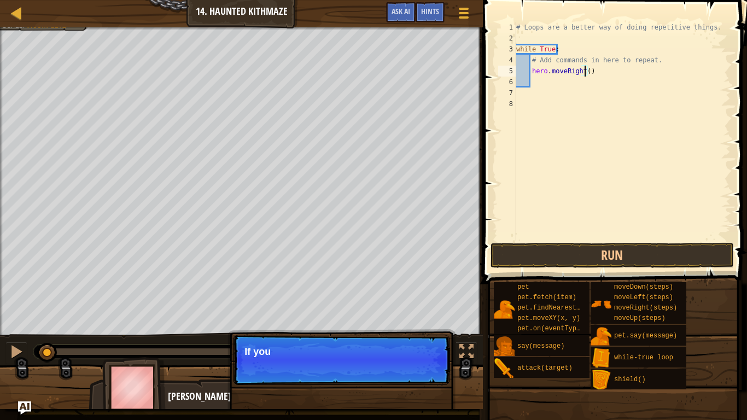
click at [584, 69] on div "# Loops are a better way of doing repetitive things. while True : # Add command…" at bounding box center [622, 142] width 217 height 241
type textarea "hero.moveRight(2)"
click at [571, 89] on div "# Loops are a better way of doing repetitive things. while True : # Add command…" at bounding box center [622, 142] width 217 height 241
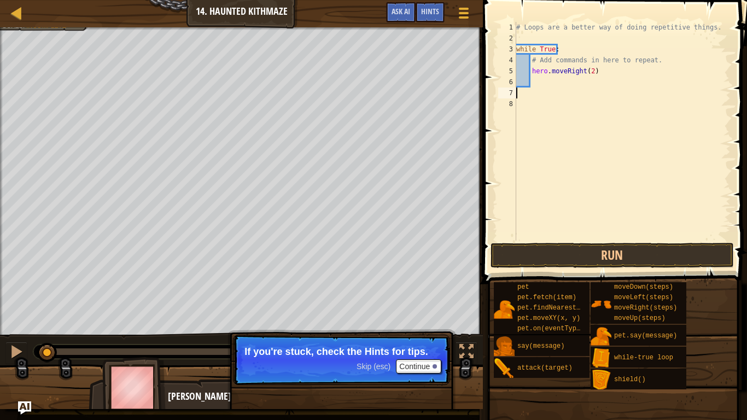
scroll to position [5, 0]
click at [417, 334] on button "Continue" at bounding box center [418, 366] width 45 height 14
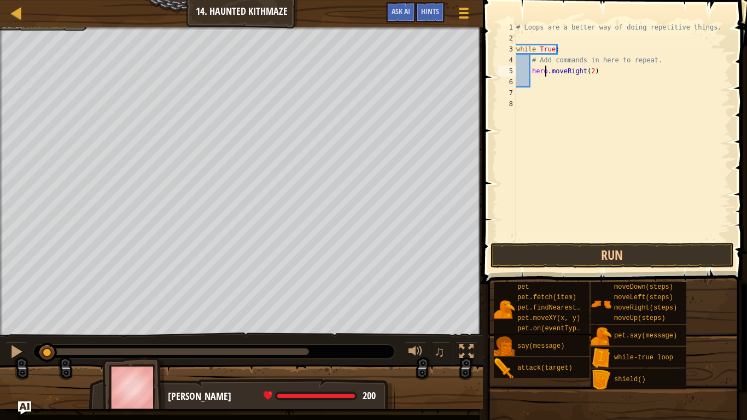
click at [546, 68] on div "# Loops are a better way of doing repetitive things. while True : # Add command…" at bounding box center [622, 142] width 217 height 241
type textarea "hero.moveRight(2)"
click at [531, 90] on div "# Loops are a better way of doing repetitive things. while True : # Add command…" at bounding box center [622, 142] width 217 height 241
click at [539, 84] on div "# Loops are a better way of doing repetitive things. while True : # Add command…" at bounding box center [622, 142] width 217 height 241
type textarea "u"
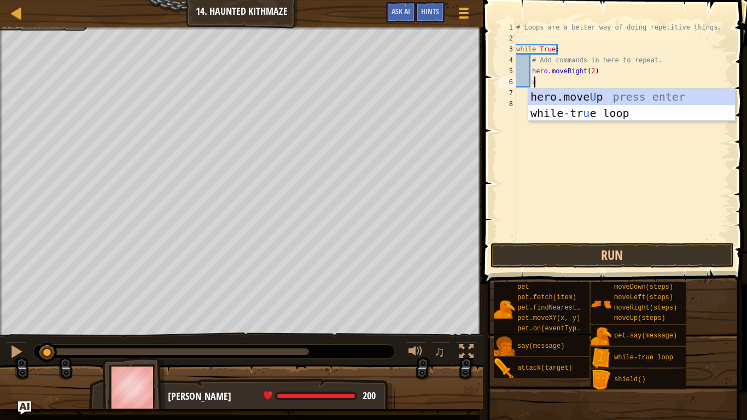
scroll to position [5, 1]
click at [574, 98] on div "hero.move U p press enter while-tr u e loop press enter" at bounding box center [631, 122] width 207 height 66
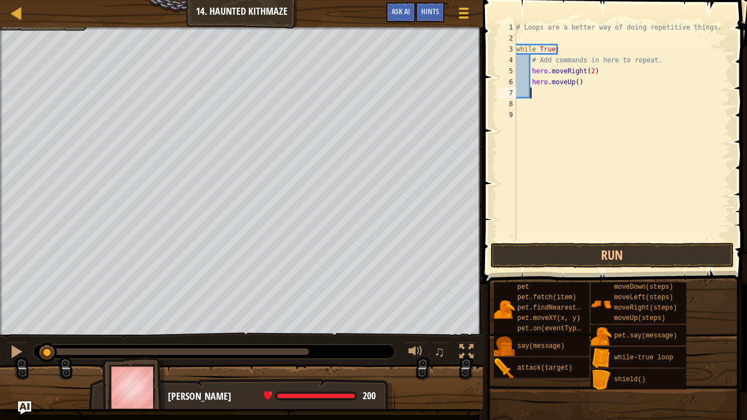
click at [575, 77] on div "# Loops are a better way of doing repetitive things. while True : # Add command…" at bounding box center [622, 142] width 217 height 241
type textarea "hero.moveUp(2)"
click at [554, 252] on button "Run" at bounding box center [612, 255] width 243 height 25
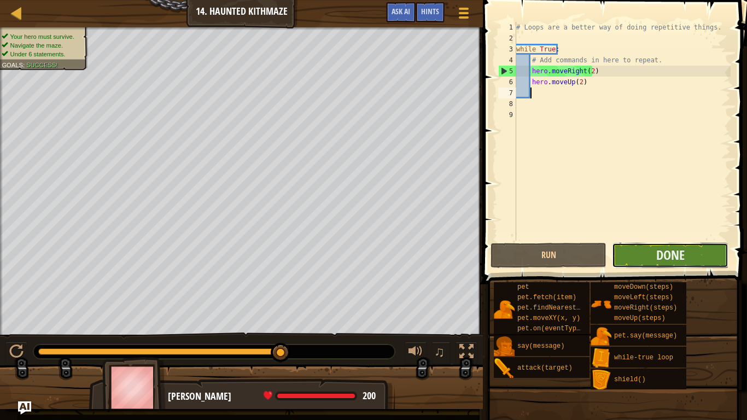
click at [640, 251] on button "Done" at bounding box center [670, 255] width 116 height 25
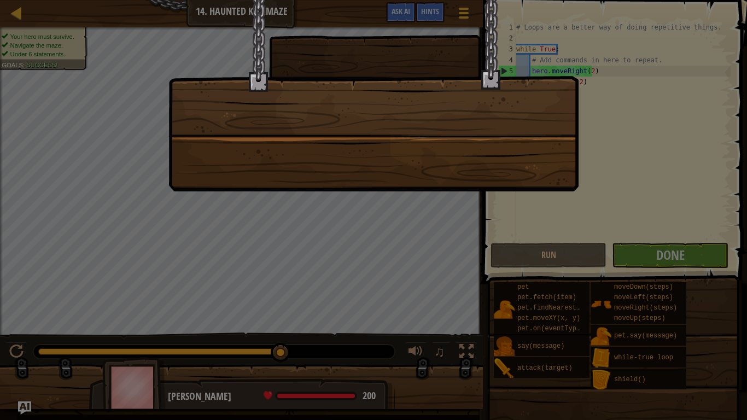
click at [546, 160] on div at bounding box center [373, 95] width 410 height 191
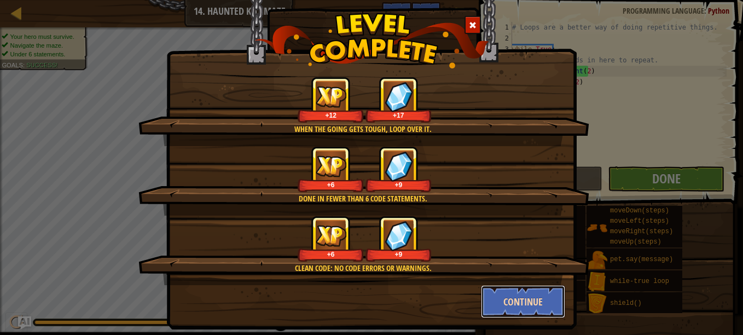
click at [524, 290] on button "Continue" at bounding box center [523, 301] width 85 height 33
click at [514, 310] on div "When the going gets tough, loop over it. +12 +17 Done in fewer than 6 code stat…" at bounding box center [371, 167] width 743 height 335
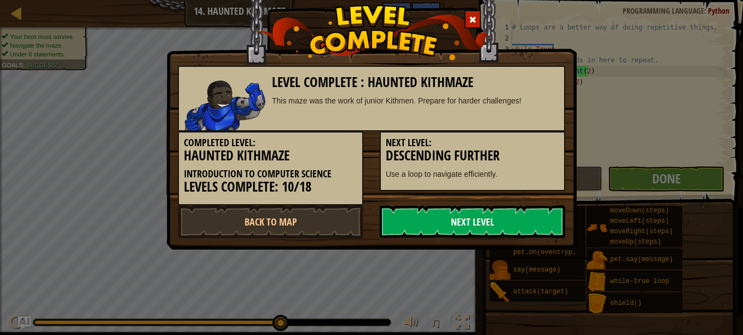
click at [476, 218] on link "Next Level" at bounding box center [472, 221] width 185 height 33
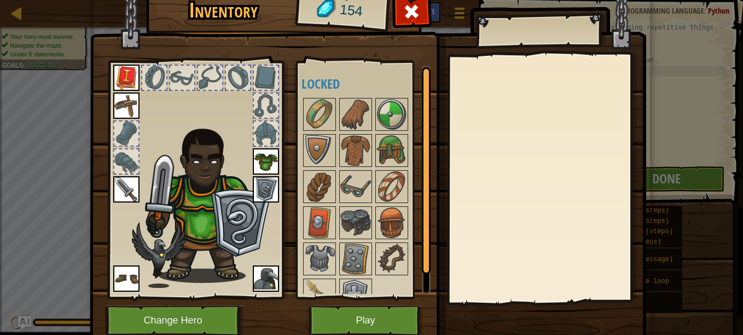
click at [479, 220] on div at bounding box center [546, 179] width 193 height 246
click at [304, 148] on img at bounding box center [319, 150] width 31 height 31
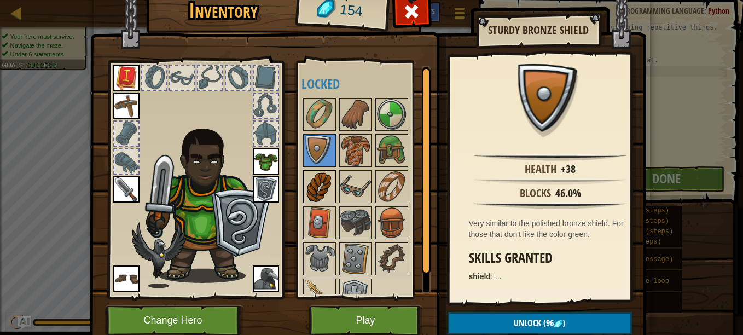
click at [321, 176] on img at bounding box center [319, 186] width 31 height 31
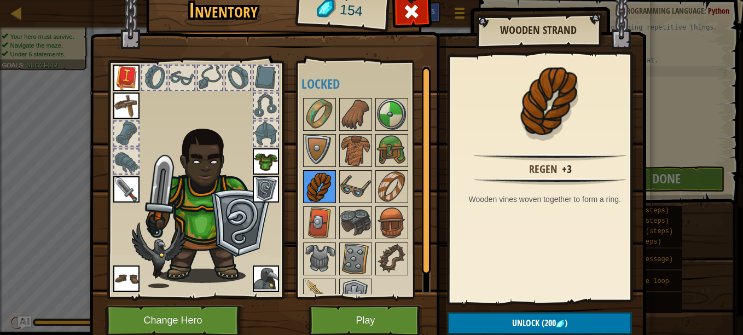
click at [330, 200] on div at bounding box center [319, 186] width 33 height 33
click at [331, 221] on div at bounding box center [319, 222] width 33 height 33
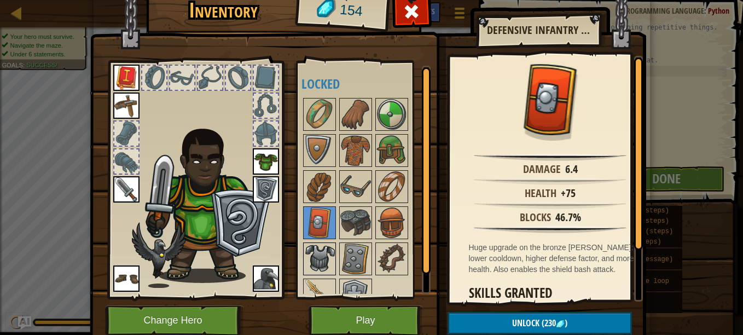
click at [324, 252] on img at bounding box center [319, 258] width 31 height 31
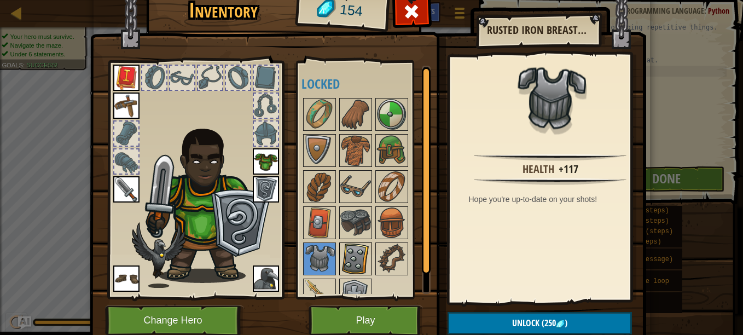
click at [364, 245] on img at bounding box center [355, 258] width 31 height 31
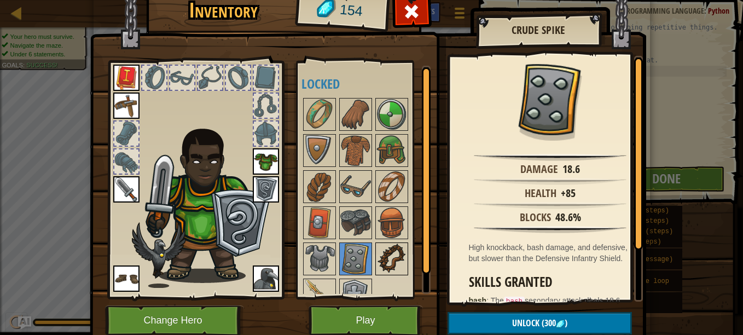
click at [376, 254] on img at bounding box center [391, 258] width 31 height 31
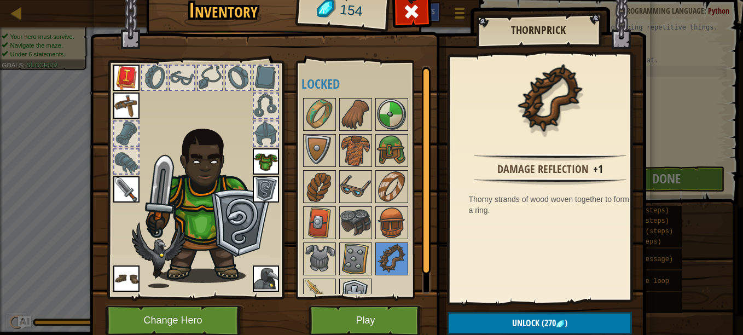
click at [340, 282] on img at bounding box center [355, 295] width 31 height 31
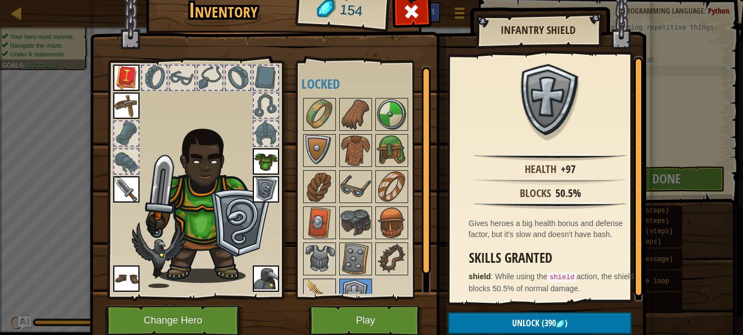
click at [319, 282] on img at bounding box center [319, 295] width 31 height 31
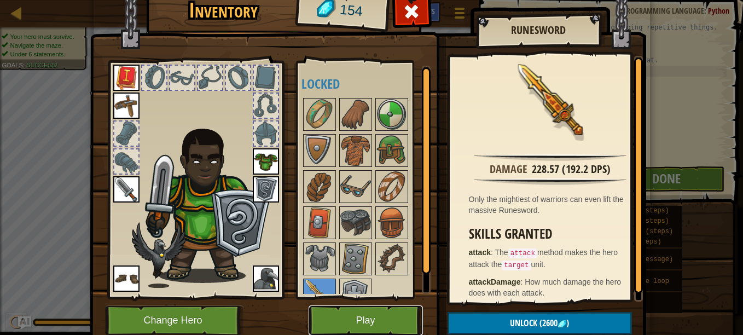
click at [376, 319] on button "Play" at bounding box center [366, 320] width 114 height 30
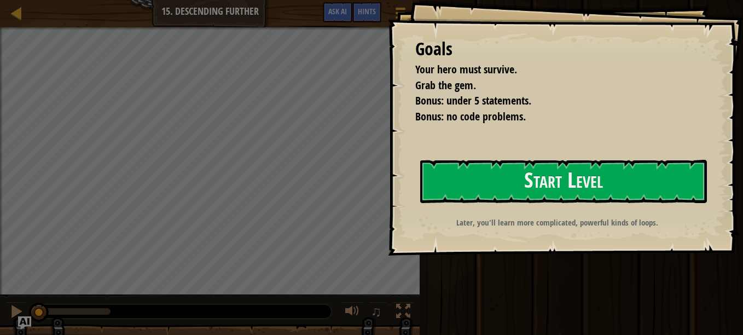
click at [428, 208] on div "Goals Your hero must survive. Grab the gem. Bonus: under 5 statements. Bonus: n…" at bounding box center [565, 127] width 355 height 255
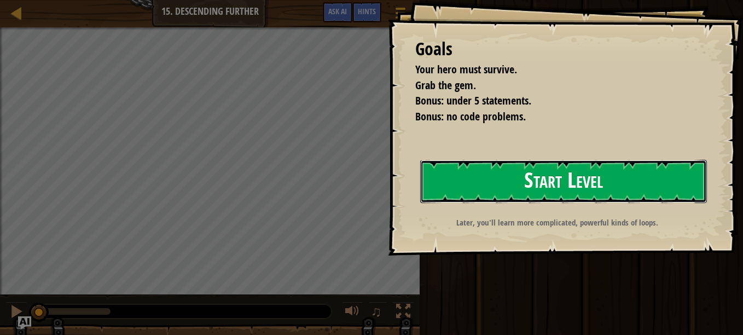
click at [453, 189] on button "Start Level" at bounding box center [563, 181] width 287 height 43
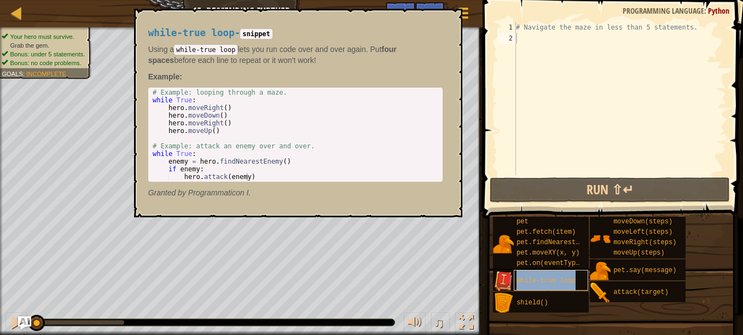
click at [521, 284] on span "while-true loop" at bounding box center [545, 281] width 59 height 8
click at [525, 54] on div "# Navigate the maze in less than 5 statements." at bounding box center [620, 109] width 213 height 175
click at [447, 15] on button "×" at bounding box center [449, 21] width 9 height 15
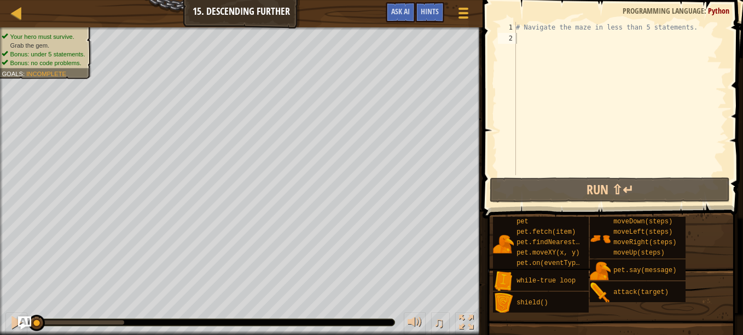
drag, startPoint x: 509, startPoint y: 38, endPoint x: 518, endPoint y: 38, distance: 8.8
click at [518, 38] on div "1 2 # Navigate the maze in less than 5 statements. הההההההההההההההההההההההההההה…" at bounding box center [611, 98] width 231 height 153
click at [518, 38] on div "# Navigate the maze in less than 5 statements." at bounding box center [620, 109] width 213 height 175
type textarea "wh"
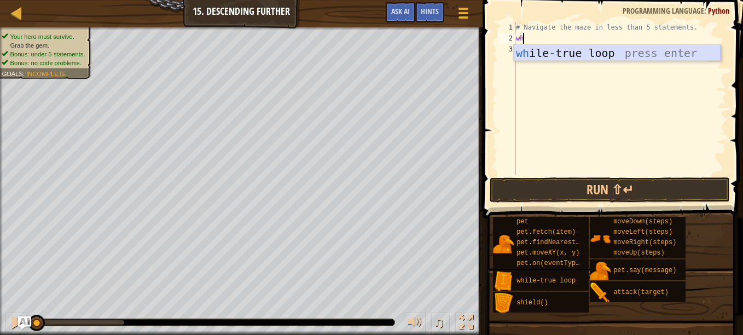
click at [532, 55] on div "wh ile-true loop press enter" at bounding box center [617, 69] width 207 height 49
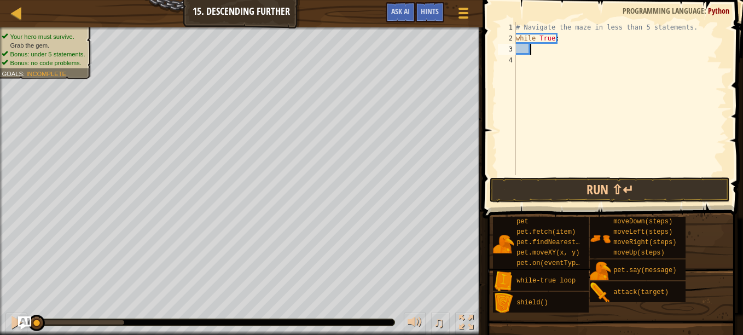
click at [541, 51] on div "# Navigate the maze in less than 5 statements. while True :" at bounding box center [620, 109] width 213 height 175
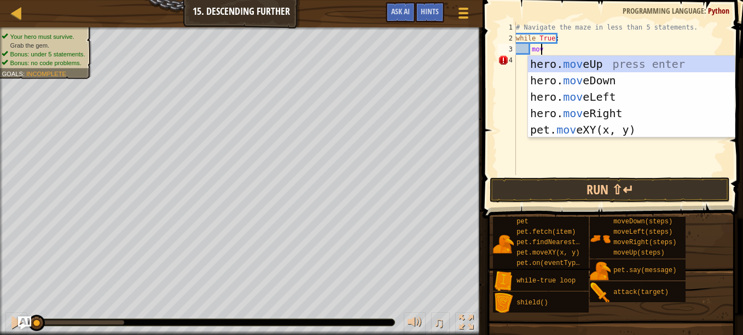
type textarea "move"
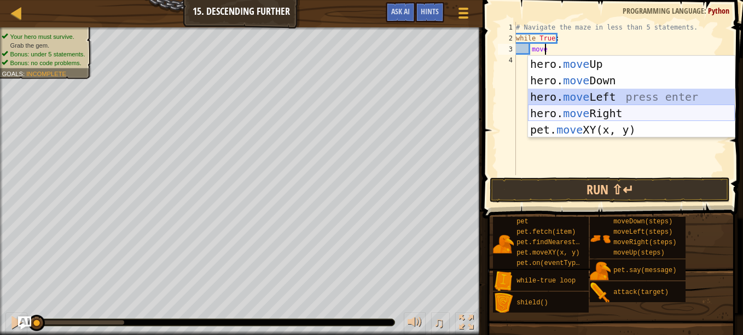
click at [562, 109] on div "hero. move Up press enter hero. move Down press enter hero. move Left press ent…" at bounding box center [631, 113] width 207 height 115
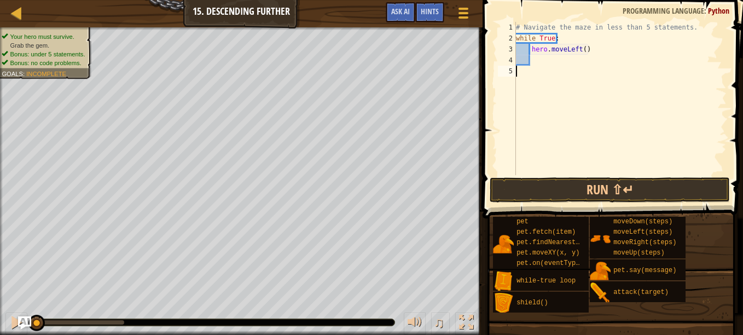
scroll to position [5, 0]
drag, startPoint x: 562, startPoint y: 109, endPoint x: 577, endPoint y: 50, distance: 61.0
click at [577, 50] on div "# Navigate the maze in less than 5 statements. while True : hero . moveLeft ( )" at bounding box center [620, 109] width 213 height 175
click at [580, 50] on div "# Navigate the maze in less than 5 statements. while True : hero . moveLeft ( )" at bounding box center [620, 109] width 213 height 175
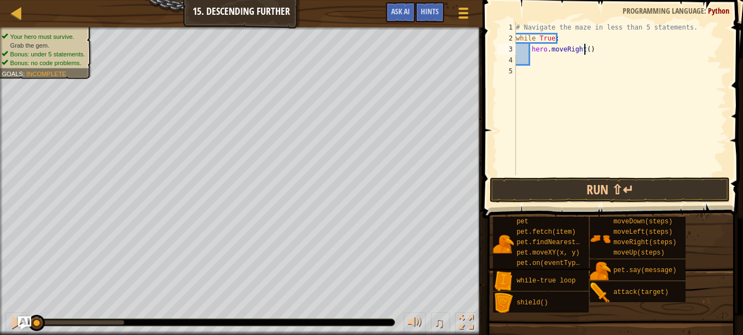
type textarea "hero.moveRight(2)"
click at [592, 66] on div "# Navigate the maze in less than 5 statements. while True : hero . moveRight ( …" at bounding box center [620, 109] width 213 height 175
click at [586, 61] on div "# Navigate the maze in less than 5 statements. while True : hero . moveRight ( …" at bounding box center [620, 109] width 213 height 175
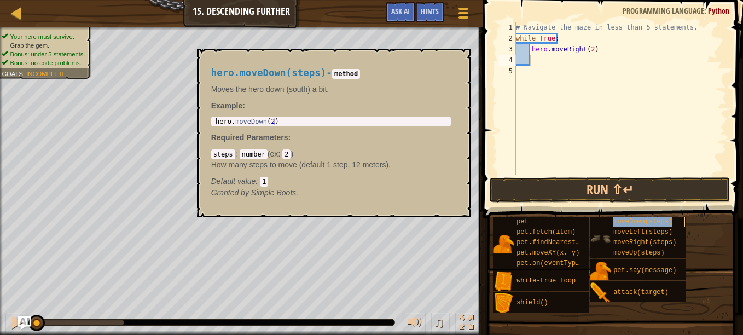
click at [626, 220] on span "moveDown(steps)" at bounding box center [642, 222] width 59 height 8
click at [453, 61] on button "×" at bounding box center [457, 61] width 9 height 15
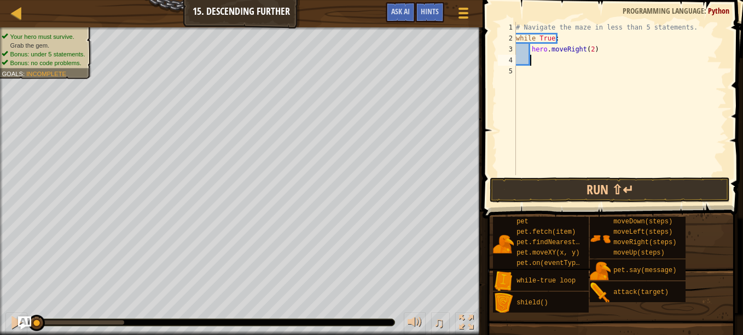
click at [546, 59] on div "# Navigate the maze in less than 5 statements. while True : hero . moveRight ( …" at bounding box center [620, 109] width 213 height 175
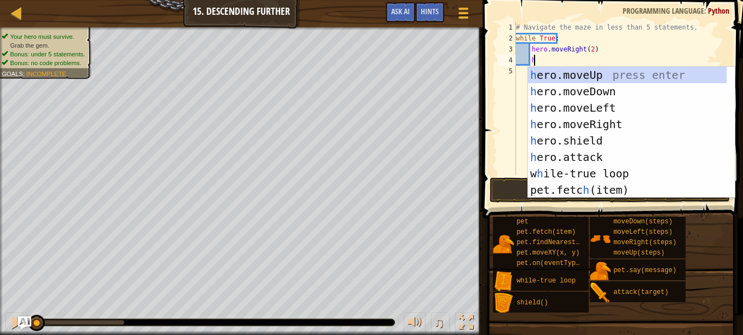
type textarea "her"
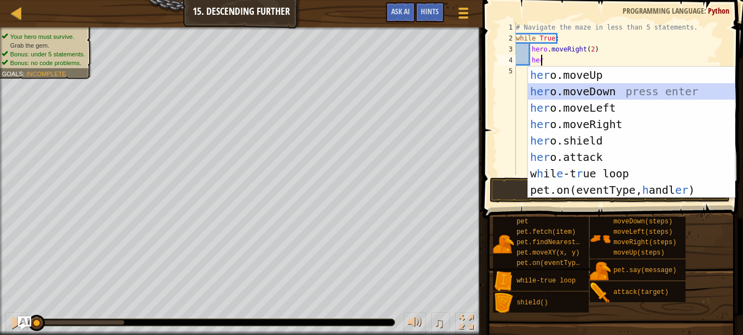
click at [589, 85] on div "her o.moveUp press enter her o.moveDown press enter her o.moveLeft press enter …" at bounding box center [631, 149] width 207 height 164
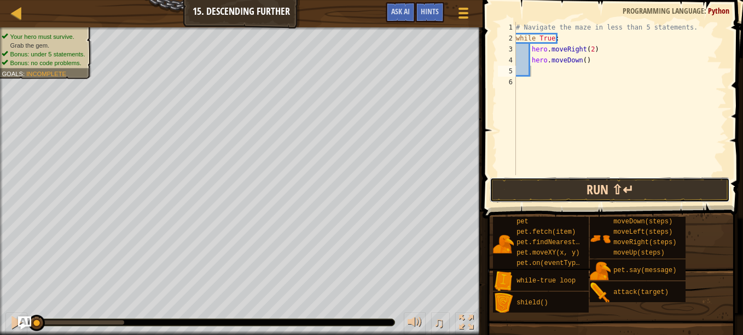
click at [587, 185] on button "Run ⇧↵" at bounding box center [610, 189] width 240 height 25
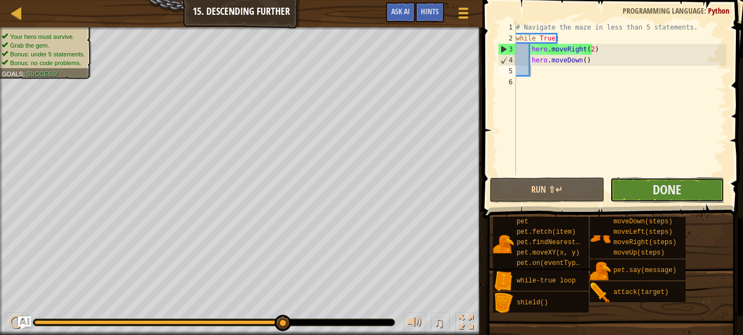
click at [649, 188] on button "Done" at bounding box center [667, 189] width 114 height 25
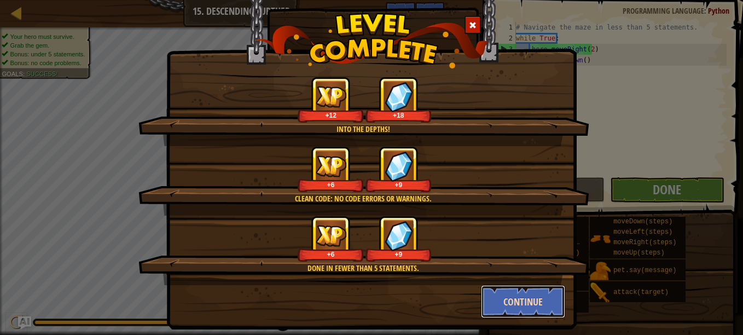
click at [492, 307] on button "Continue" at bounding box center [523, 301] width 85 height 33
click at [494, 298] on div "Into the depths! +12 +18 Clean code: no code errors or warnings. +6 +9 Done in …" at bounding box center [371, 167] width 743 height 335
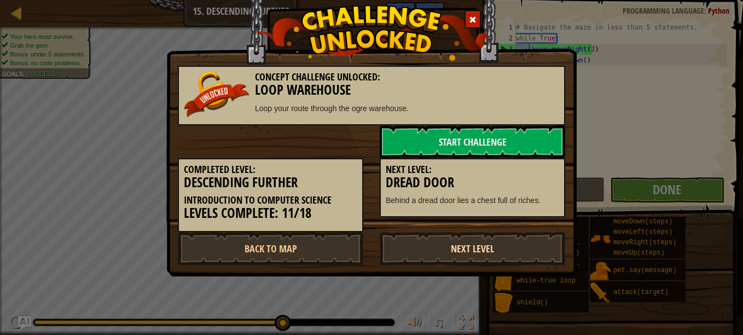
click at [439, 248] on link "Next Level" at bounding box center [472, 248] width 185 height 33
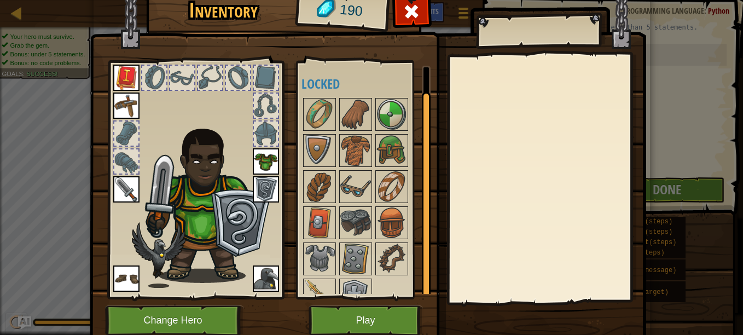
scroll to position [19, 0]
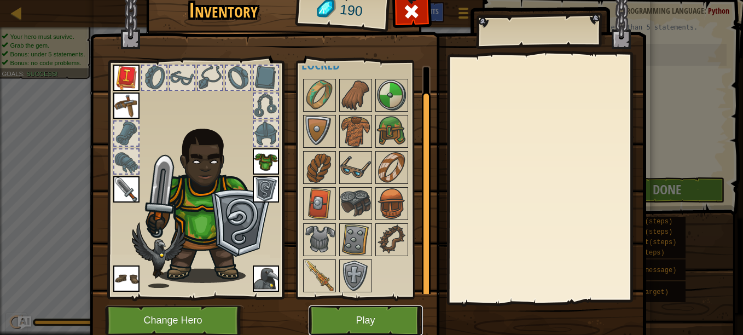
click at [368, 323] on button "Play" at bounding box center [366, 320] width 114 height 30
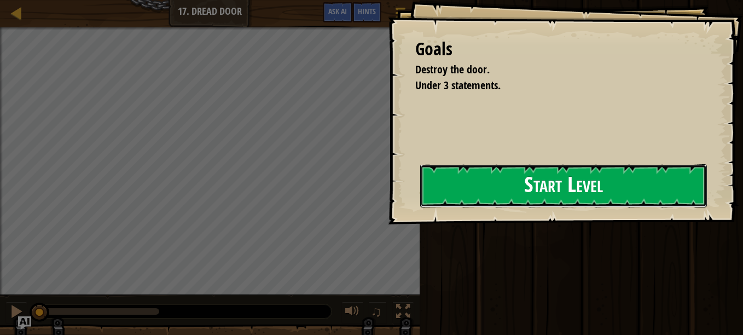
click at [486, 174] on button "Start Level" at bounding box center [563, 185] width 287 height 43
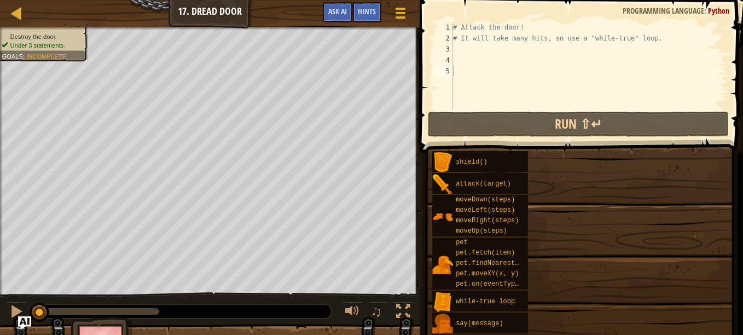
click at [485, 193] on div "Goals Destroy the door. Under 3 statements. You can use while-true loops with a…" at bounding box center [371, 167] width 743 height 335
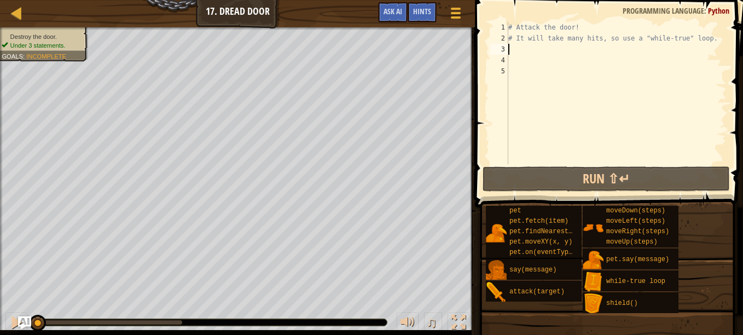
click at [526, 49] on div "# Attack the door! # It will take many hits, so use a "while-true" loop." at bounding box center [616, 104] width 220 height 164
type textarea "wh"
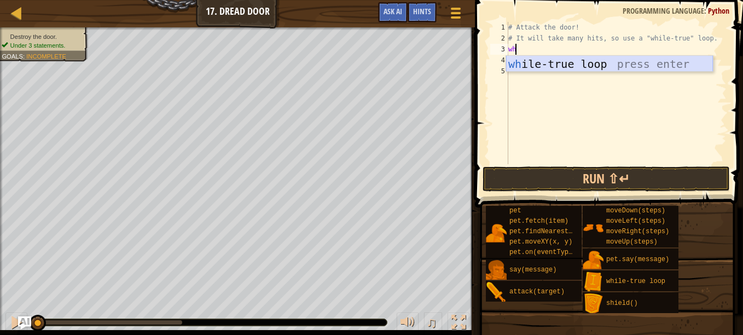
click at [560, 62] on div "wh ile-true loop press enter" at bounding box center [609, 80] width 207 height 49
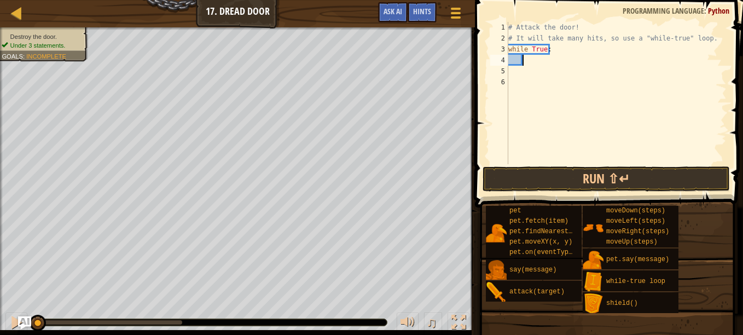
click at [552, 58] on div "# Attack the door! # It will take many hits, so use a "while-true" loop. while …" at bounding box center [616, 104] width 220 height 164
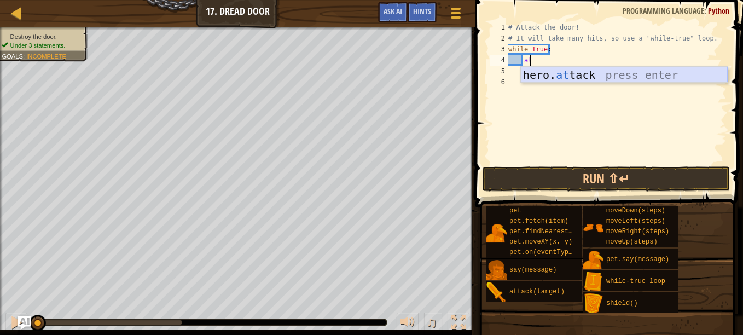
click at [554, 78] on div "hero. at tack press enter" at bounding box center [624, 91] width 207 height 49
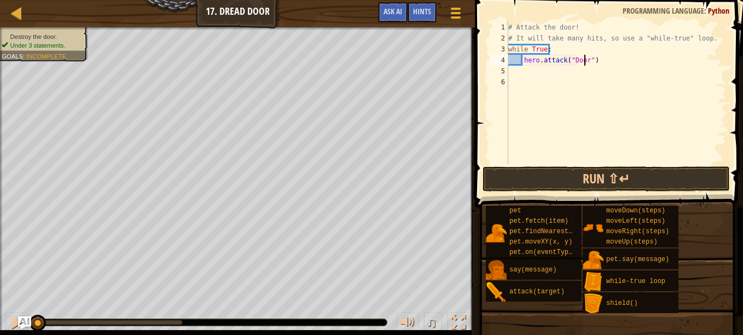
scroll to position [5, 7]
type textarea "hero.attack("Door")"
click at [561, 172] on button "Run ⇧↵" at bounding box center [605, 178] width 247 height 25
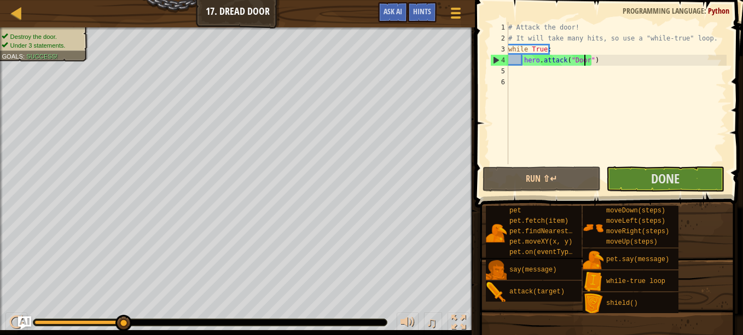
click at [568, 78] on div "# Attack the door! # It will take many hits, so use a "while-true" loop. while …" at bounding box center [616, 104] width 220 height 164
click at [548, 66] on div "# Attack the door! # It will take many hits, so use a "while-true" loop. while …" at bounding box center [616, 104] width 220 height 164
type textarea "her"
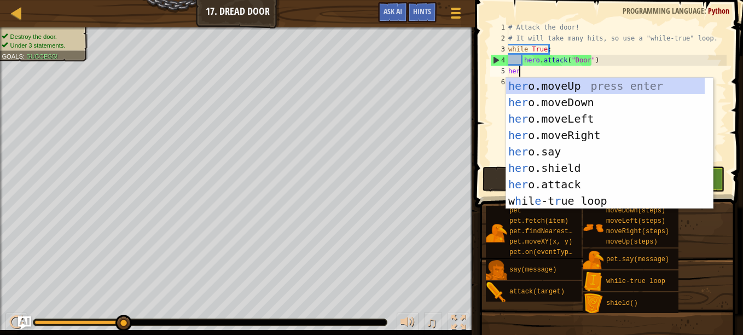
scroll to position [5, 1]
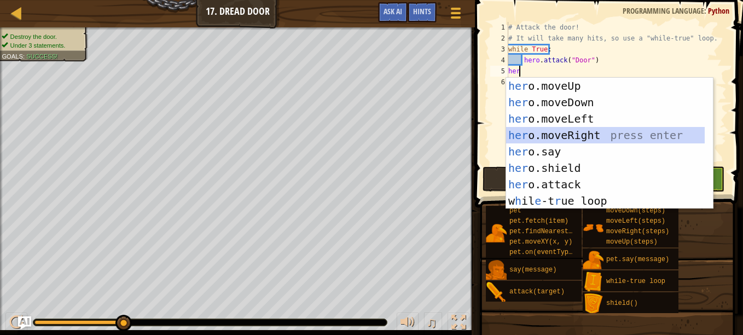
click at [553, 132] on div "her o.moveUp press enter her o.moveDown press enter her o.moveLeft press enter …" at bounding box center [605, 160] width 199 height 164
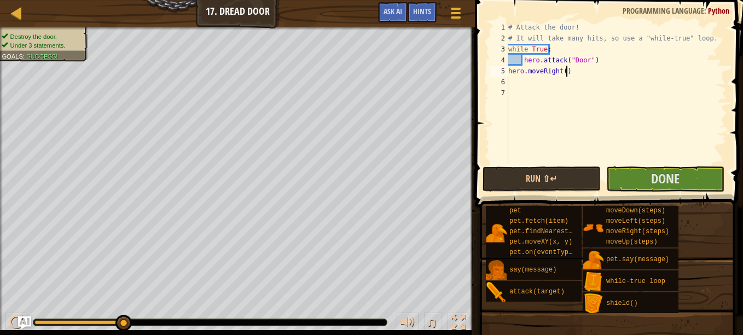
click at [565, 76] on div "# Attack the door! # It will take many hits, so use a "while-true" loop. while …" at bounding box center [616, 104] width 220 height 164
type textarea "hero.moveU"
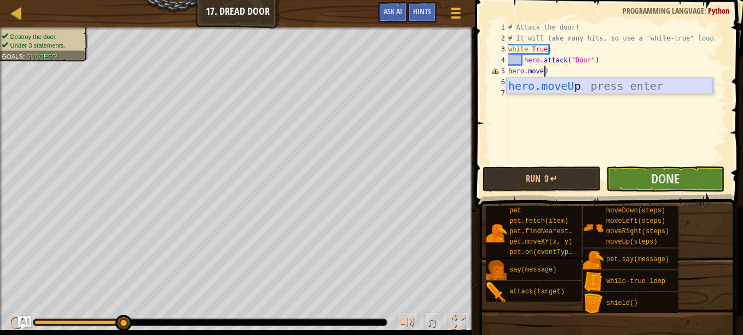
click at [562, 80] on div "hero.moveU p press enter" at bounding box center [609, 102] width 207 height 49
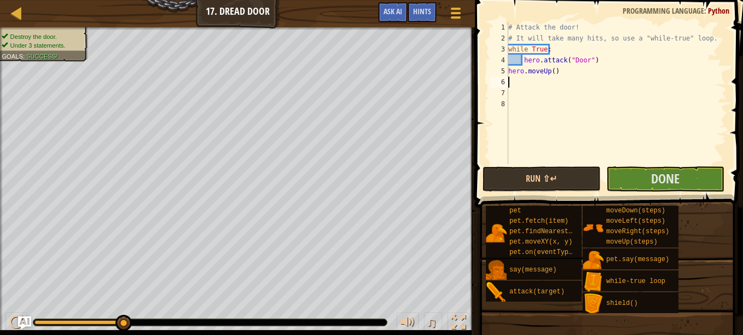
scroll to position [5, 0]
click at [550, 71] on div "# Attack the door! # It will take many hits, so use a "while-true" loop. while …" at bounding box center [616, 104] width 220 height 164
type textarea "hero.moveUp()"
click at [625, 182] on button "Done" at bounding box center [665, 178] width 118 height 25
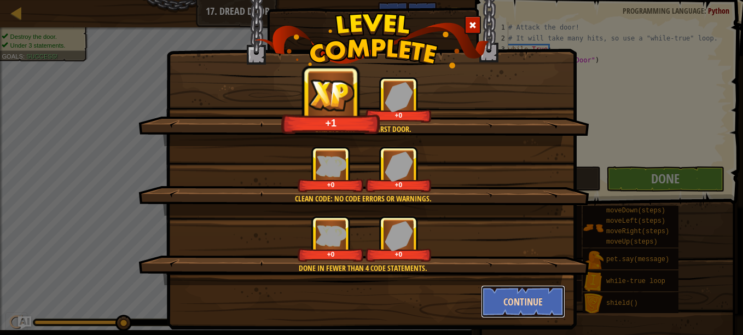
click at [521, 296] on button "Continue" at bounding box center [523, 301] width 85 height 33
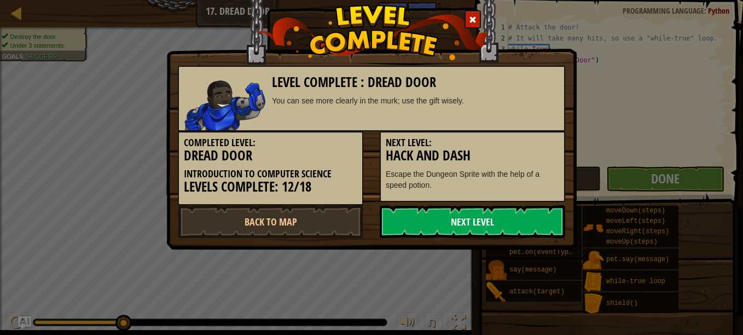
click at [480, 237] on link "Next Level" at bounding box center [472, 221] width 185 height 33
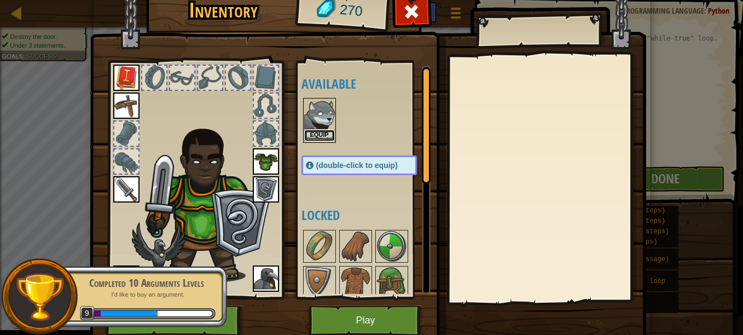
click at [316, 133] on button "Equip" at bounding box center [319, 135] width 31 height 11
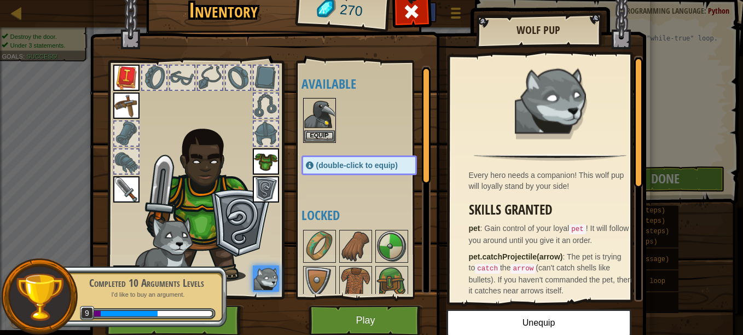
scroll to position [12, 0]
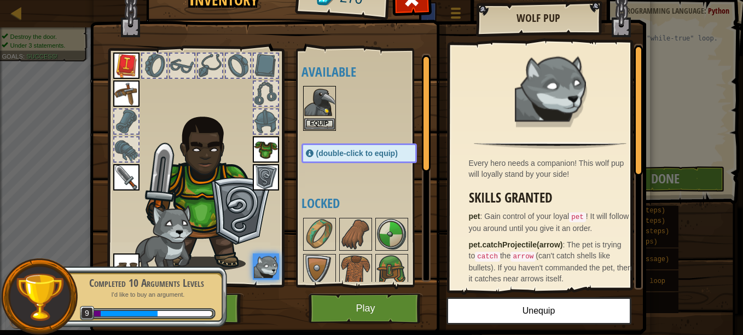
click at [349, 157] on span "(double-click to equip)" at bounding box center [357, 153] width 82 height 9
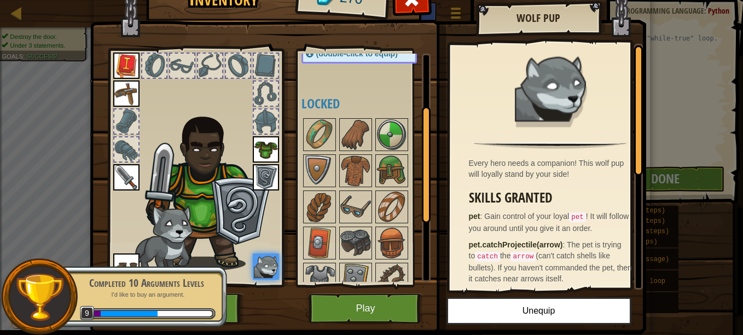
scroll to position [100, 0]
click at [349, 315] on button "Play" at bounding box center [366, 308] width 114 height 30
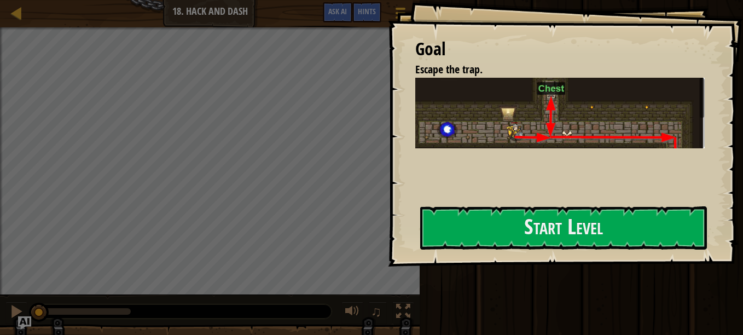
click at [502, 196] on div "Goal Escape the trap. There's danger in the air! You need to escape from the du…" at bounding box center [565, 133] width 355 height 266
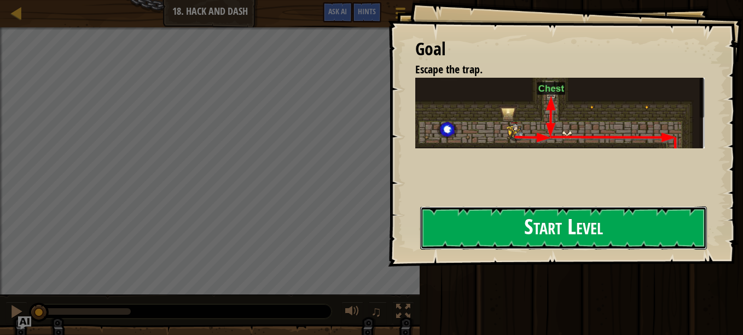
click at [501, 218] on button "Start Level" at bounding box center [563, 227] width 287 height 43
